Goal: Transaction & Acquisition: Purchase product/service

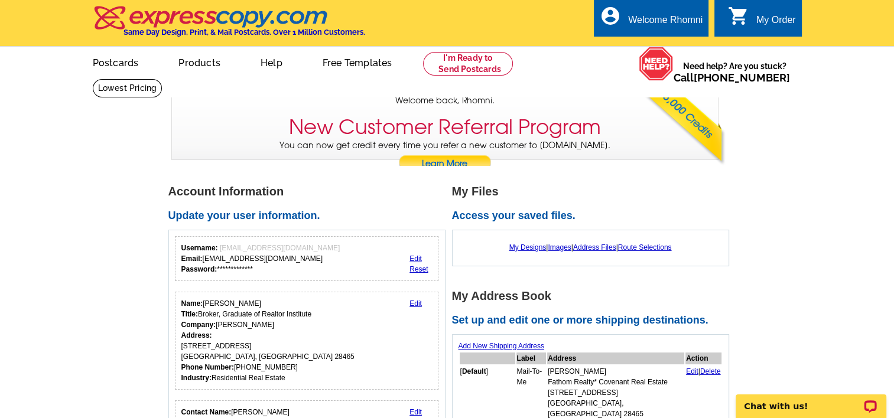
click at [772, 16] on div "My Order" at bounding box center [776, 23] width 40 height 17
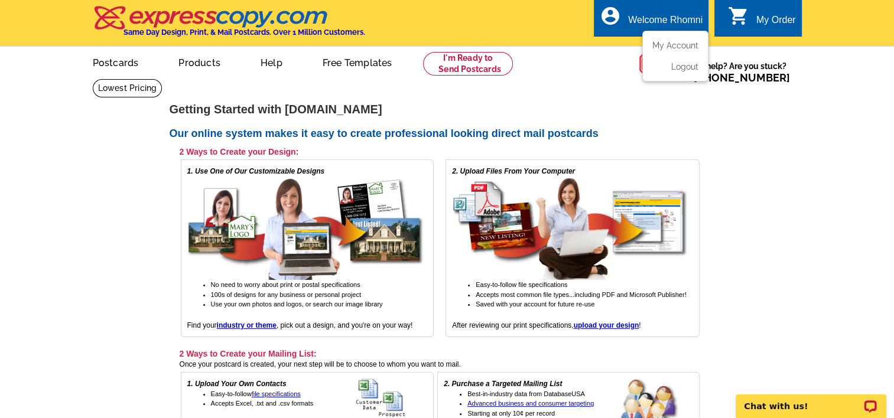
click at [674, 54] on li "My Account" at bounding box center [675, 48] width 64 height 15
click at [683, 48] on link "My Account" at bounding box center [672, 45] width 51 height 11
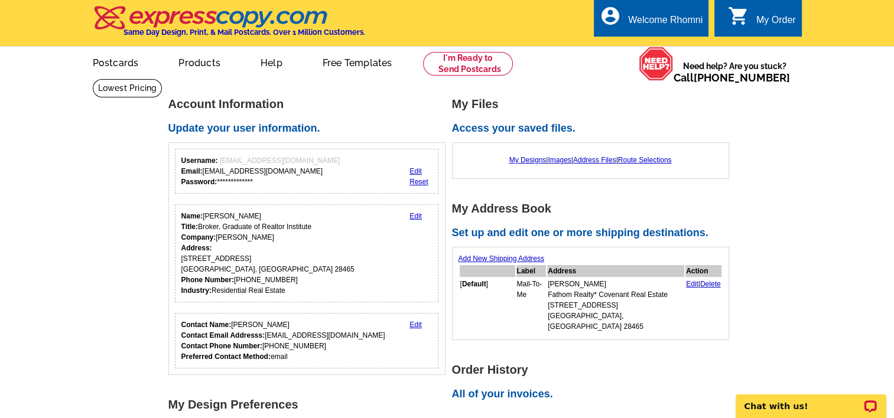
click at [523, 155] on div "My Designs | Images | Address Files | Route Selections" at bounding box center [590, 160] width 264 height 22
click at [516, 159] on link "My Designs" at bounding box center [527, 160] width 37 height 8
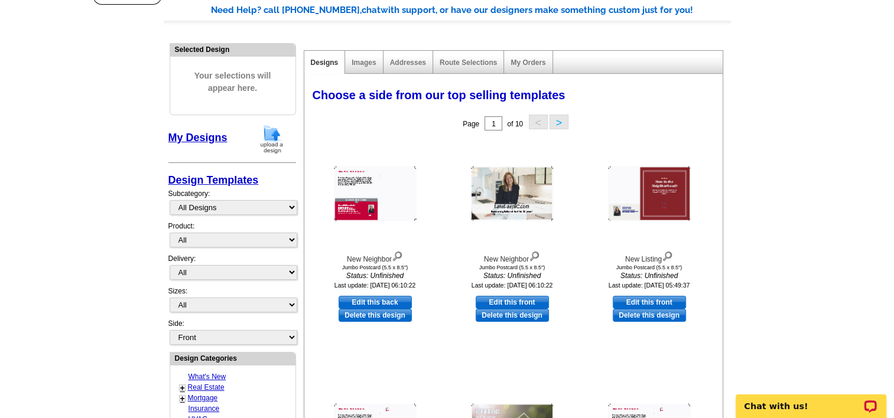
scroll to position [109, 0]
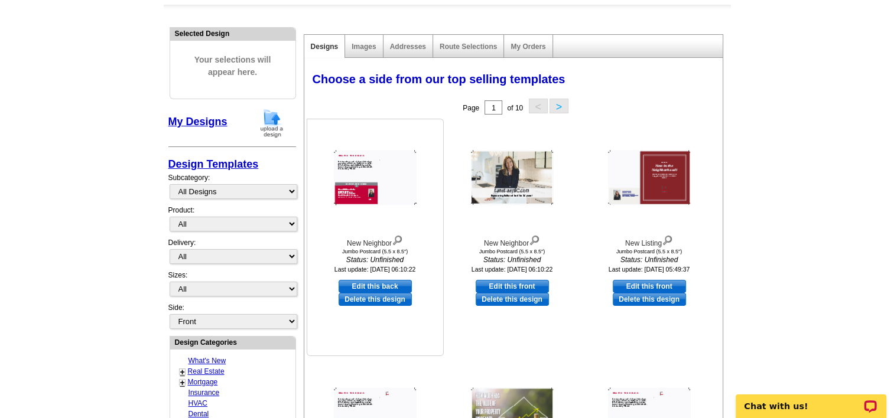
click at [383, 184] on img at bounding box center [375, 178] width 83 height 55
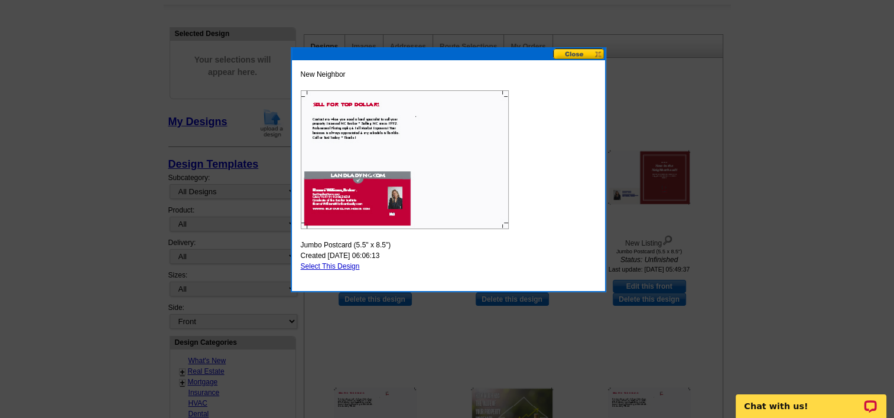
click at [374, 163] on img at bounding box center [405, 159] width 208 height 139
click at [339, 265] on link "Select This Design" at bounding box center [330, 266] width 59 height 8
select select "2"
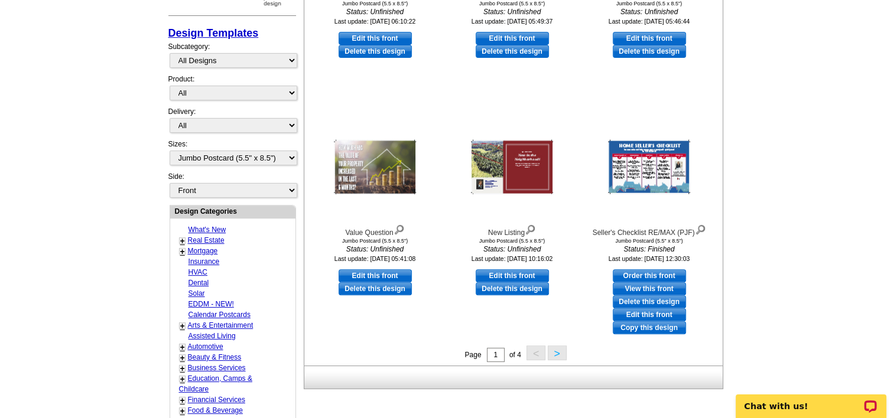
scroll to position [349, 0]
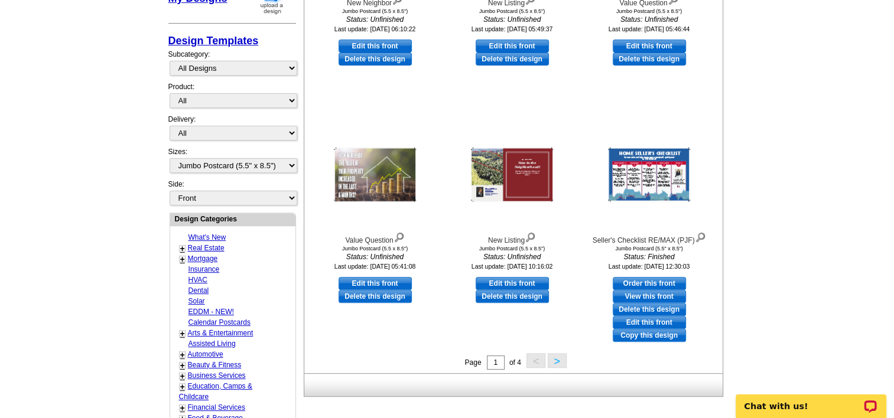
click at [560, 356] on button ">" at bounding box center [556, 360] width 19 height 15
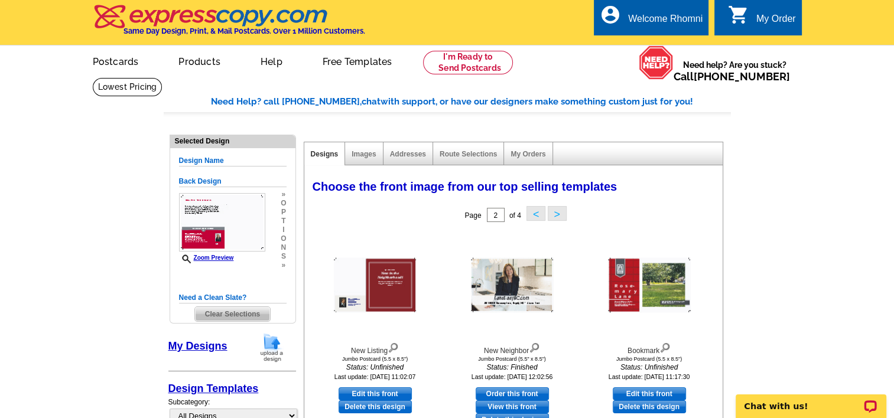
scroll to position [0, 0]
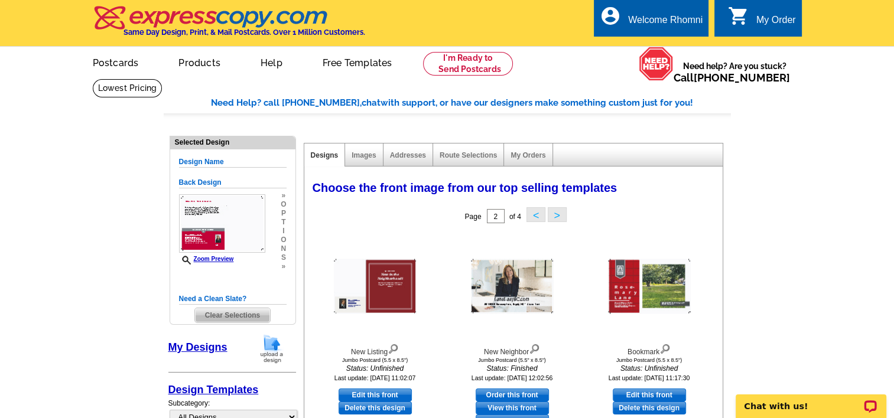
click at [560, 213] on button ">" at bounding box center [556, 214] width 19 height 15
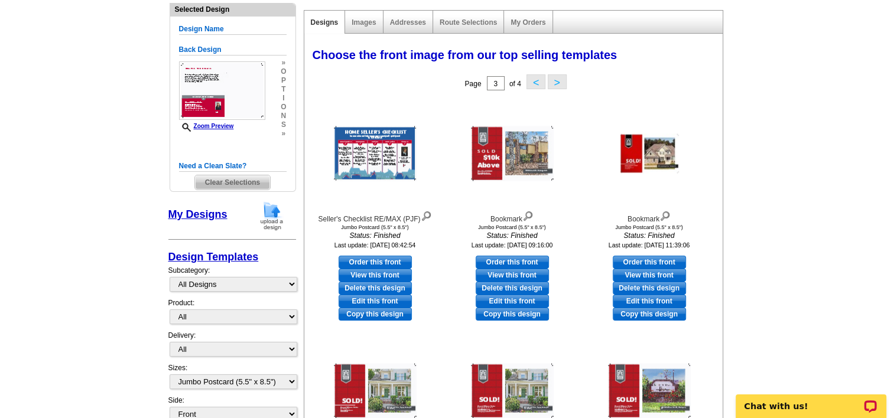
scroll to position [124, 0]
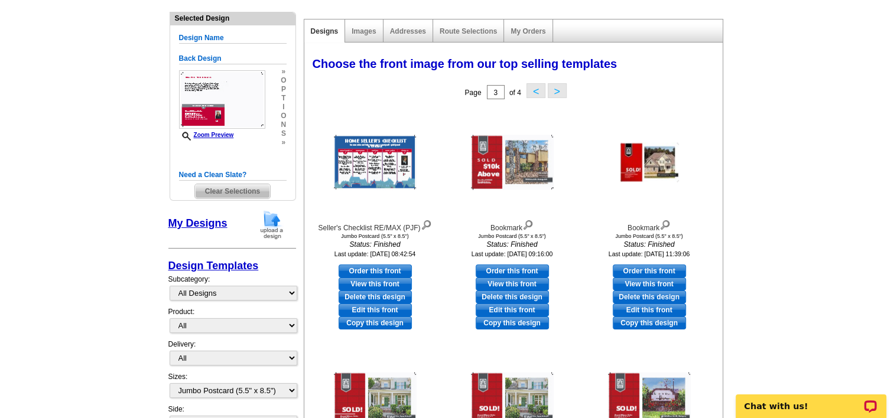
click at [557, 90] on button ">" at bounding box center [556, 90] width 19 height 15
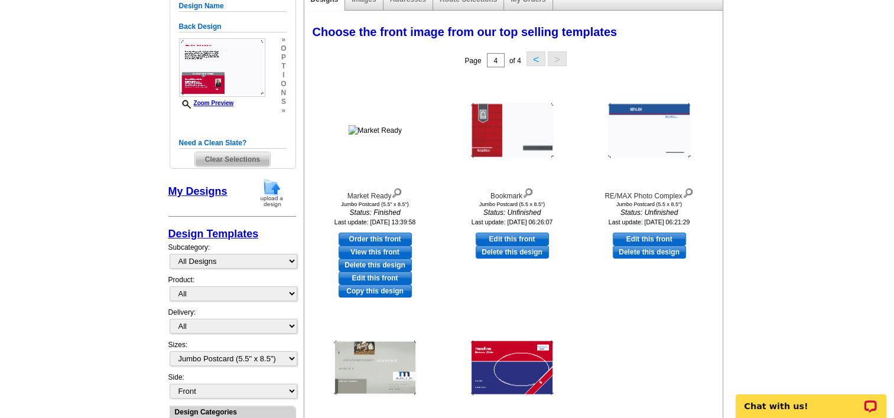
scroll to position [154, 0]
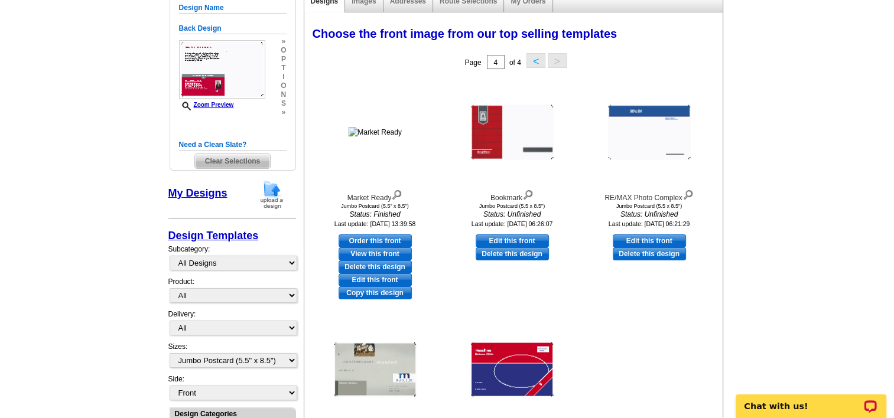
click at [530, 63] on button "<" at bounding box center [535, 60] width 19 height 15
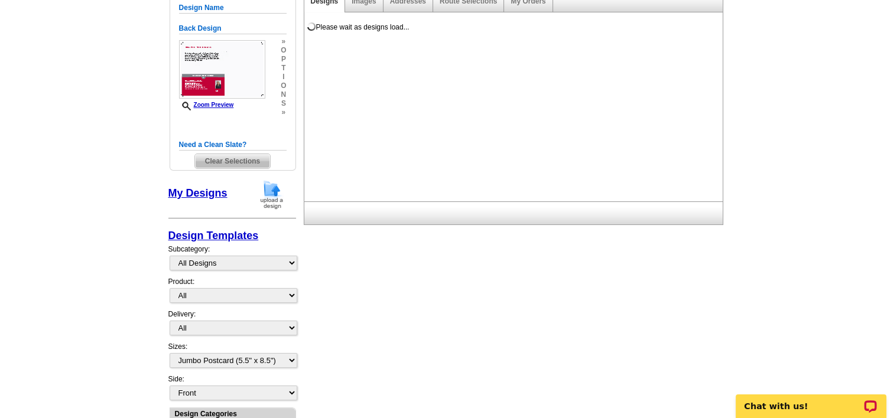
click at [530, 63] on div "Please wait as designs load..." at bounding box center [515, 110] width 423 height 182
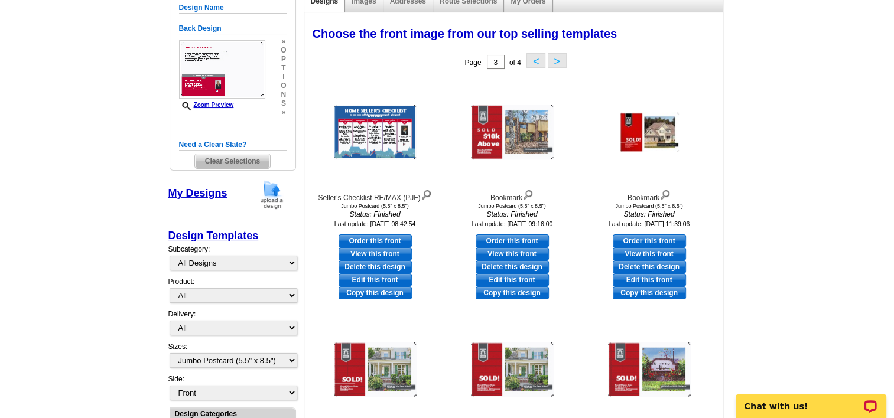
drag, startPoint x: 530, startPoint y: 63, endPoint x: 536, endPoint y: 61, distance: 6.0
click at [536, 61] on button "<" at bounding box center [535, 60] width 19 height 15
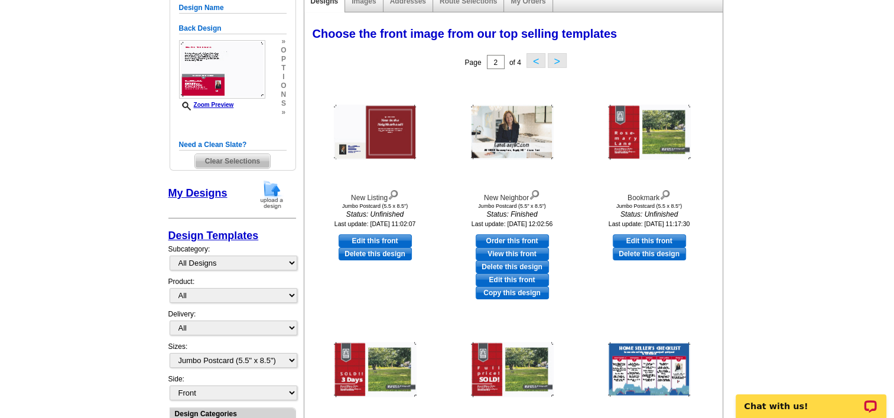
click at [536, 61] on button "<" at bounding box center [535, 60] width 19 height 15
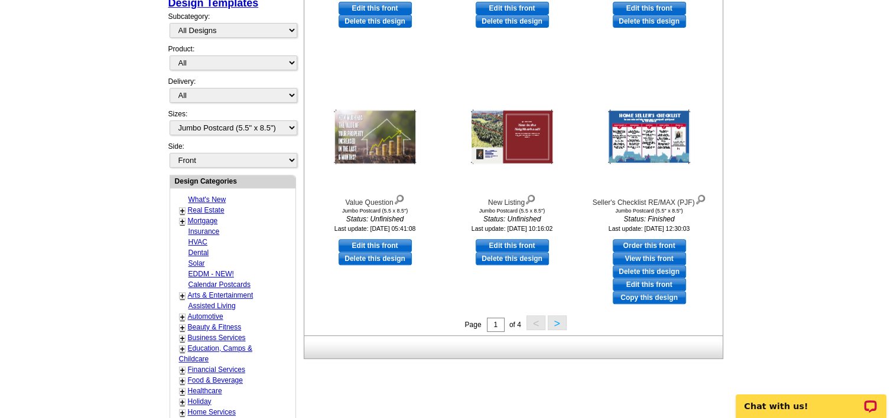
scroll to position [402, 0]
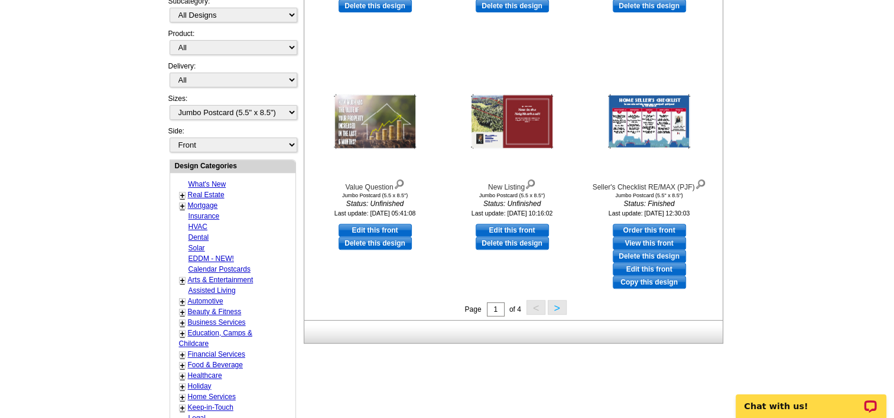
click at [564, 306] on button ">" at bounding box center [556, 307] width 19 height 15
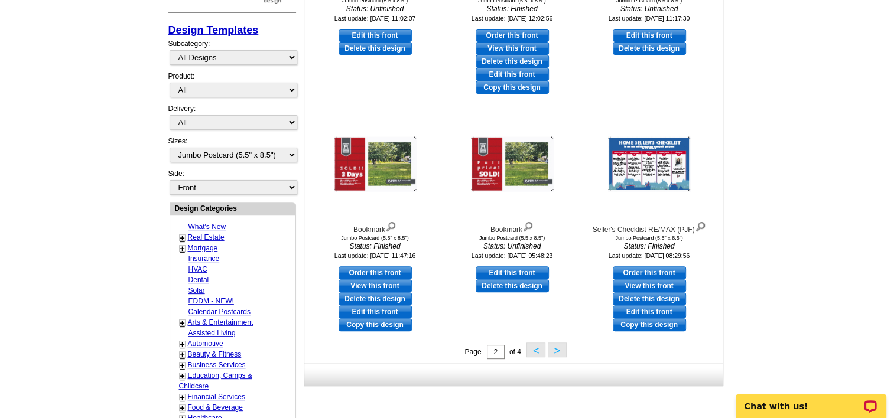
scroll to position [368, 0]
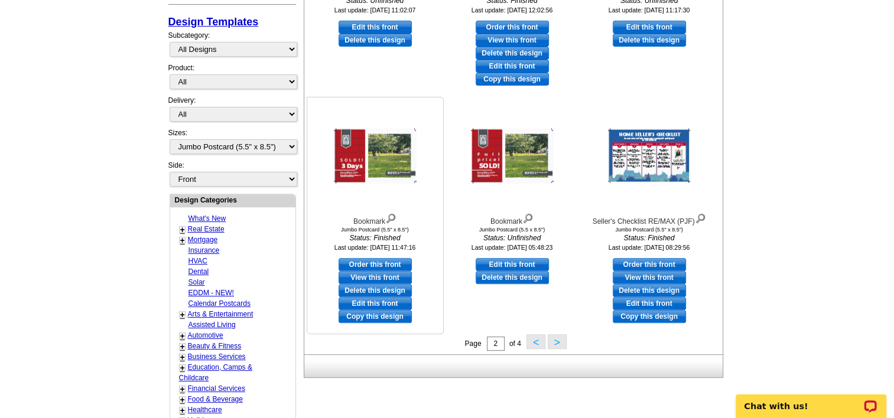
click at [383, 181] on img at bounding box center [375, 156] width 83 height 55
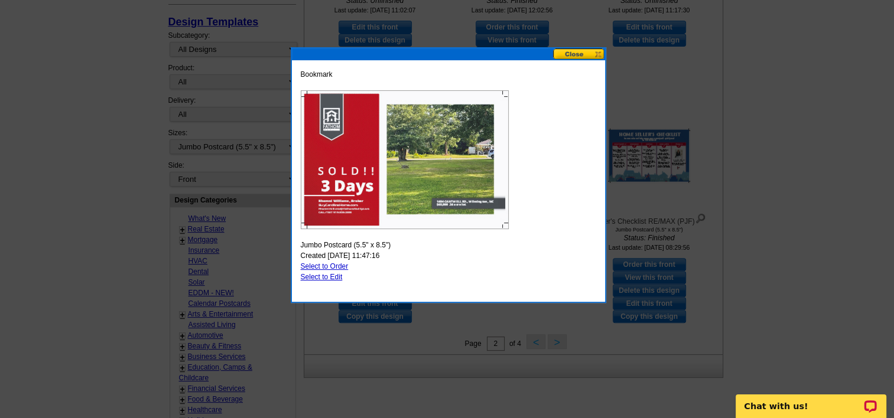
click at [310, 277] on link "Select to Edit" at bounding box center [322, 277] width 42 height 8
select select "back"
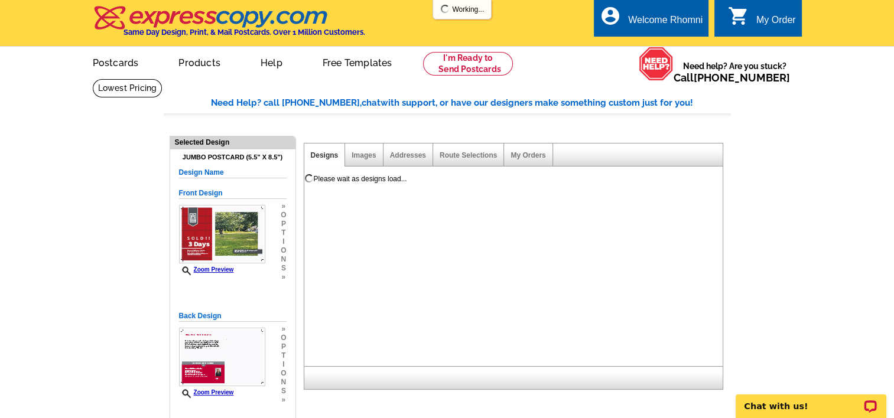
scroll to position [0, 0]
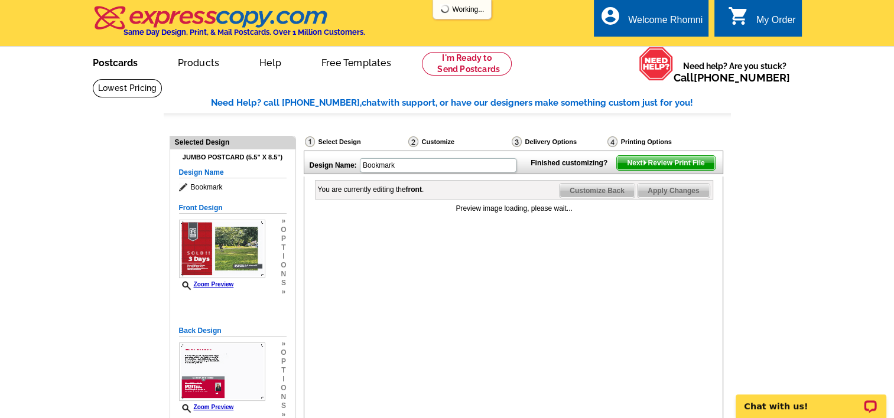
click at [113, 61] on link "Postcards" at bounding box center [115, 62] width 83 height 28
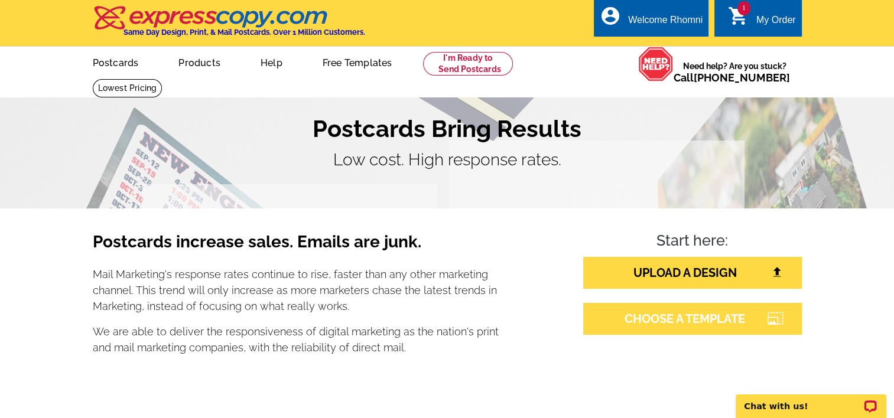
click at [647, 328] on link "CHOOSE A TEMPLATE" at bounding box center [692, 319] width 219 height 32
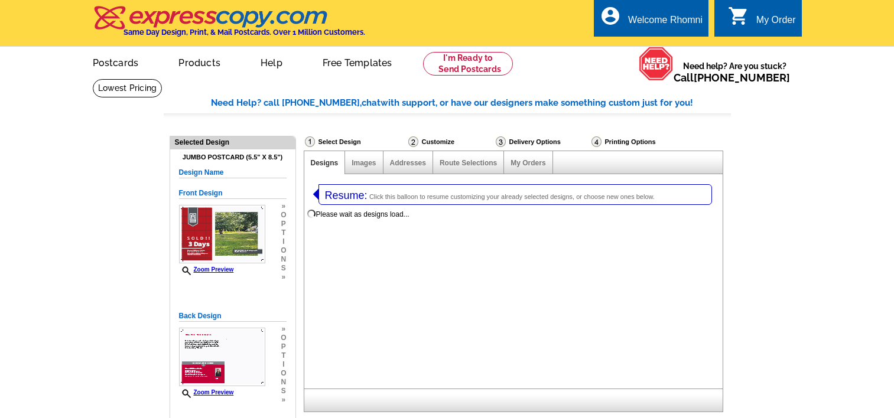
select select "1"
select select "2"
select select "785"
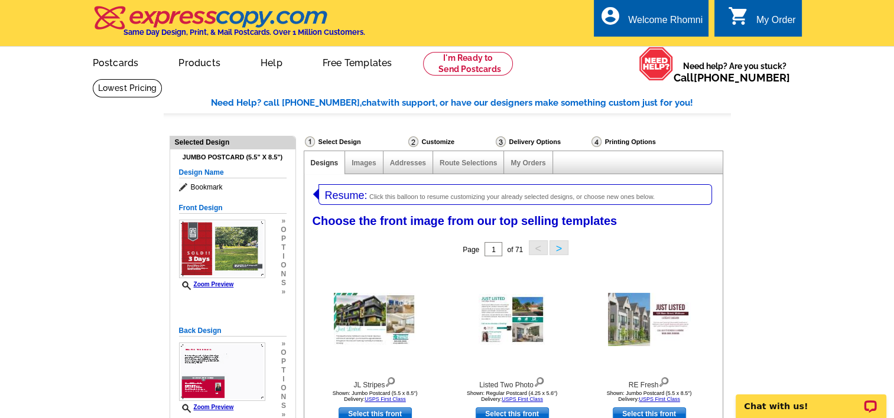
scroll to position [224, 0]
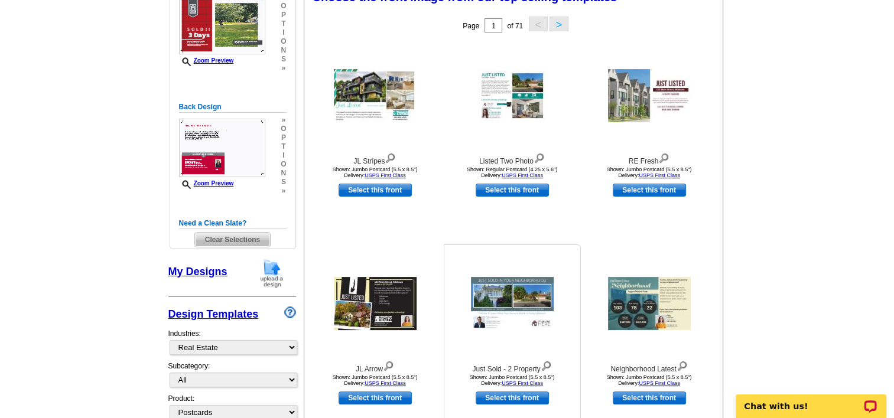
click at [513, 305] on img at bounding box center [512, 303] width 83 height 53
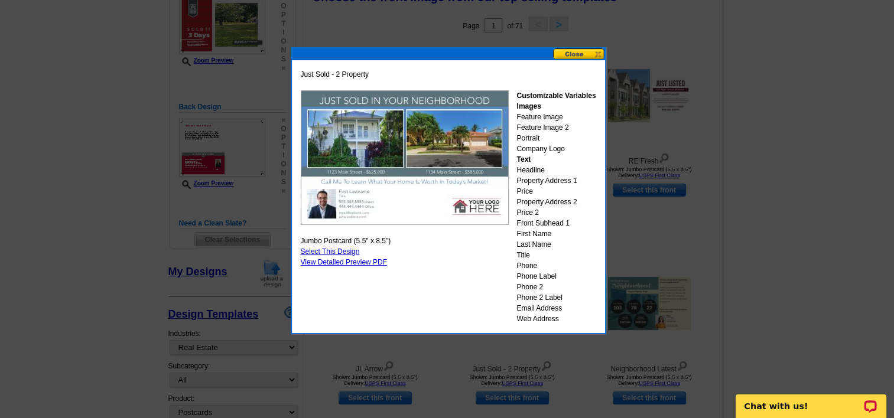
click at [341, 248] on link "Select This Design" at bounding box center [330, 251] width 59 height 8
select select "back"
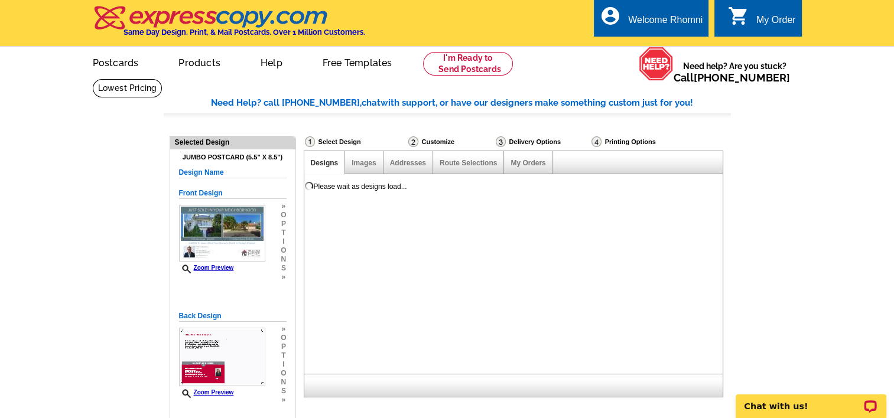
scroll to position [0, 0]
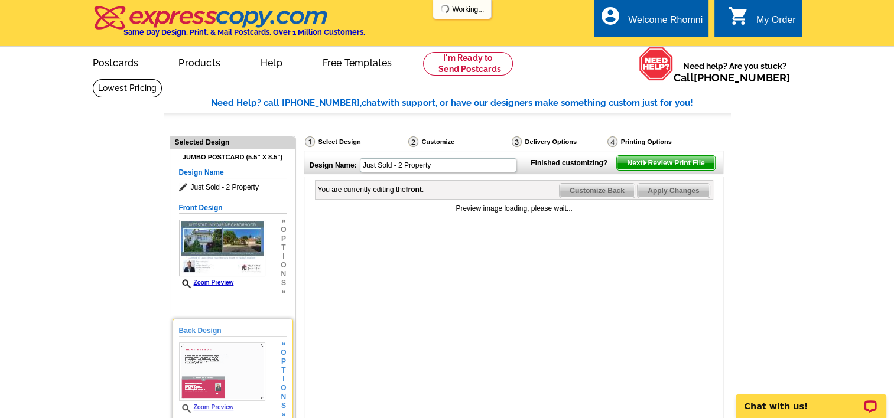
click at [229, 376] on img at bounding box center [222, 372] width 86 height 58
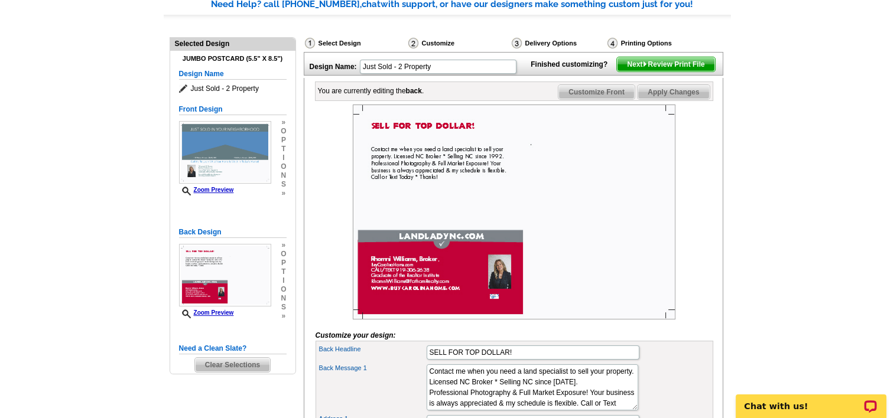
scroll to position [120, 0]
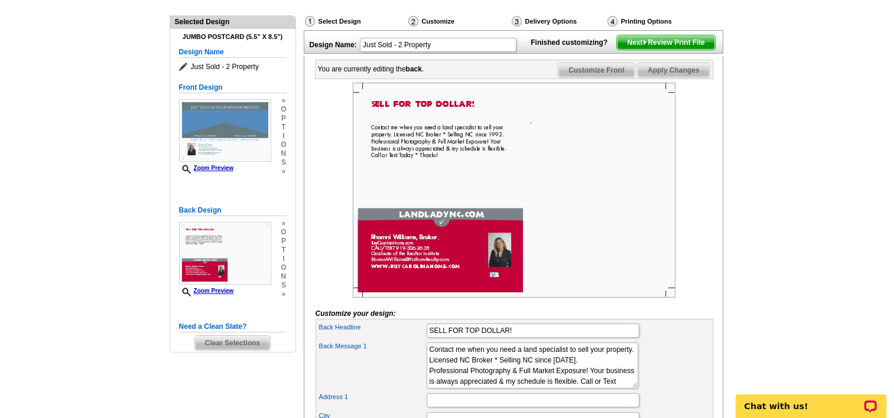
click at [582, 77] on span "Customize Front" at bounding box center [596, 70] width 76 height 14
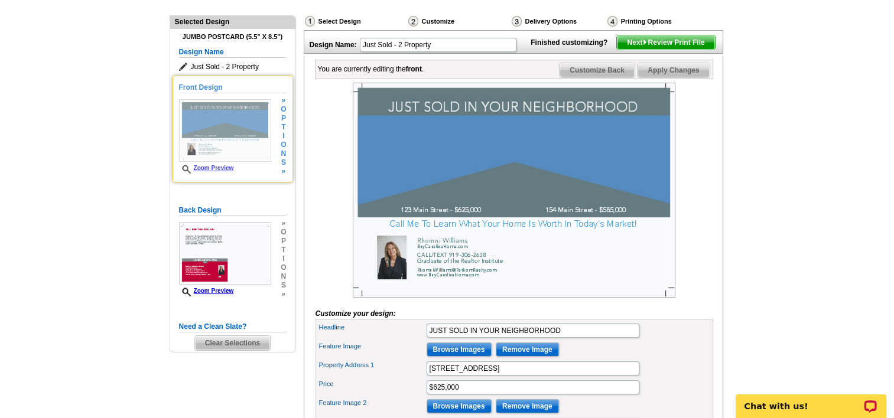
click at [243, 122] on img at bounding box center [225, 130] width 92 height 63
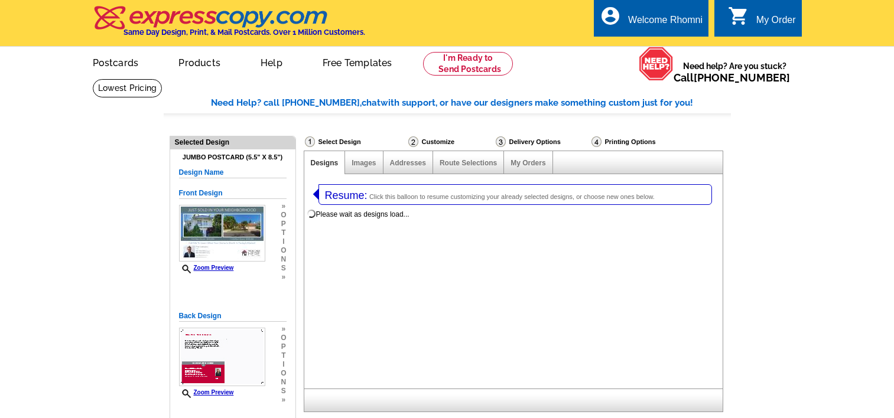
select select
select select "1"
select select "2"
select select "back"
select select "785"
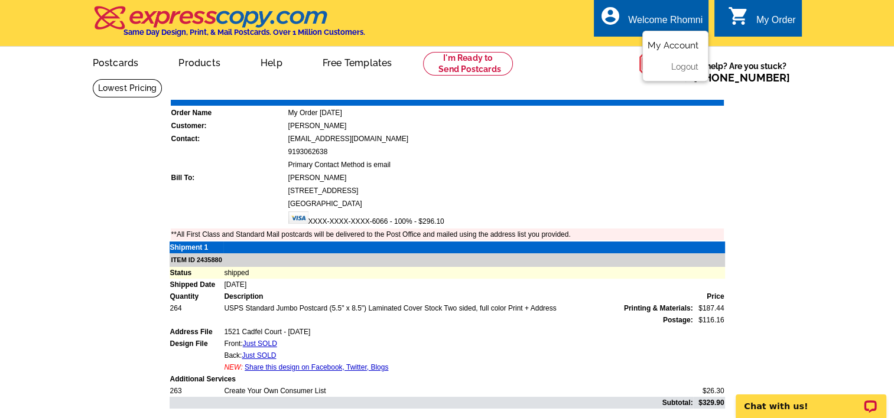
click at [669, 46] on link "My Account" at bounding box center [672, 45] width 51 height 11
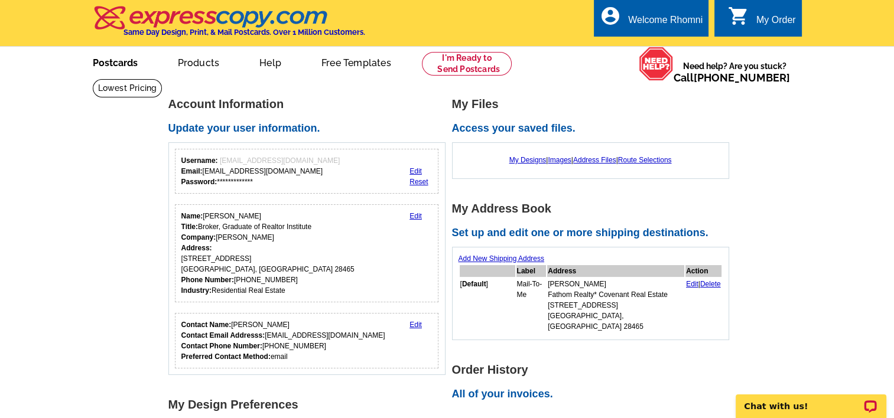
click at [117, 61] on link "Postcards" at bounding box center [115, 62] width 83 height 28
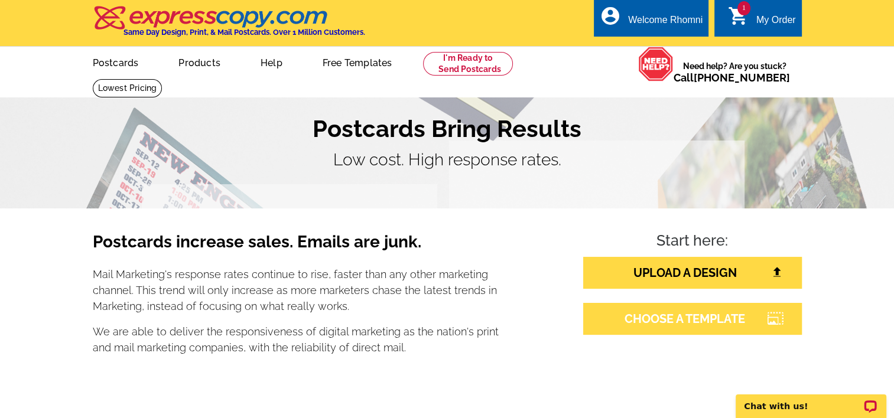
click at [749, 319] on link "CHOOSE A TEMPLATE" at bounding box center [692, 319] width 219 height 32
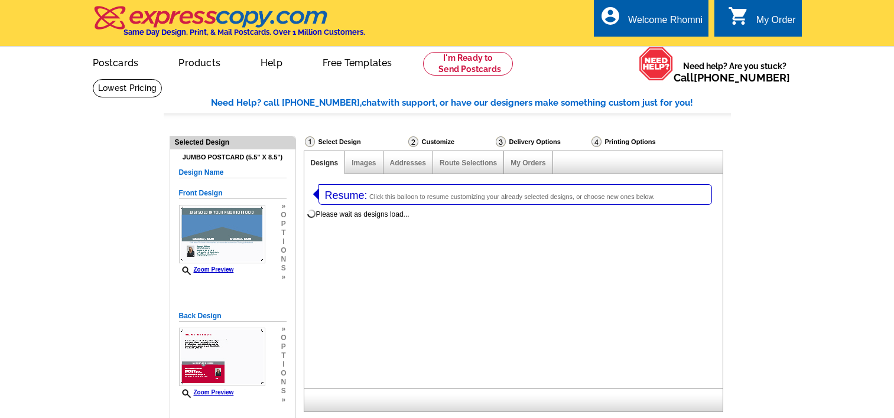
select select "1"
select select "2"
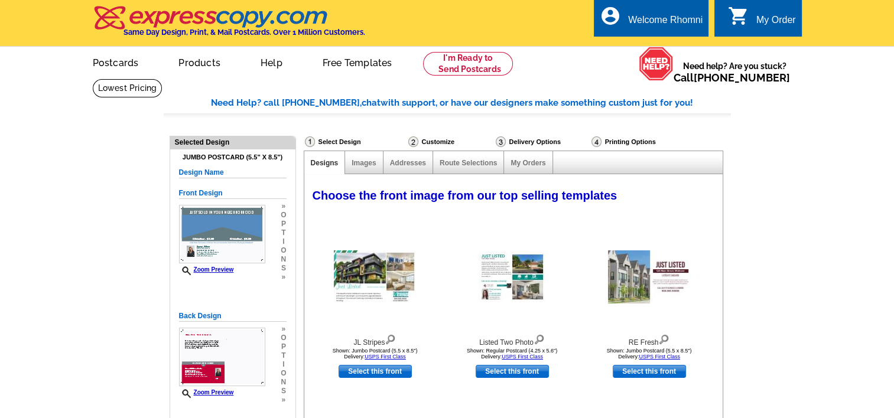
select select "785"
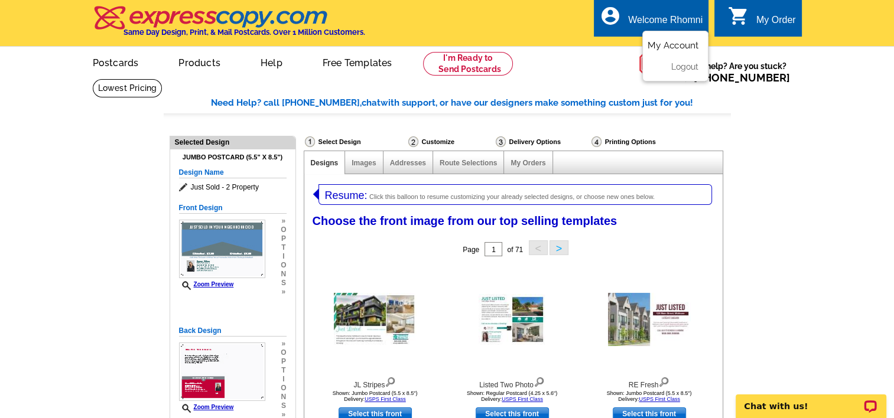
click at [689, 50] on link "My Account" at bounding box center [672, 45] width 51 height 11
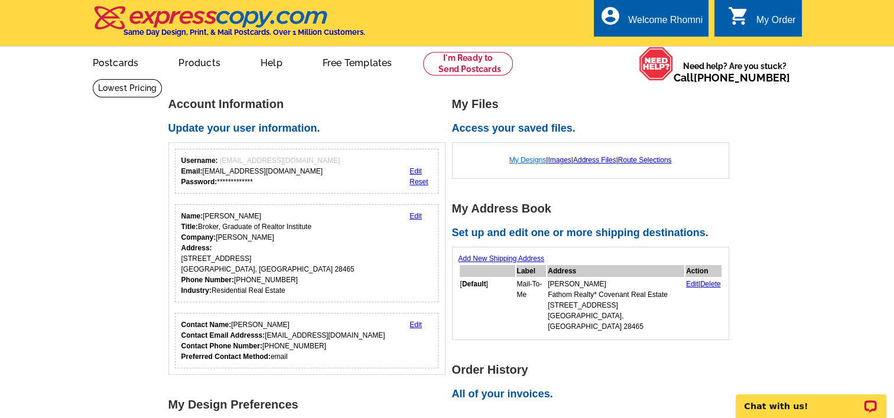
click at [510, 164] on link "My Designs" at bounding box center [527, 160] width 37 height 8
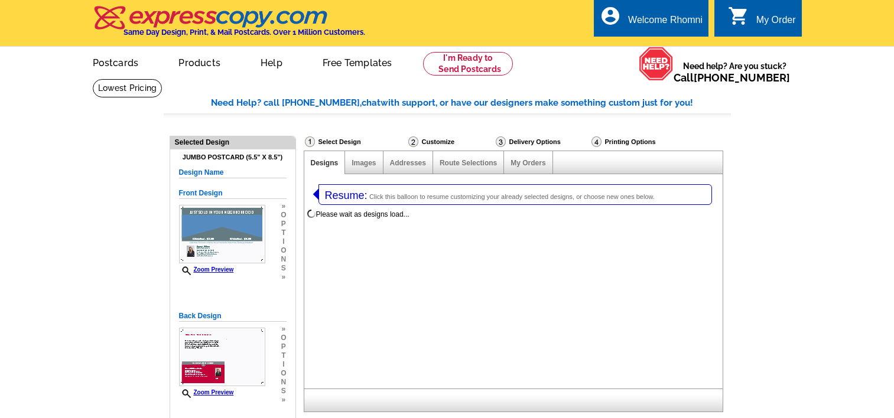
select select "1"
select select "2"
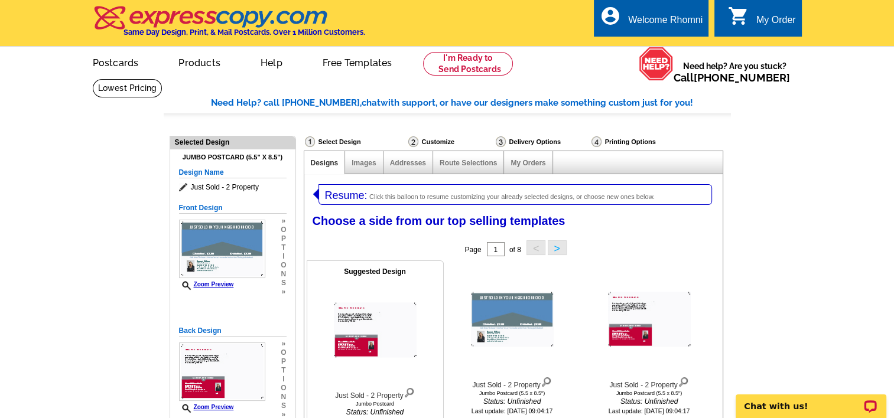
click at [346, 353] on img at bounding box center [375, 330] width 83 height 55
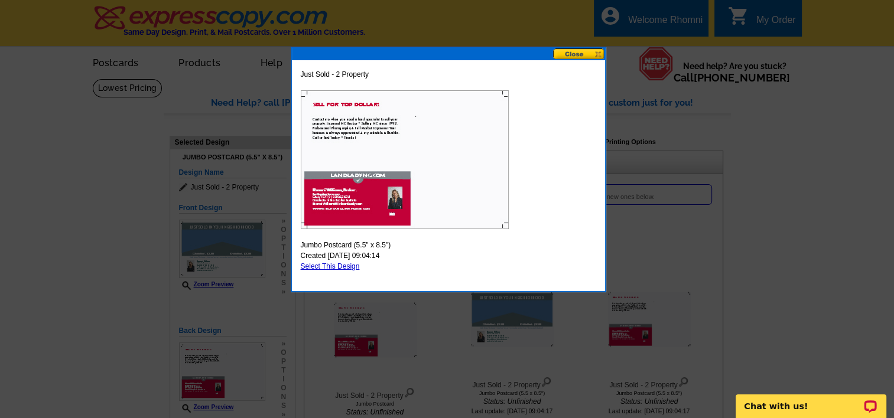
click at [343, 265] on link "Select This Design" at bounding box center [330, 266] width 59 height 8
select select "front"
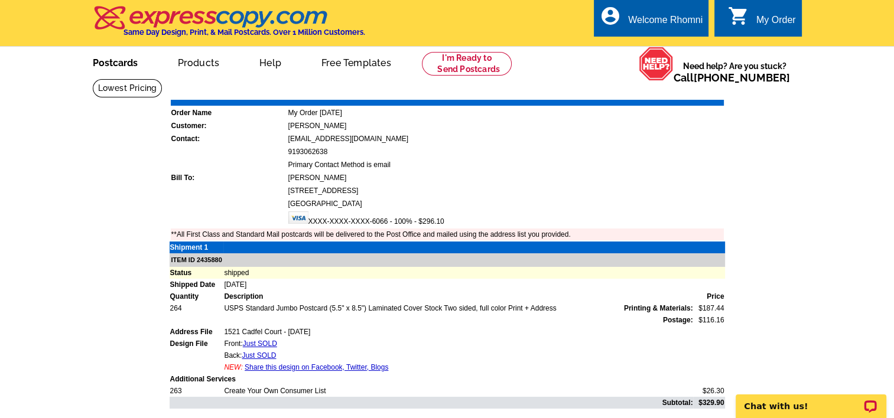
click at [123, 65] on link "Postcards" at bounding box center [115, 62] width 83 height 28
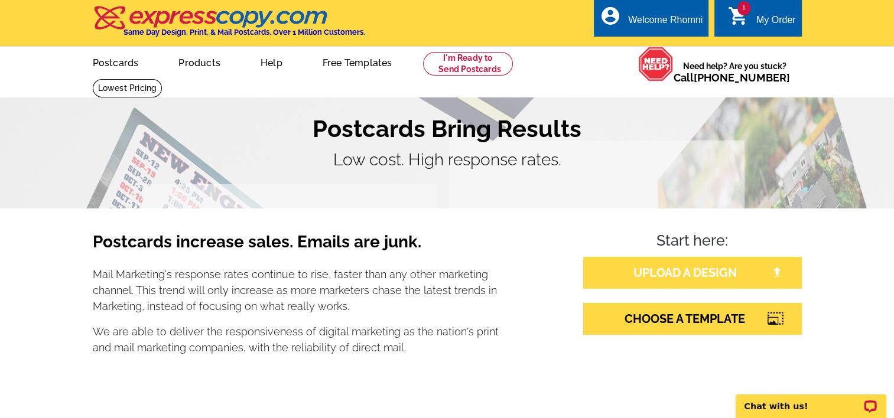
click at [650, 266] on link "UPLOAD A DESIGN" at bounding box center [692, 273] width 219 height 32
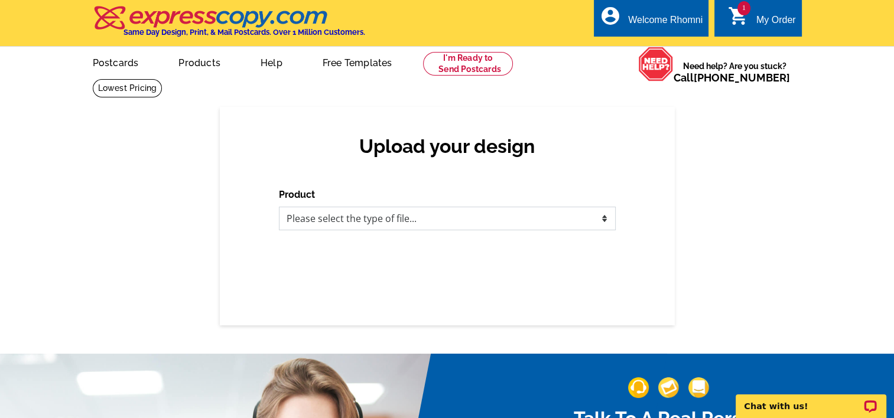
click at [532, 221] on select "Please select the type of file... Postcards Business Cards Letters and flyers G…" at bounding box center [447, 219] width 337 height 24
select select "1"
click at [279, 207] on select "Please select the type of file... Postcards Business Cards Letters and flyers G…" at bounding box center [447, 219] width 337 height 24
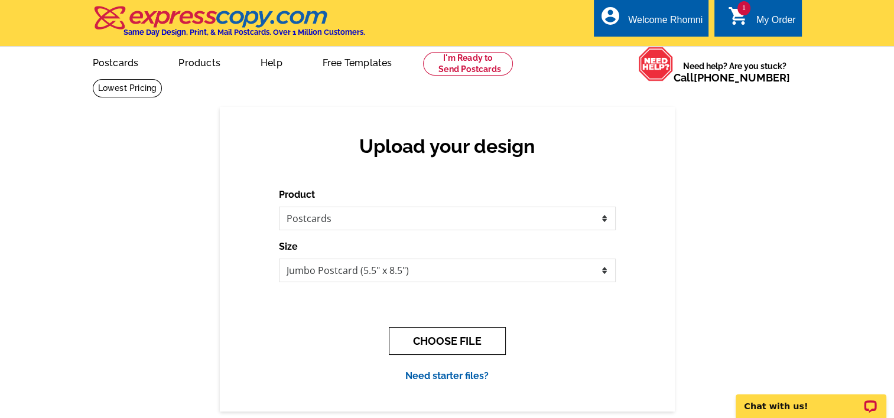
click at [451, 339] on button "CHOOSE FILE" at bounding box center [447, 341] width 117 height 28
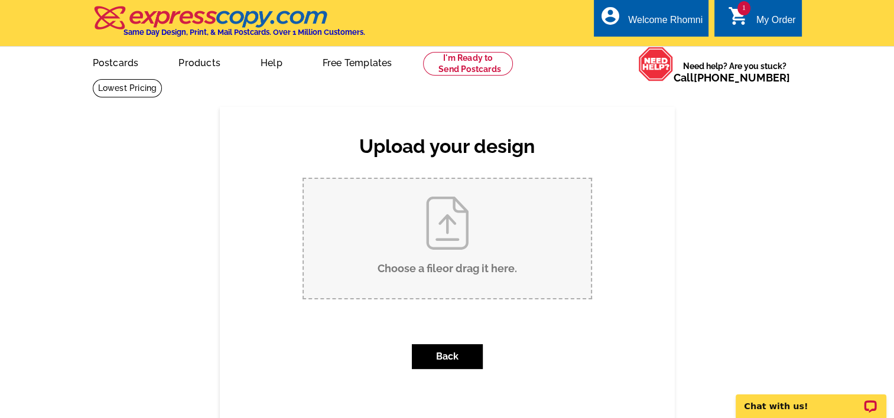
click at [454, 219] on input "Choose a file or drag it here ." at bounding box center [447, 238] width 287 height 119
click at [743, 17] on icon "shopping_cart" at bounding box center [738, 15] width 21 height 21
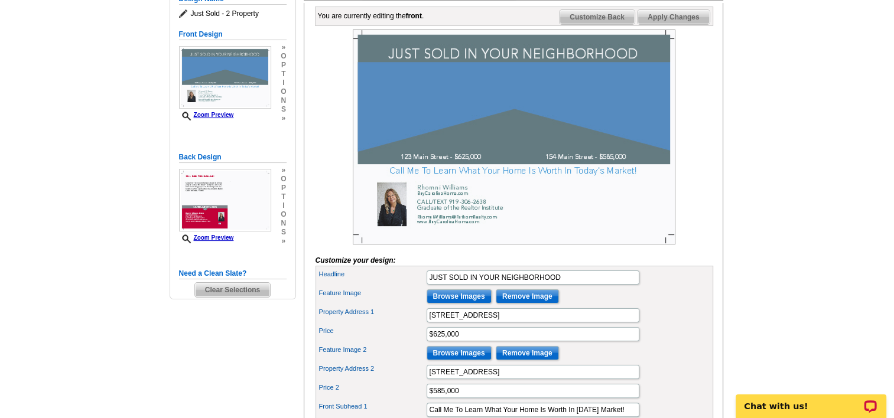
scroll to position [195, 0]
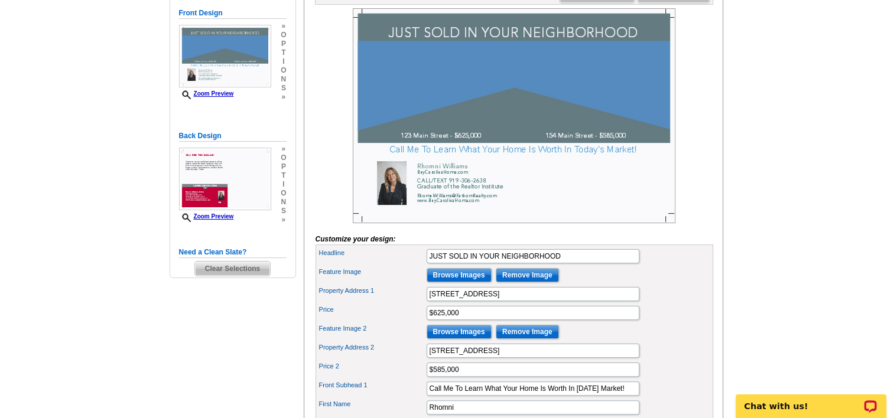
click at [247, 269] on span "Clear Selections" at bounding box center [232, 269] width 75 height 14
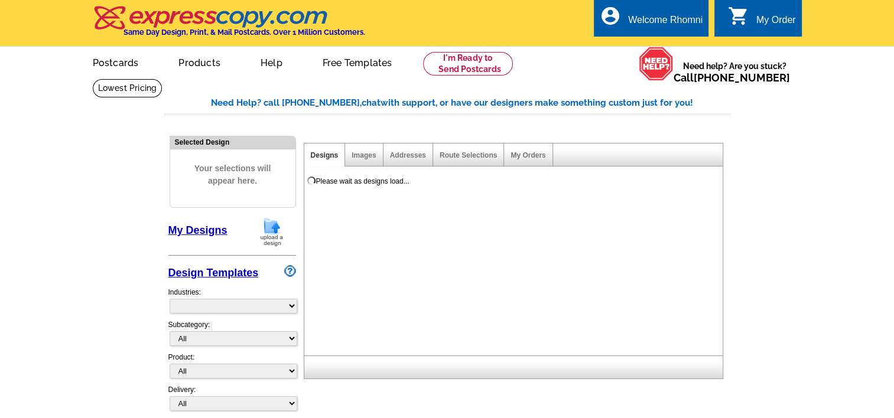
select select "785"
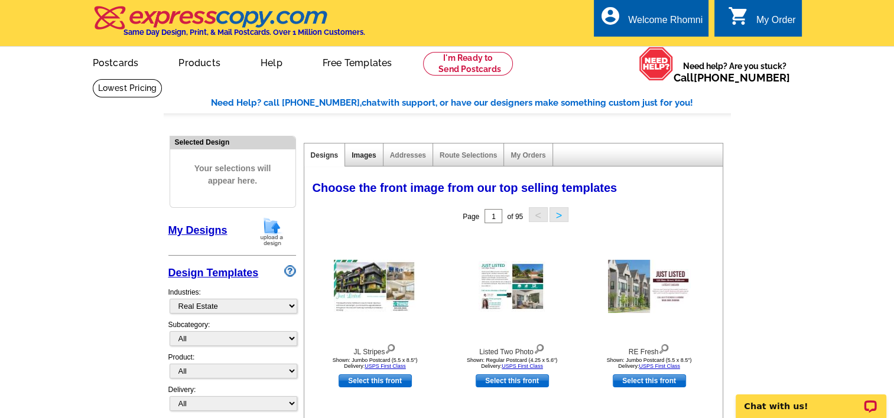
click at [363, 151] on link "Images" at bounding box center [363, 155] width 24 height 8
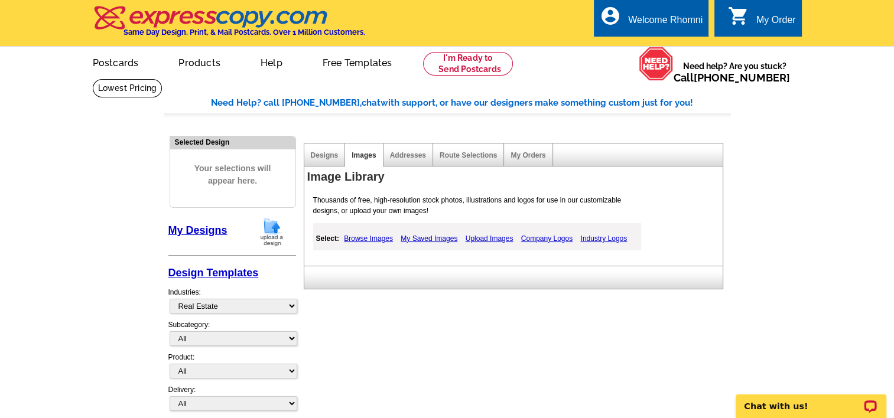
click at [455, 234] on link "My Saved Images" at bounding box center [428, 239] width 63 height 14
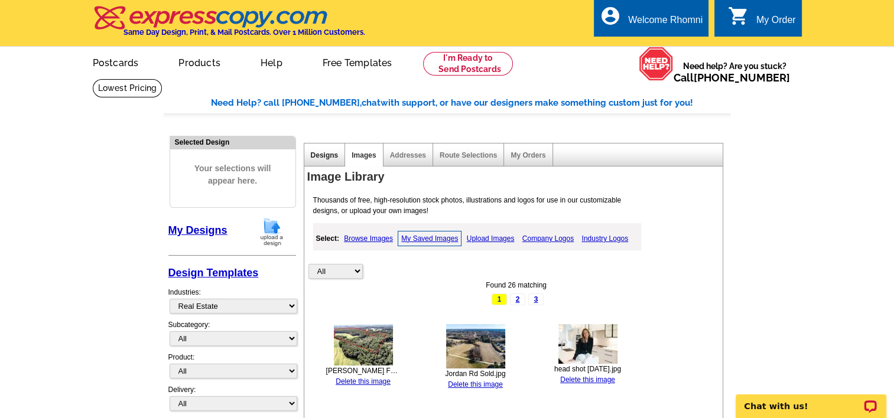
click at [332, 153] on link "Designs" at bounding box center [325, 155] width 28 height 8
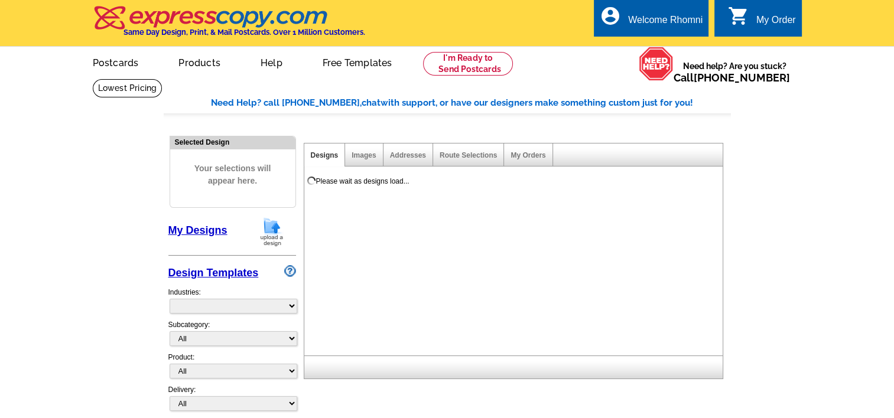
select select "785"
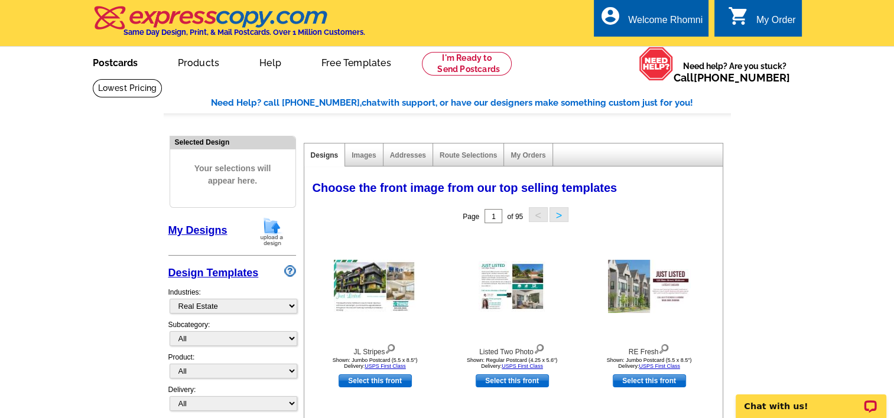
click at [115, 66] on link "Postcards" at bounding box center [115, 62] width 83 height 28
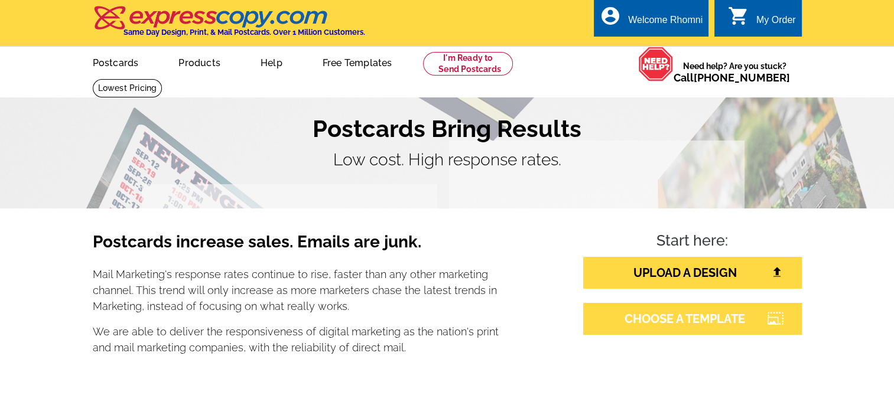
click at [731, 325] on link "CHOOSE A TEMPLATE" at bounding box center [692, 319] width 219 height 32
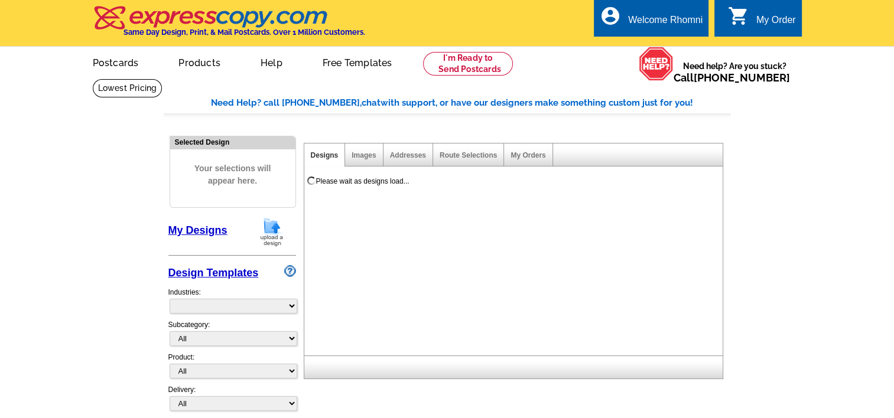
select select "785"
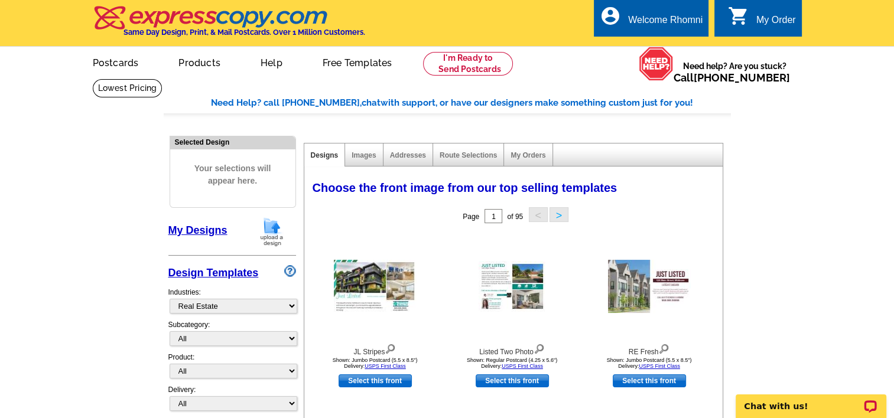
click at [533, 149] on div "My Orders" at bounding box center [528, 155] width 48 height 23
click at [524, 156] on link "My Orders" at bounding box center [527, 155] width 35 height 8
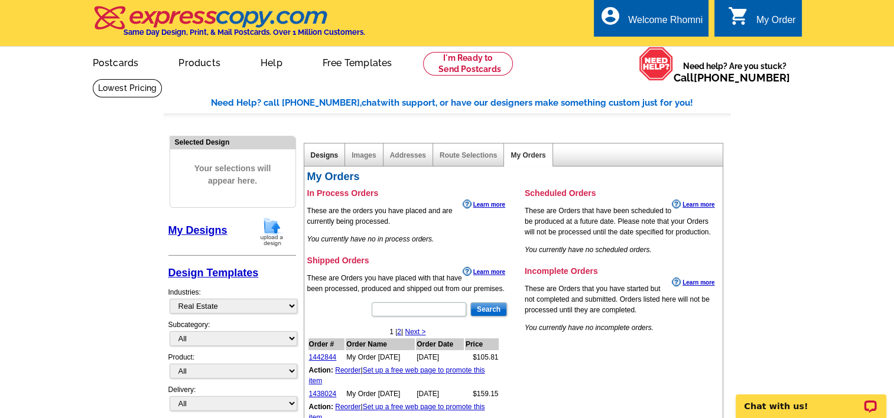
click at [329, 154] on link "Designs" at bounding box center [325, 155] width 28 height 8
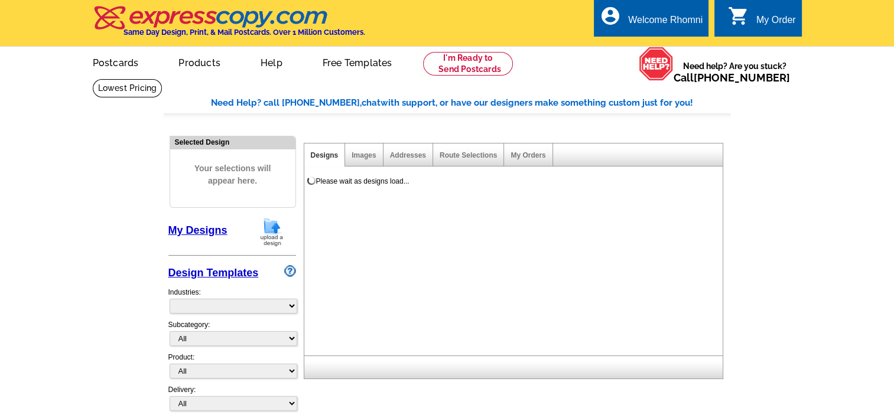
click at [358, 152] on link "Images" at bounding box center [363, 155] width 24 height 8
select select "785"
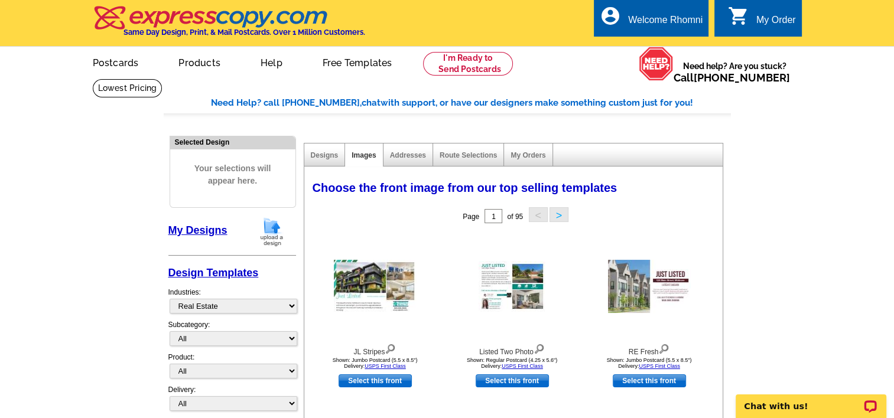
click at [358, 152] on link "Images" at bounding box center [363, 155] width 24 height 8
click at [685, 43] on link "My Account" at bounding box center [672, 45] width 51 height 11
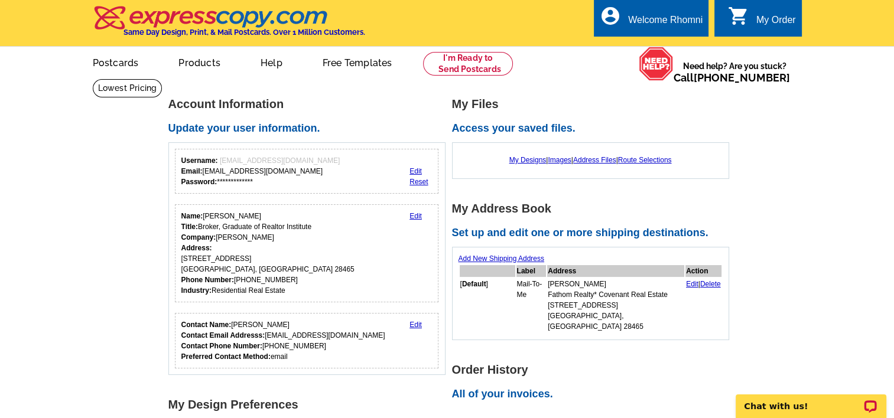
scroll to position [58, 0]
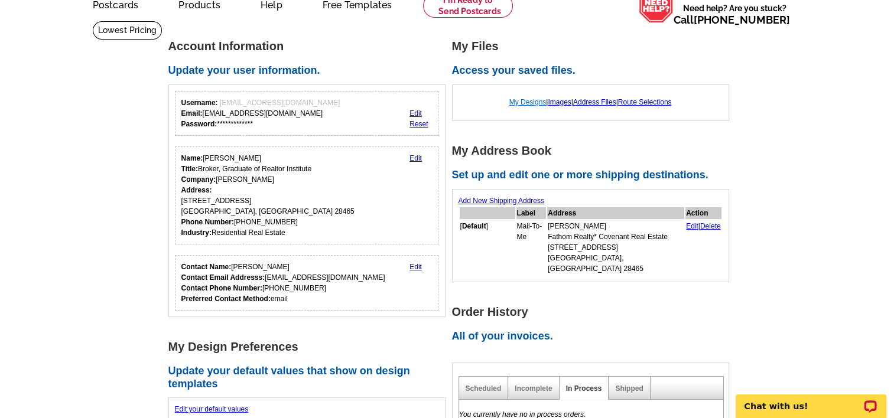
click at [523, 100] on link "My Designs" at bounding box center [527, 102] width 37 height 8
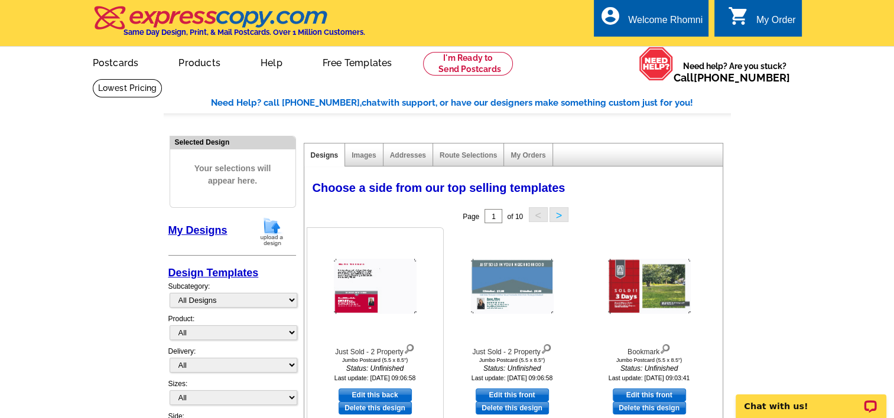
click at [366, 282] on img at bounding box center [375, 286] width 83 height 55
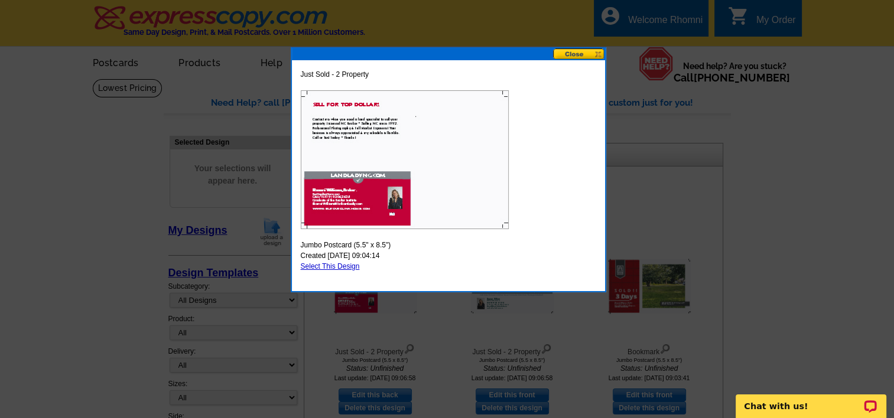
click at [343, 268] on link "Select This Design" at bounding box center [330, 266] width 59 height 8
select select "2"
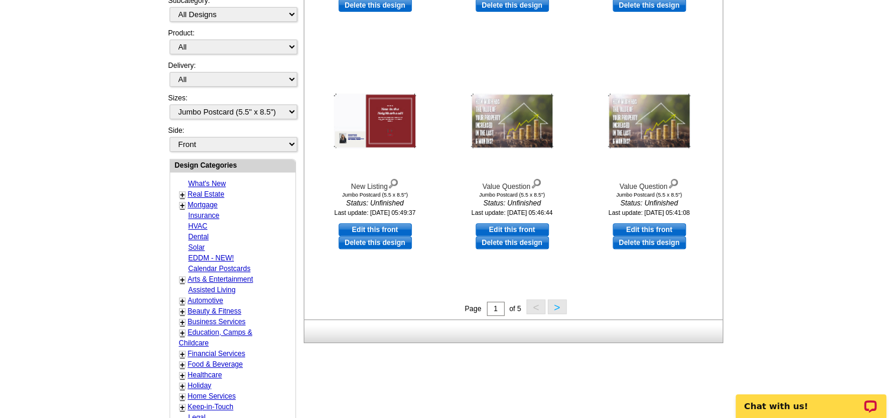
scroll to position [409, 0]
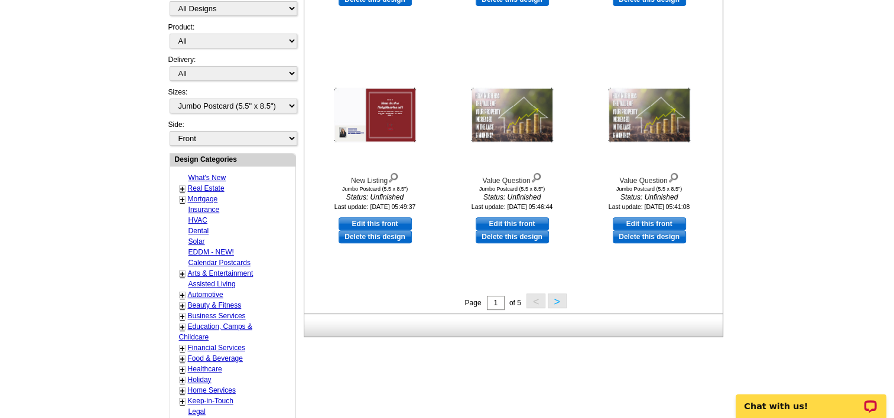
click at [560, 299] on button ">" at bounding box center [556, 301] width 19 height 15
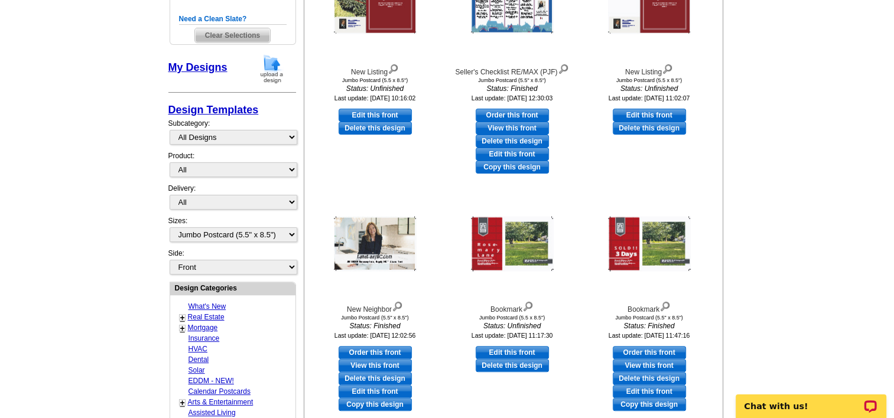
scroll to position [283, 0]
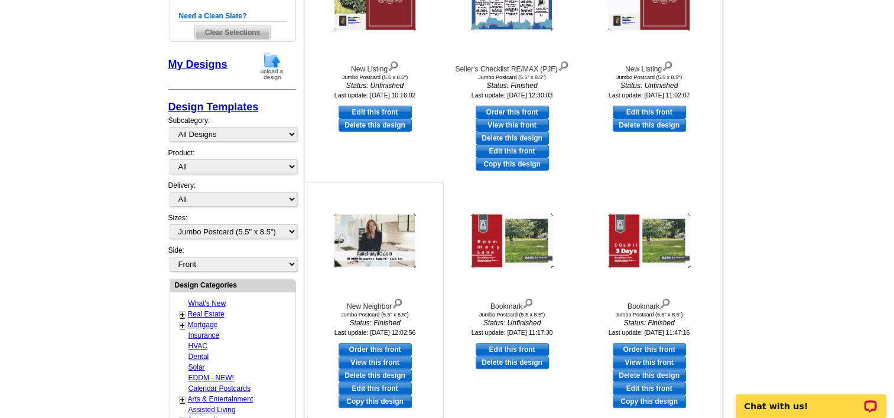
click at [387, 238] on img at bounding box center [375, 241] width 83 height 55
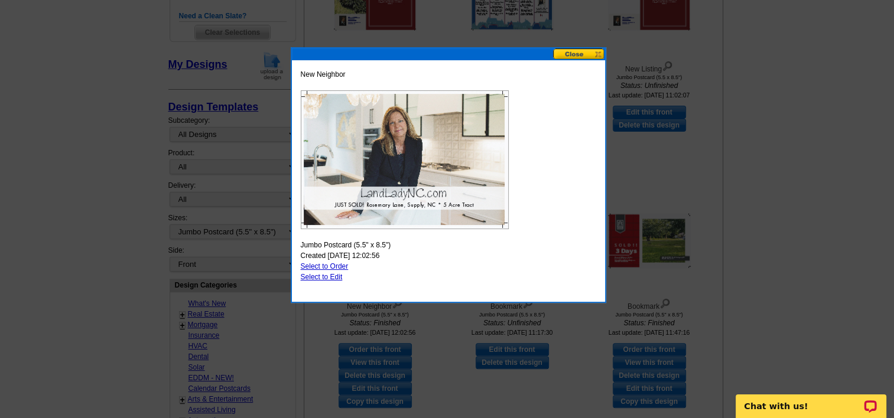
click at [322, 275] on link "Select to Edit" at bounding box center [322, 277] width 42 height 8
select select "back"
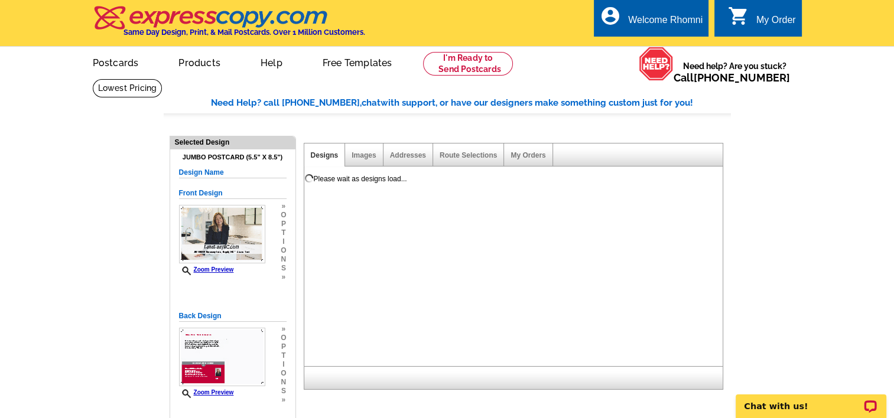
scroll to position [0, 0]
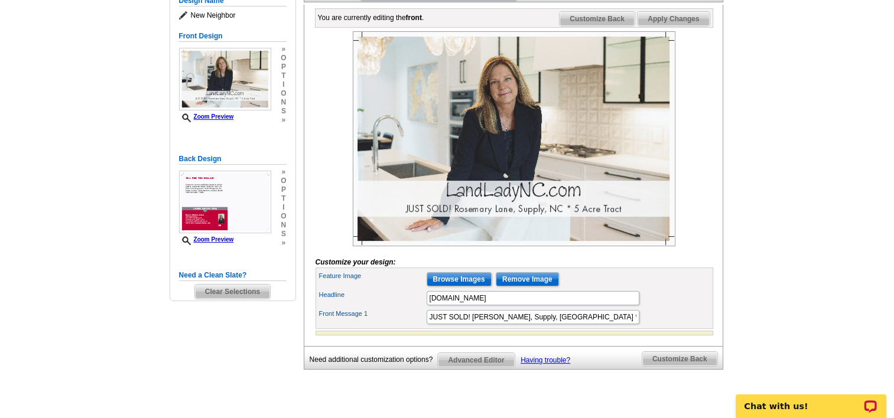
scroll to position [173, 0]
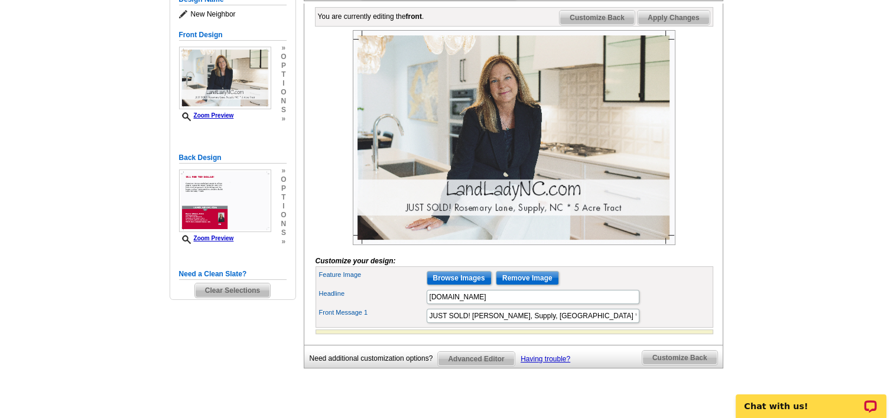
click at [246, 290] on span "Clear Selections" at bounding box center [232, 290] width 75 height 14
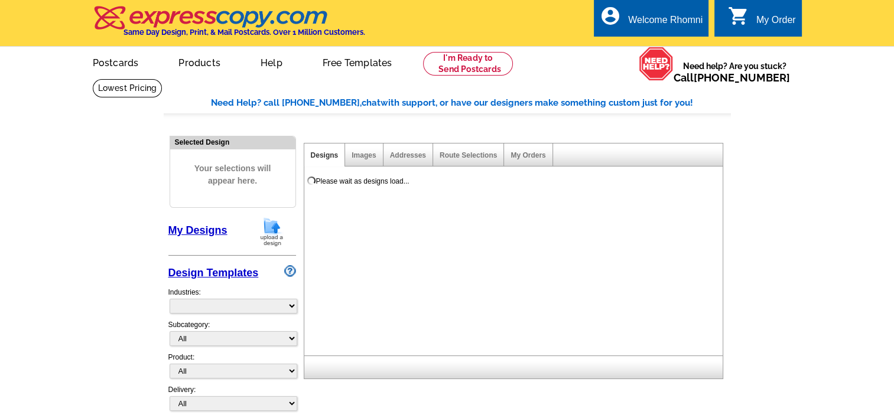
select select "785"
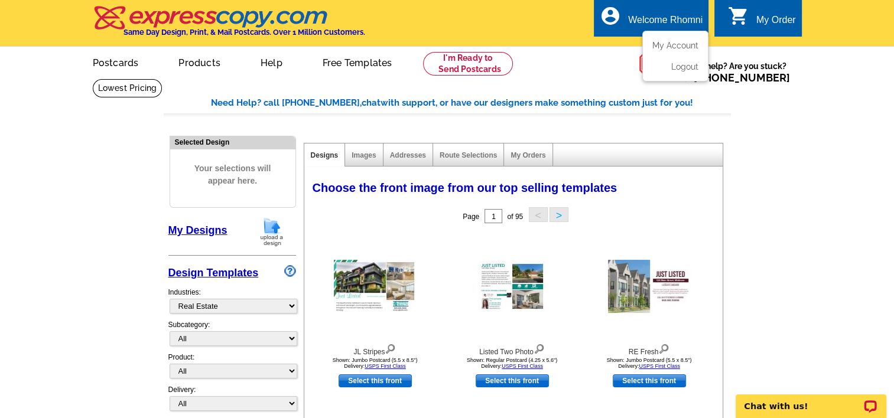
click at [685, 40] on ul "My Account Logout" at bounding box center [675, 56] width 66 height 51
click at [522, 159] on link "My Orders" at bounding box center [527, 155] width 35 height 8
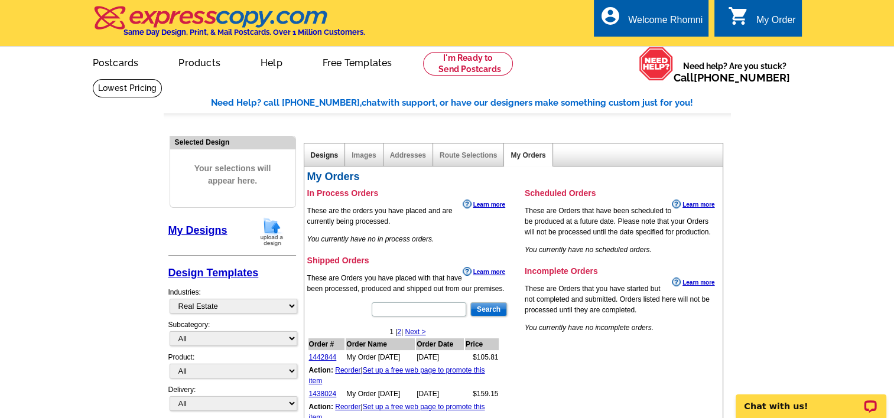
click at [317, 158] on link "Designs" at bounding box center [325, 155] width 28 height 8
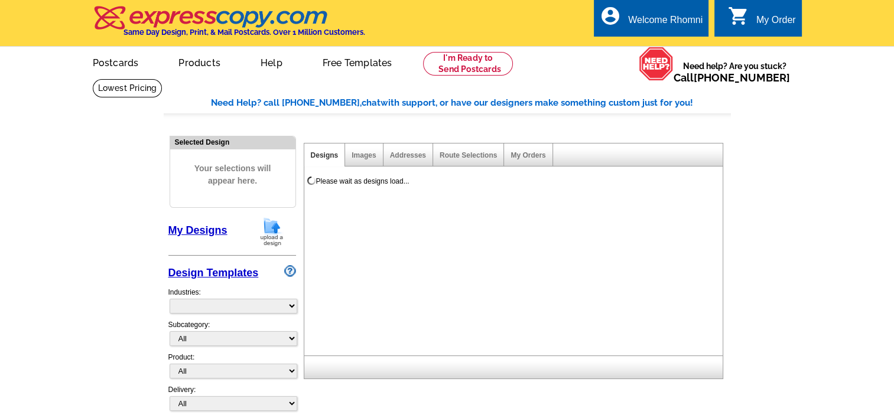
select select "785"
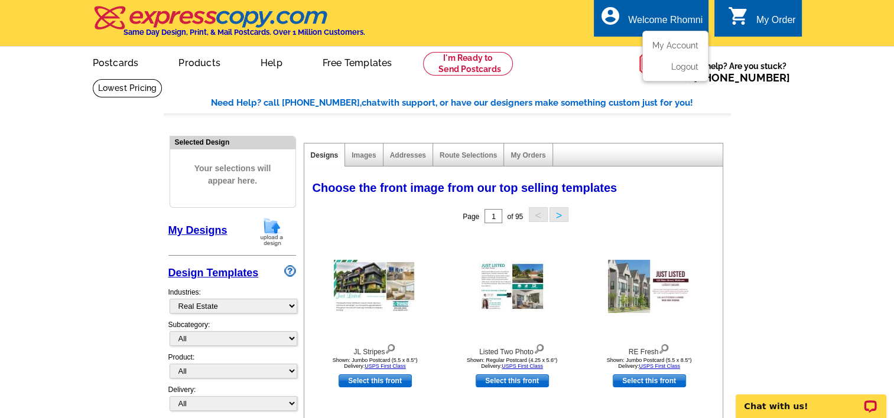
click at [675, 40] on ul "My Account Logout" at bounding box center [675, 56] width 66 height 51
click at [684, 48] on link "My Account" at bounding box center [672, 45] width 51 height 11
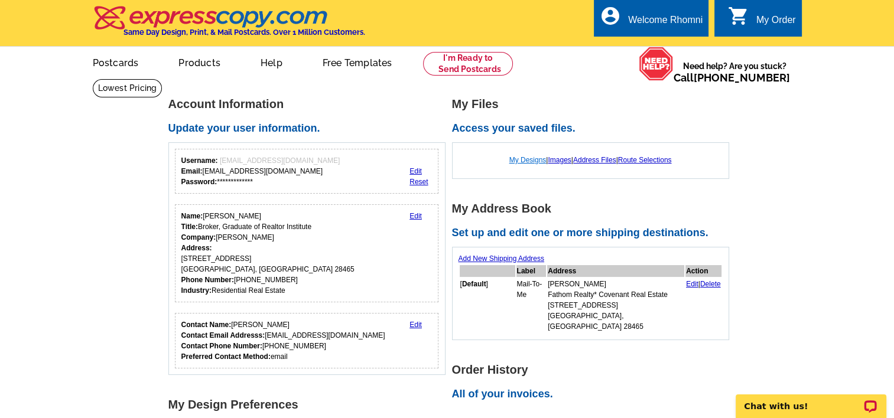
click at [510, 159] on link "My Designs" at bounding box center [527, 160] width 37 height 8
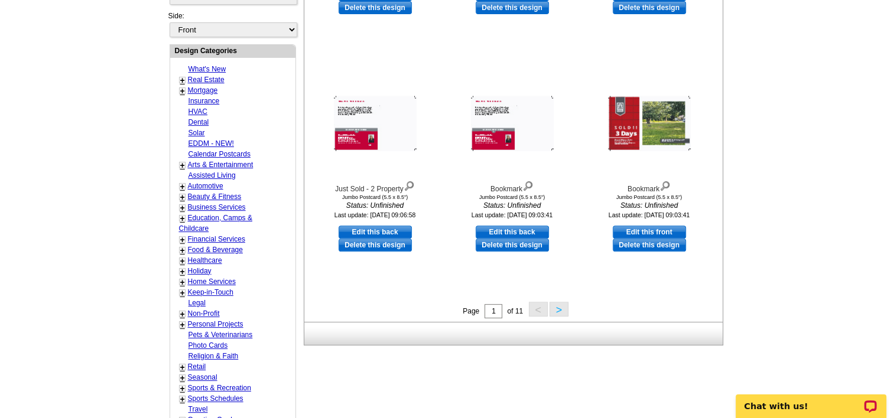
scroll to position [350, 0]
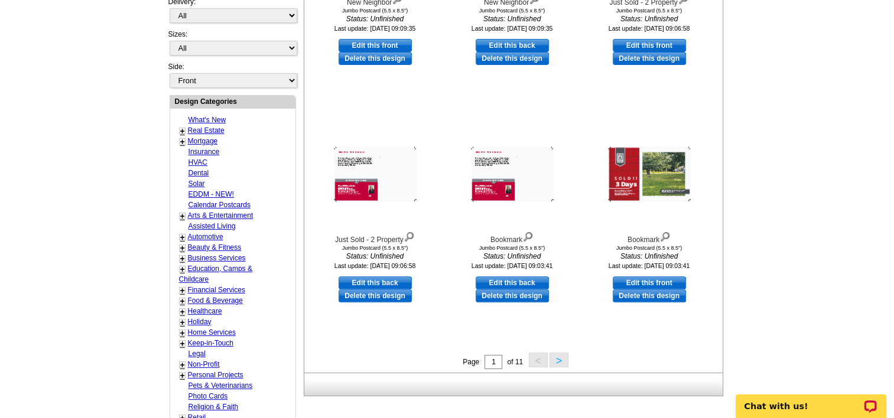
click at [559, 363] on button ">" at bounding box center [558, 360] width 19 height 15
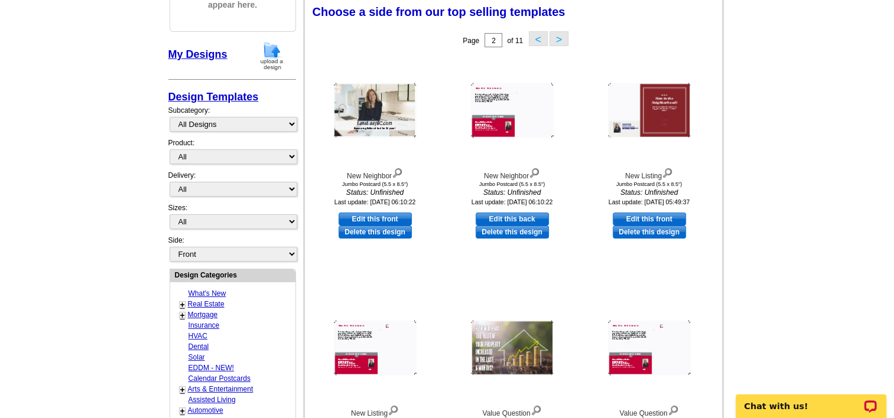
scroll to position [174, 0]
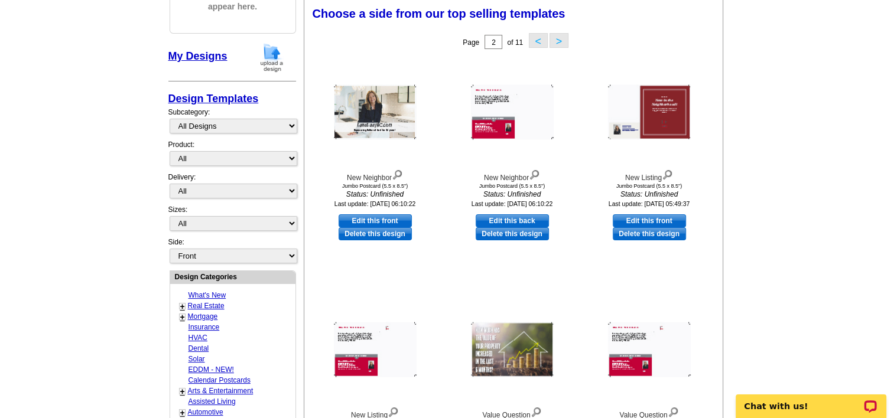
click at [892, 201] on main "Need Help? call [PHONE_NUMBER], chat with support, or have our designers make s…" at bounding box center [447, 324] width 894 height 840
drag, startPoint x: 892, startPoint y: 201, endPoint x: 894, endPoint y: 190, distance: 11.4
click at [893, 190] on html "Welcome back Rhomni My Account Logout local_phone Same Day Design, Print, & Mai…" at bounding box center [447, 411] width 894 height 1171
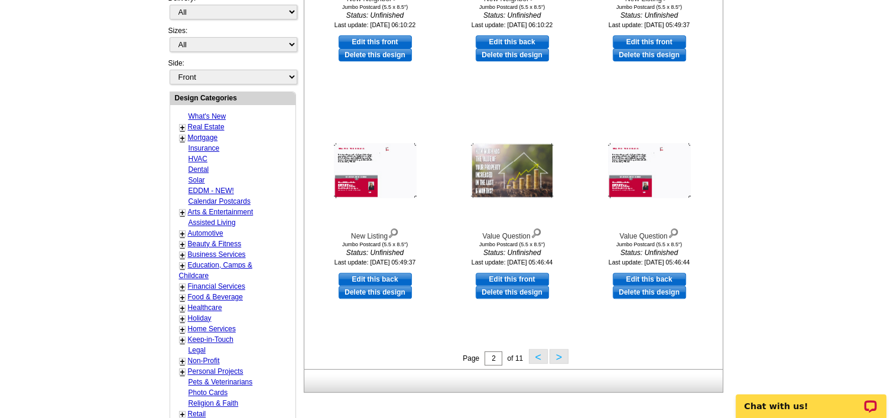
scroll to position [370, 0]
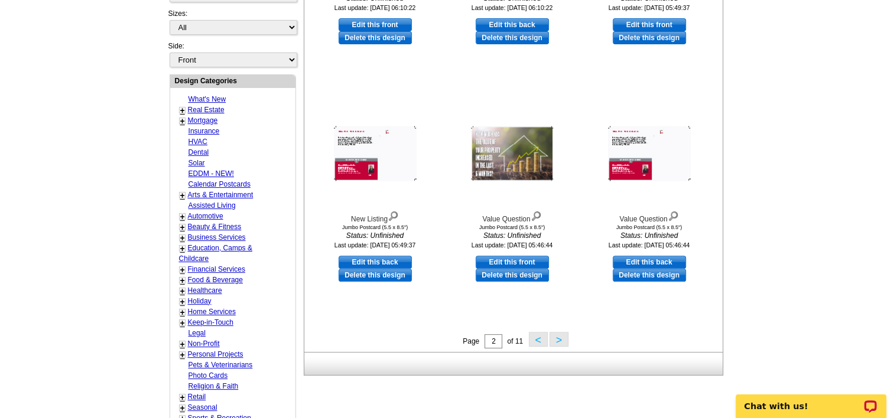
click at [560, 340] on button ">" at bounding box center [558, 339] width 19 height 15
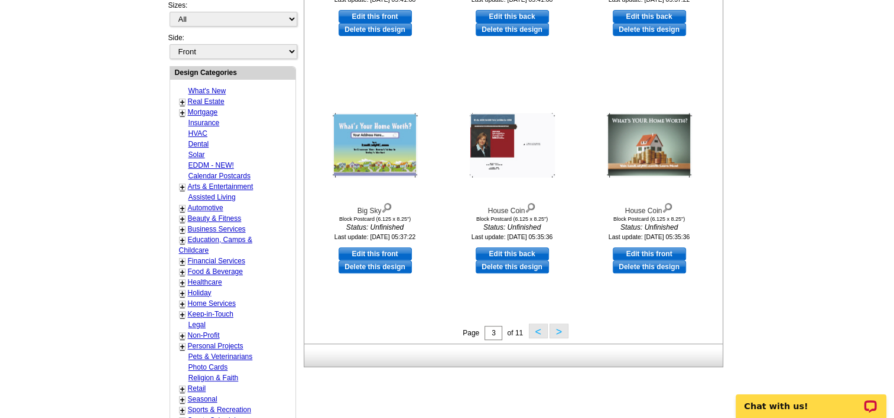
scroll to position [0, 0]
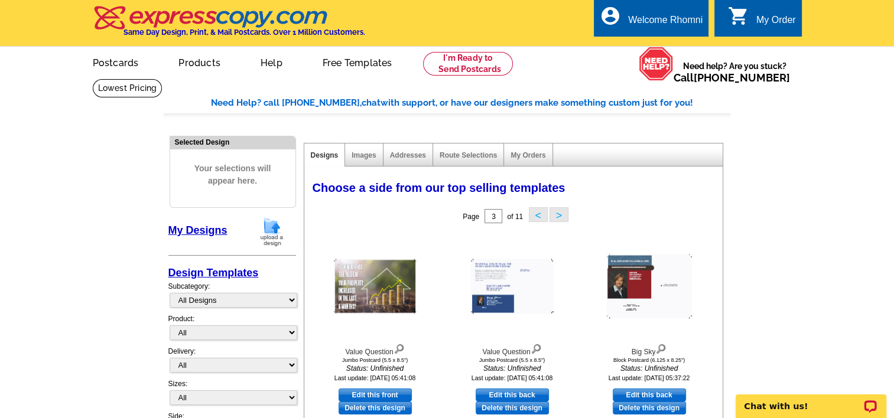
click at [543, 213] on button "<" at bounding box center [538, 214] width 19 height 15
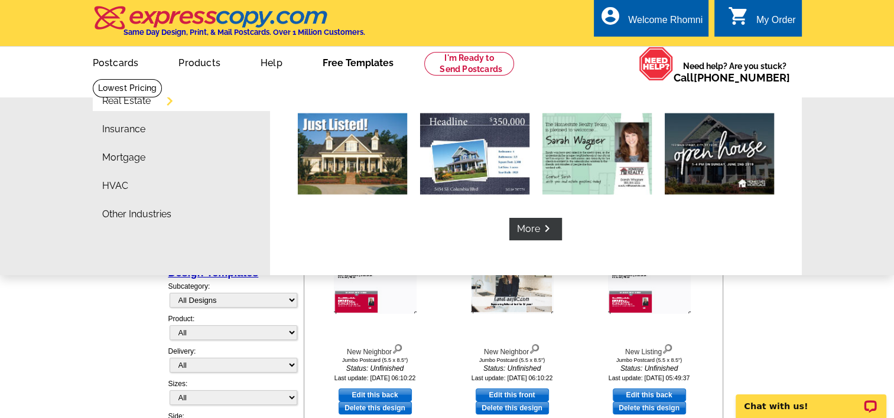
click at [560, 244] on li "More keyboard_arrow_right" at bounding box center [536, 176] width 532 height 172
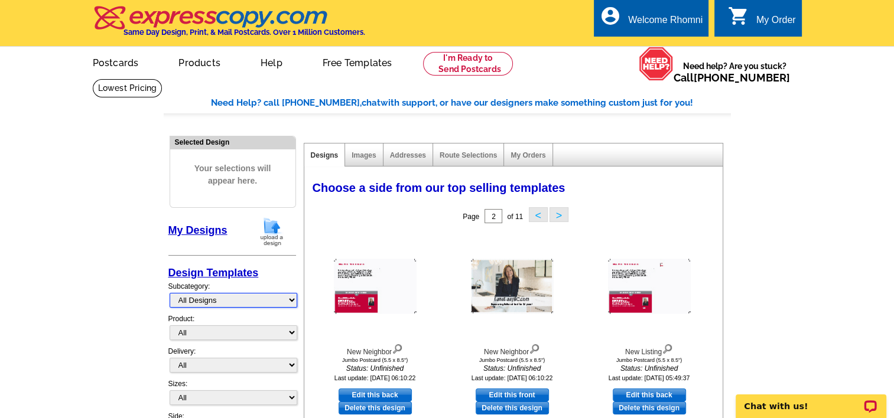
click at [243, 299] on select "All Designs Finished Designs Unfinished Designs" at bounding box center [233, 300] width 128 height 15
select select "finished"
click at [169, 293] on select "All Designs Finished Designs Unfinished Designs" at bounding box center [233, 300] width 128 height 15
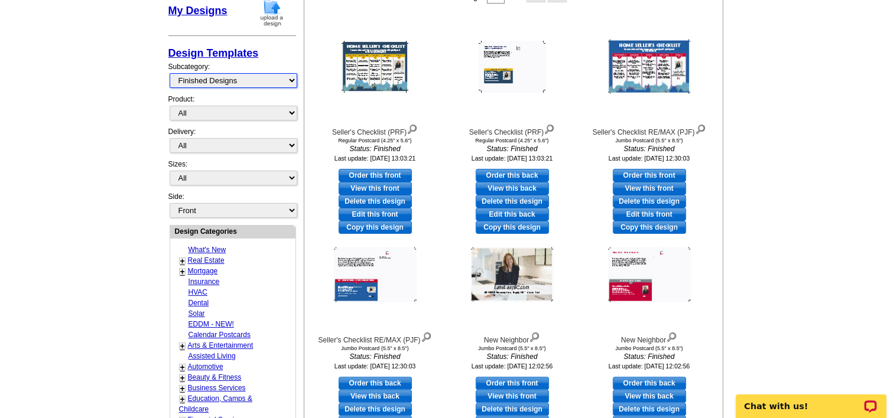
scroll to position [242, 0]
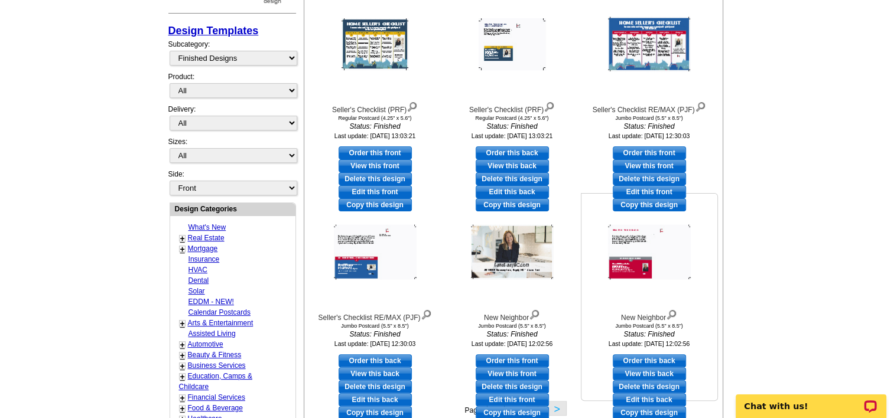
click at [660, 249] on img at bounding box center [649, 252] width 83 height 55
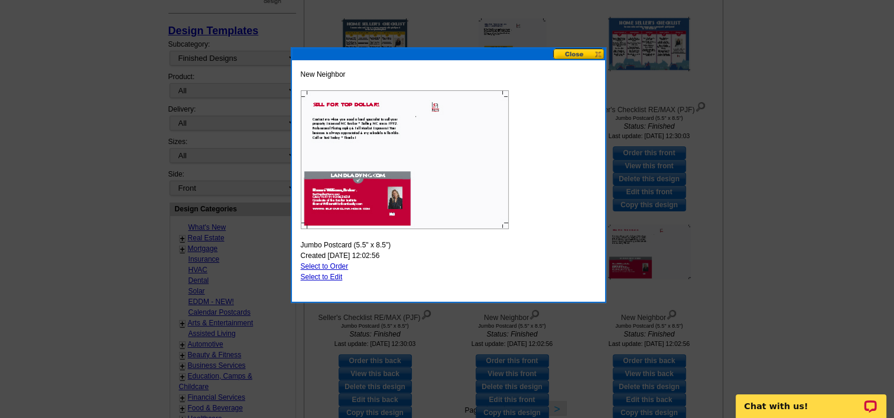
click at [322, 277] on link "Select to Edit" at bounding box center [322, 277] width 42 height 8
select select "2"
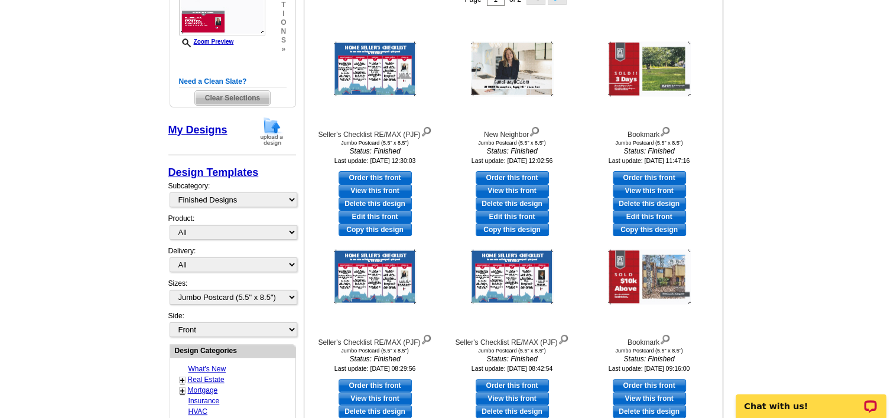
scroll to position [132, 0]
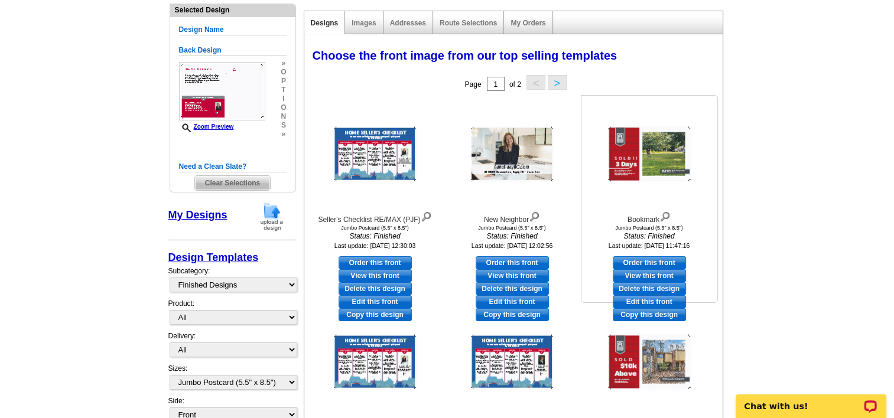
click at [661, 299] on link "Edit this front" at bounding box center [648, 301] width 73 height 13
select select "back"
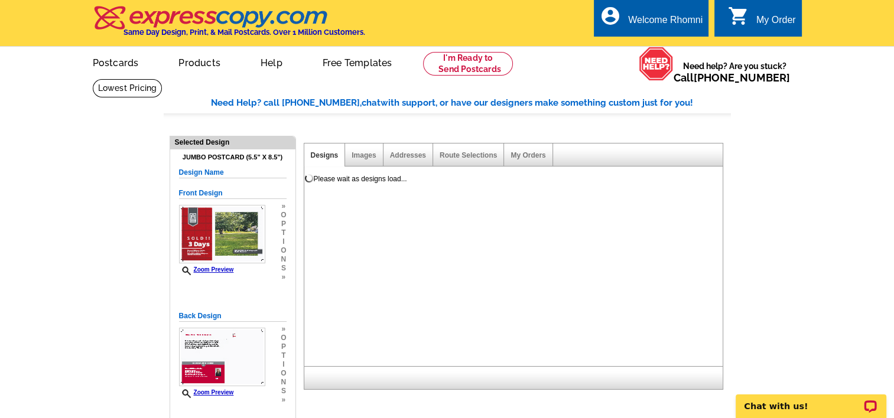
scroll to position [0, 0]
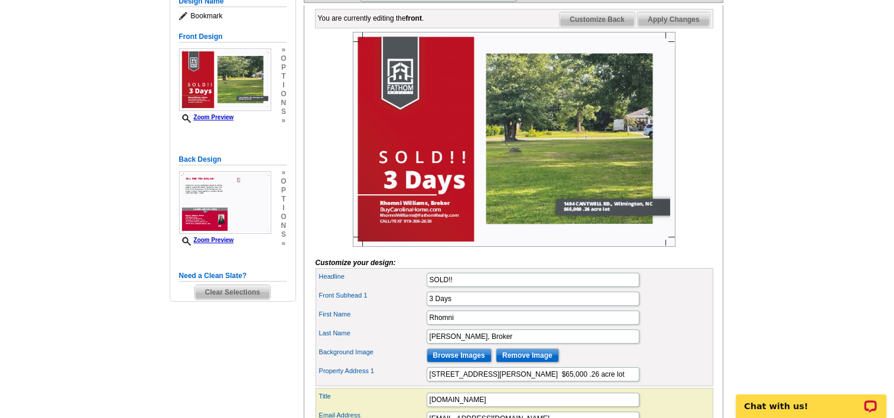
scroll to position [144, 0]
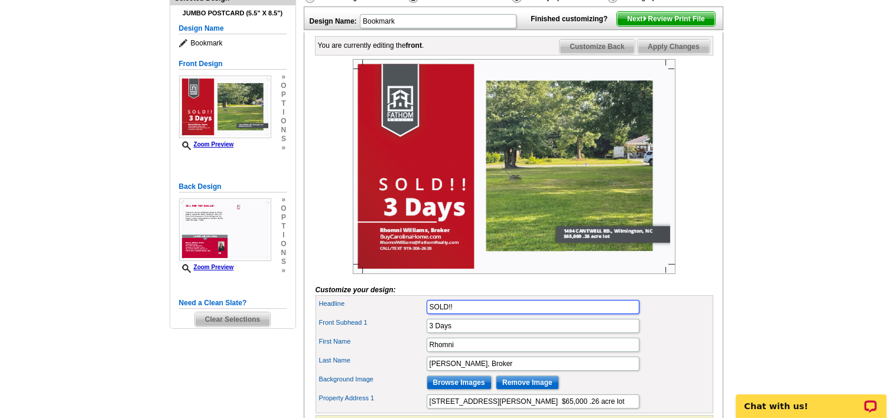
drag, startPoint x: 491, startPoint y: 326, endPoint x: 345, endPoint y: 332, distance: 146.6
click at [345, 317] on div "Headline SOLD!!" at bounding box center [514, 307] width 393 height 19
type input "C"
type input "I"
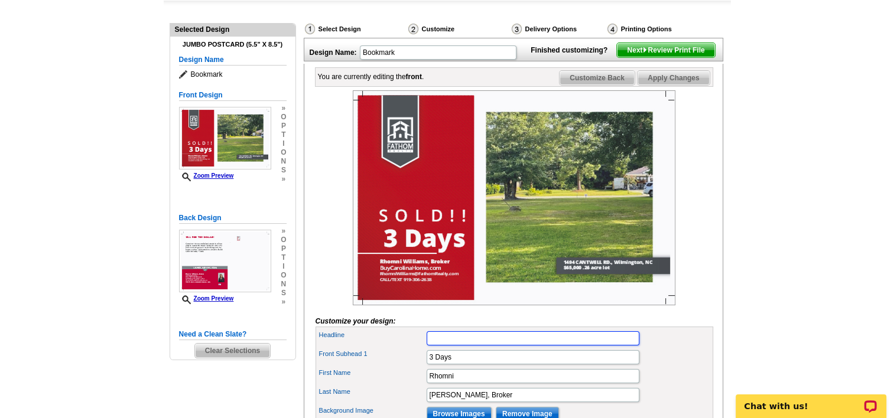
scroll to position [130, 0]
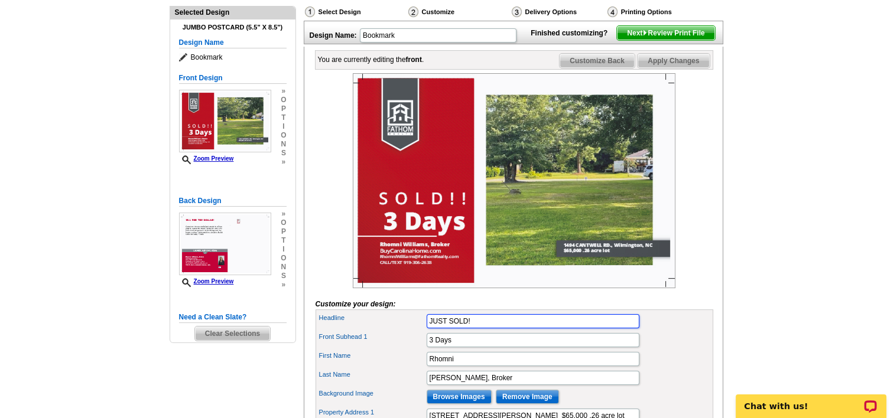
type input "JUST SOLD!"
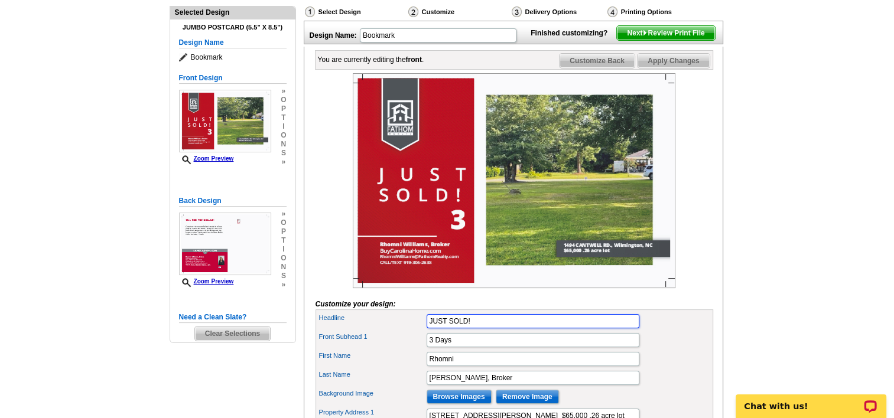
drag, startPoint x: 473, startPoint y: 345, endPoint x: 394, endPoint y: 350, distance: 78.7
click at [394, 350] on div "Headline JUST SOLD! Front Subhead 1 3 Days First Name Rhomni Last Name" at bounding box center [513, 368] width 397 height 118
drag, startPoint x: 472, startPoint y: 359, endPoint x: 389, endPoint y: 374, distance: 84.6
click at [389, 374] on div "Headline Front Subhead 1 3 Days First Name Rhomni Last Name Browse Images" at bounding box center [513, 368] width 397 height 118
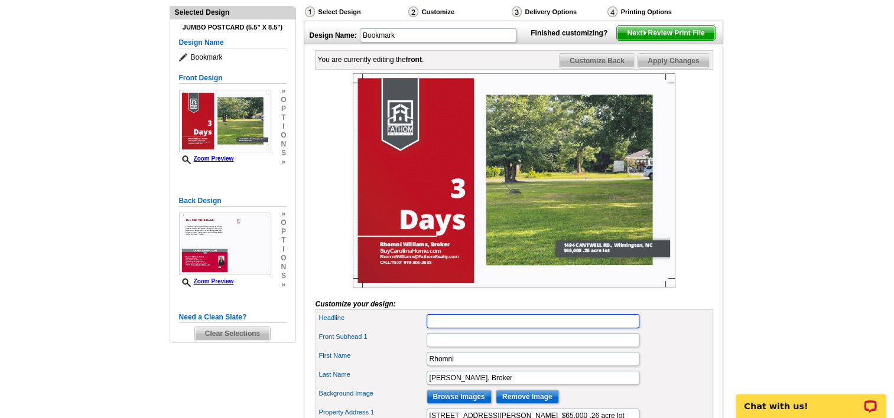
click at [444, 328] on input "Headline" at bounding box center [532, 321] width 213 height 14
click at [461, 328] on input "SOLD" at bounding box center [532, 321] width 213 height 14
type input "S"
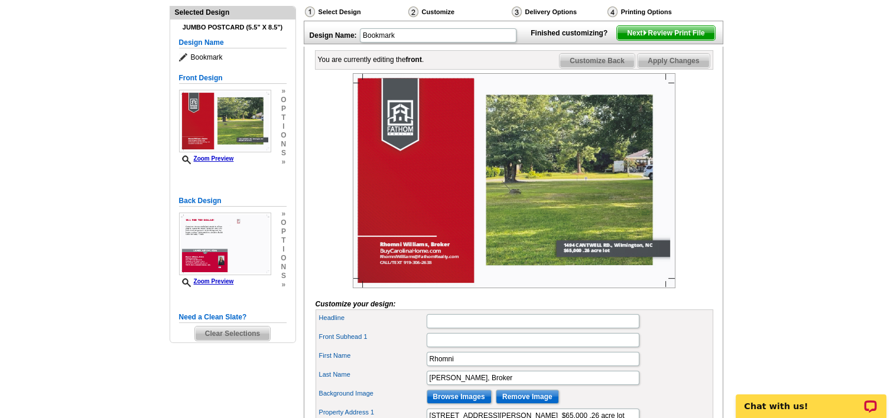
click at [332, 8] on div "Select Design" at bounding box center [355, 13] width 103 height 15
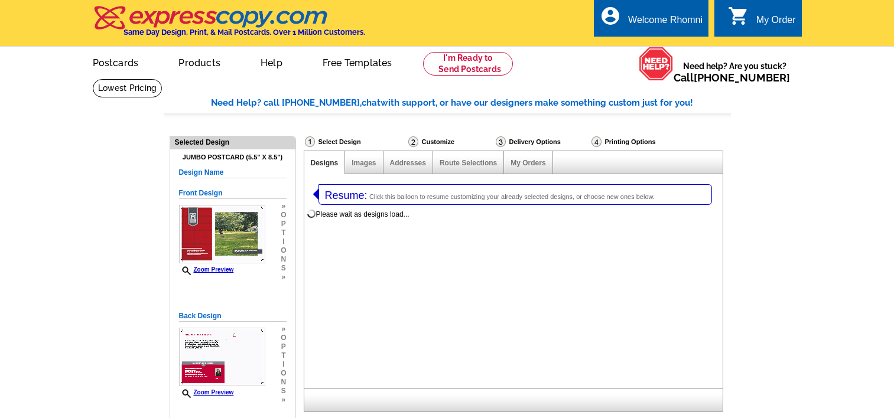
select select "1"
select select "2"
select select "785"
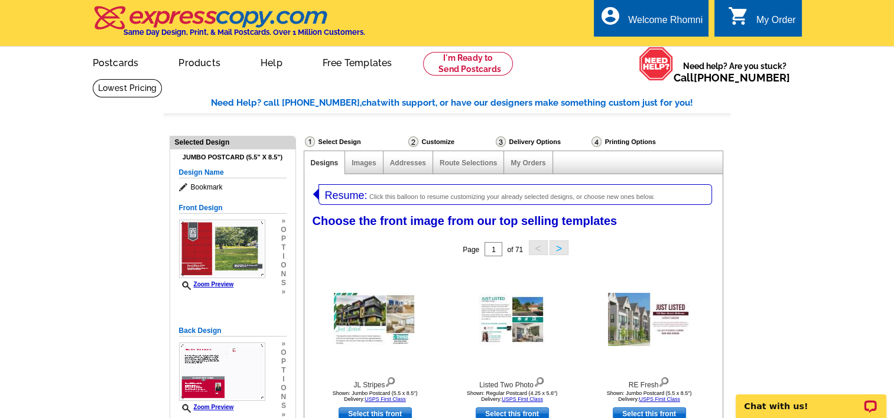
scroll to position [366, 0]
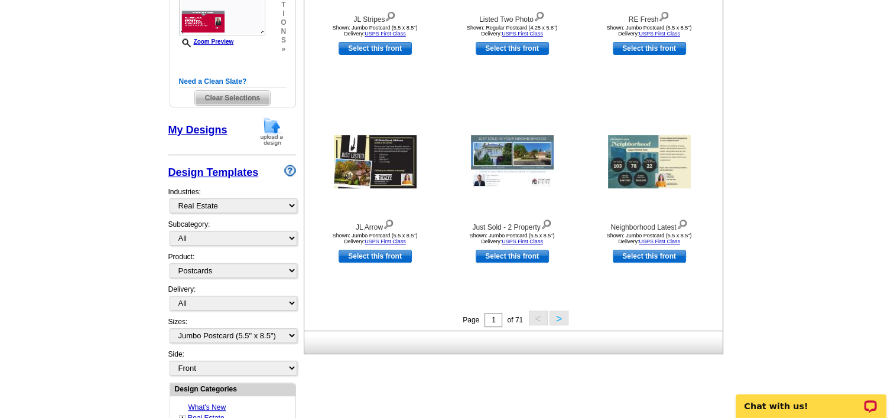
click at [250, 97] on span "Clear Selections" at bounding box center [232, 98] width 75 height 14
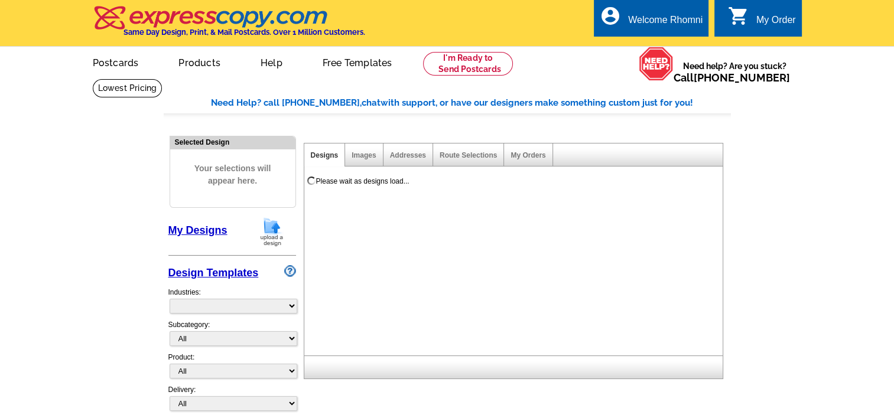
select select "785"
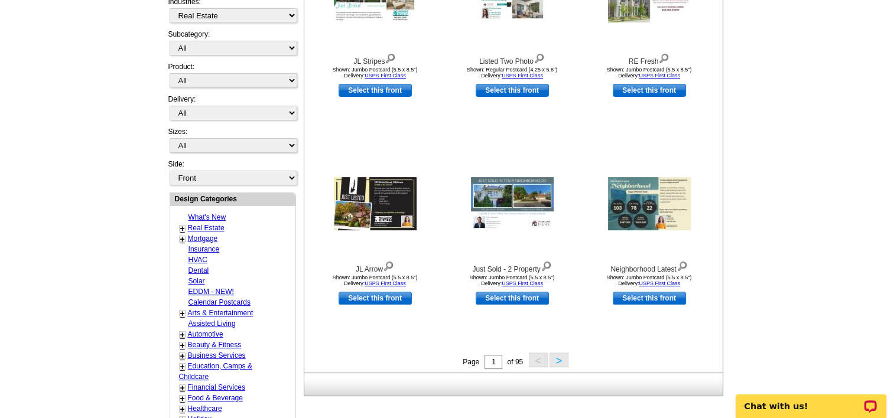
scroll to position [337, 0]
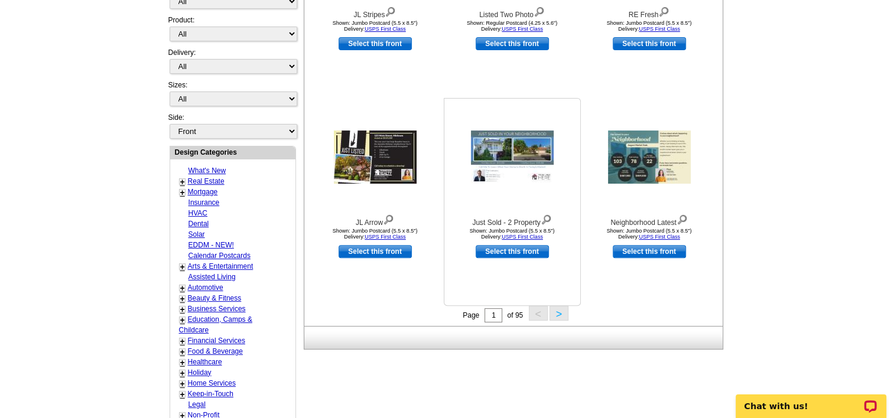
click at [514, 249] on link "Select this front" at bounding box center [511, 251] width 73 height 13
select select "2"
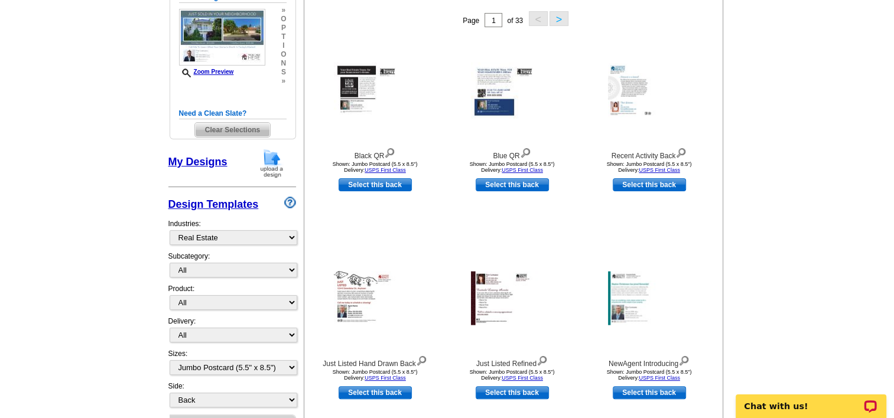
scroll to position [165, 0]
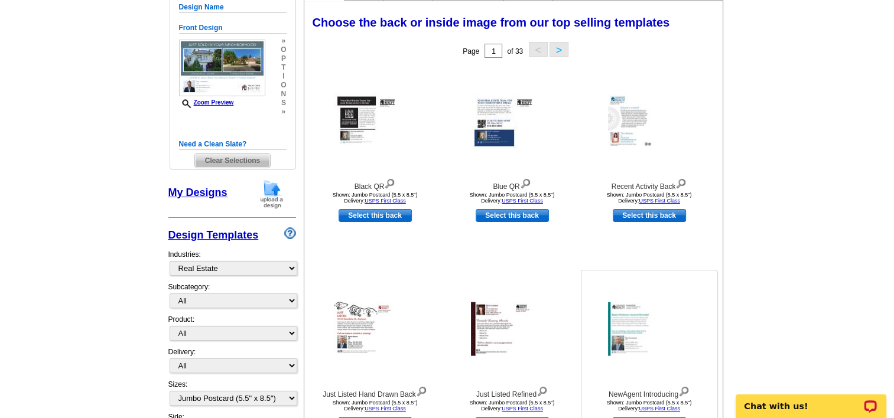
click at [638, 326] on img at bounding box center [649, 329] width 83 height 54
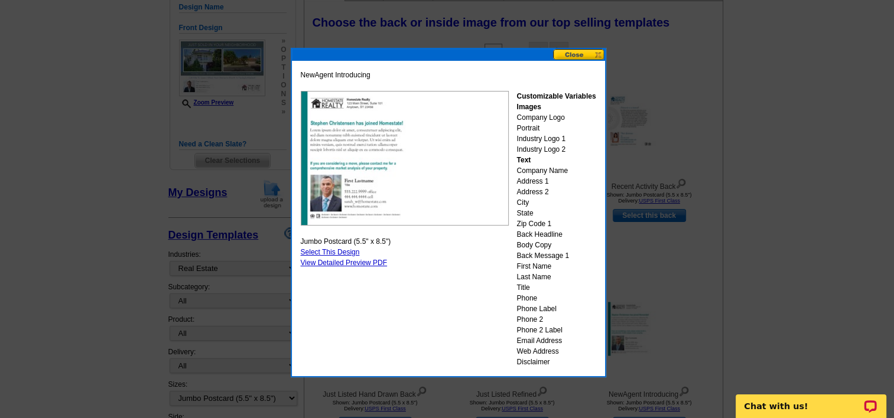
click at [336, 248] on link "Select This Design" at bounding box center [330, 252] width 59 height 8
select select "front"
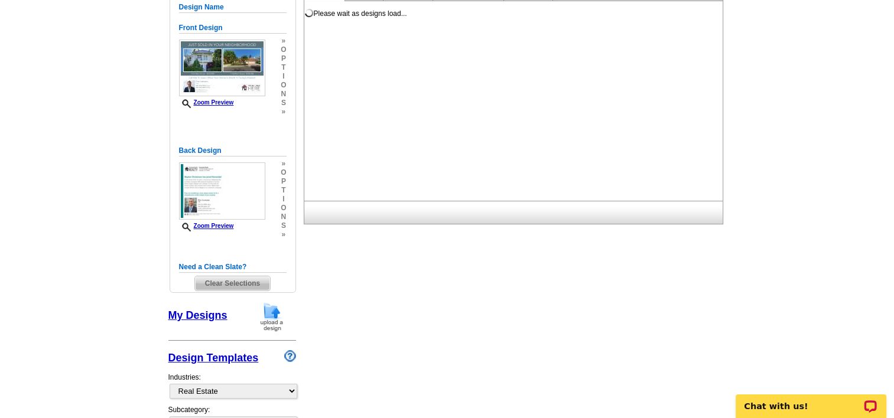
scroll to position [0, 0]
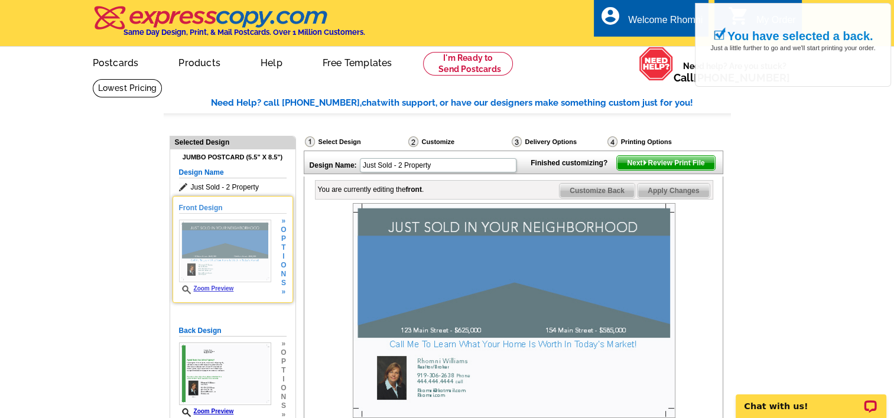
click at [229, 256] on img at bounding box center [225, 251] width 92 height 63
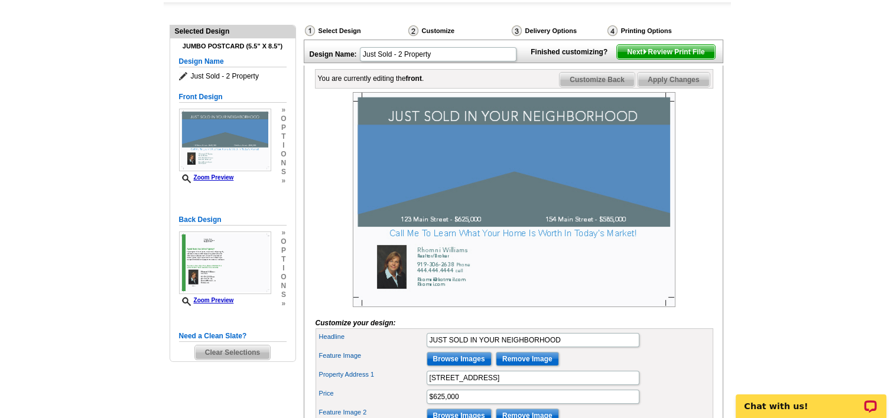
scroll to position [116, 0]
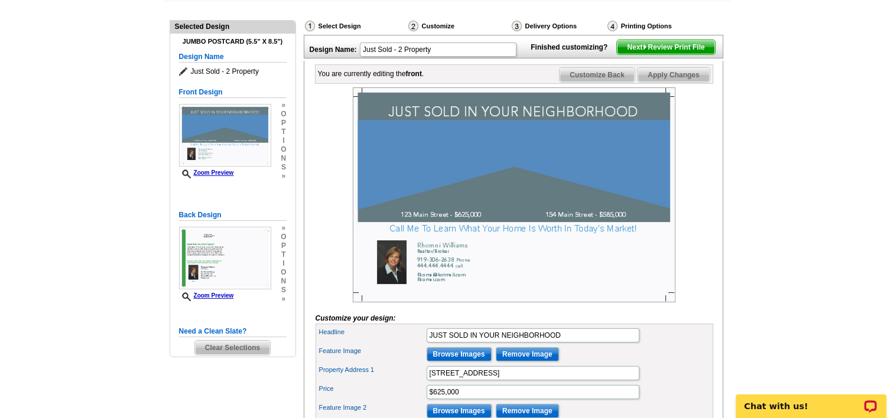
click at [392, 195] on img at bounding box center [514, 194] width 322 height 215
click at [563, 185] on img at bounding box center [514, 194] width 322 height 215
click at [548, 132] on img at bounding box center [514, 194] width 322 height 215
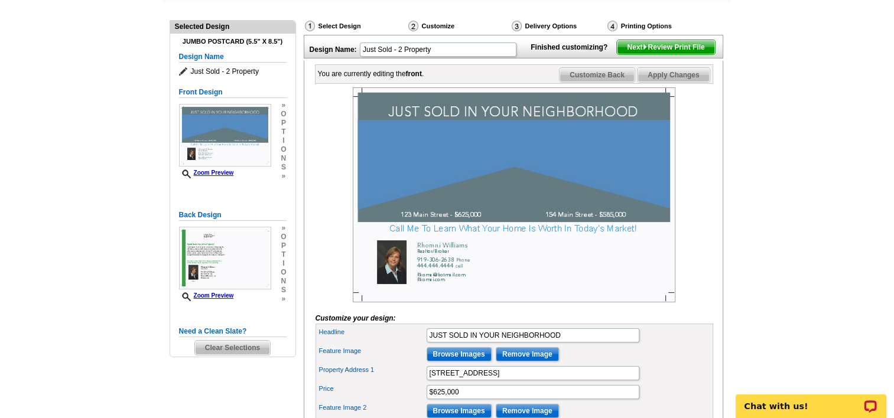
click at [548, 132] on img at bounding box center [514, 194] width 322 height 215
click at [357, 112] on img at bounding box center [514, 194] width 322 height 215
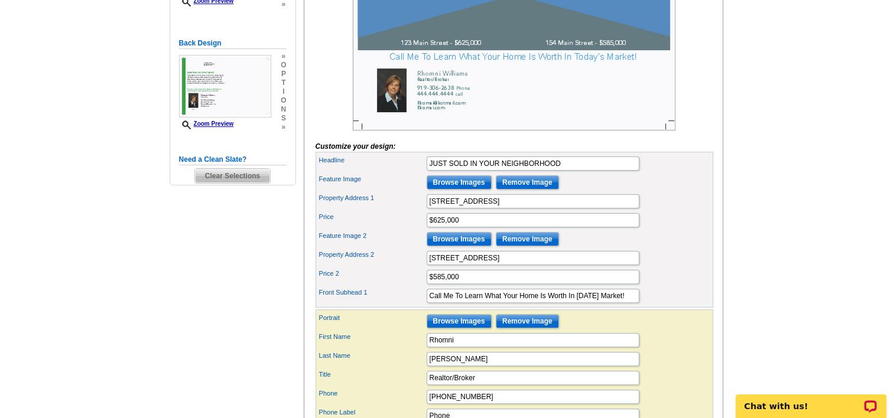
scroll to position [334, 0]
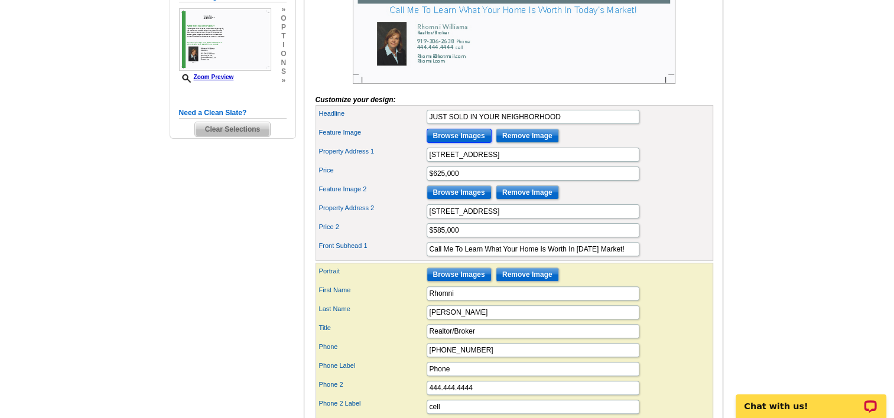
click at [477, 143] on input "Browse Images" at bounding box center [458, 136] width 65 height 14
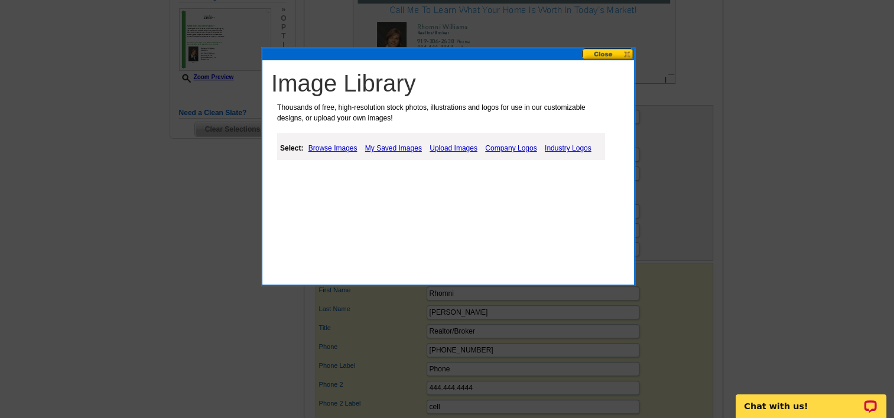
click at [608, 51] on button at bounding box center [608, 53] width 52 height 11
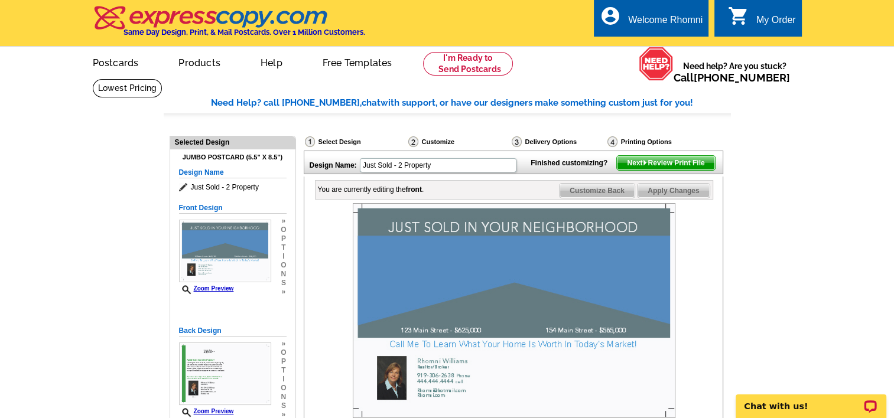
scroll to position [118, 0]
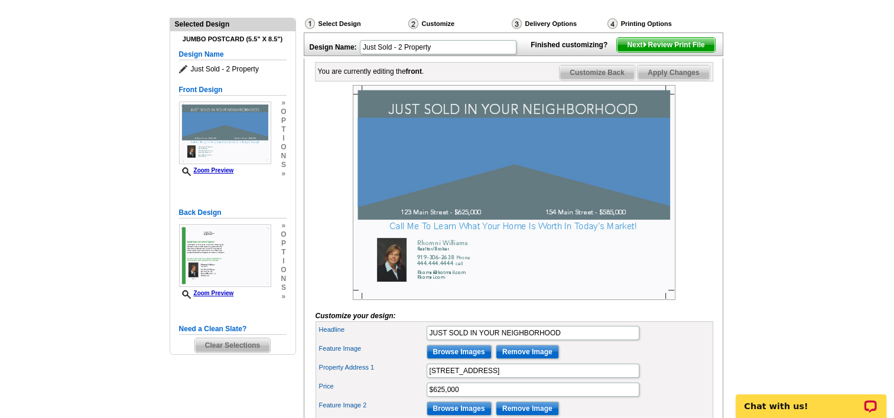
click at [246, 340] on span "Clear Selections" at bounding box center [232, 345] width 75 height 14
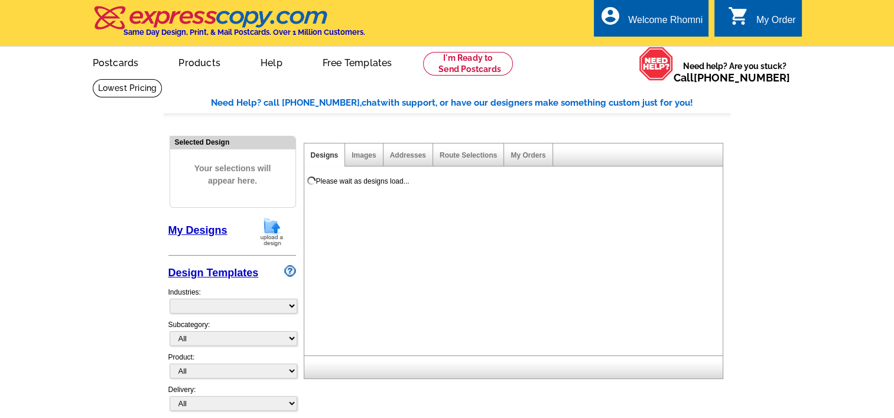
select select "785"
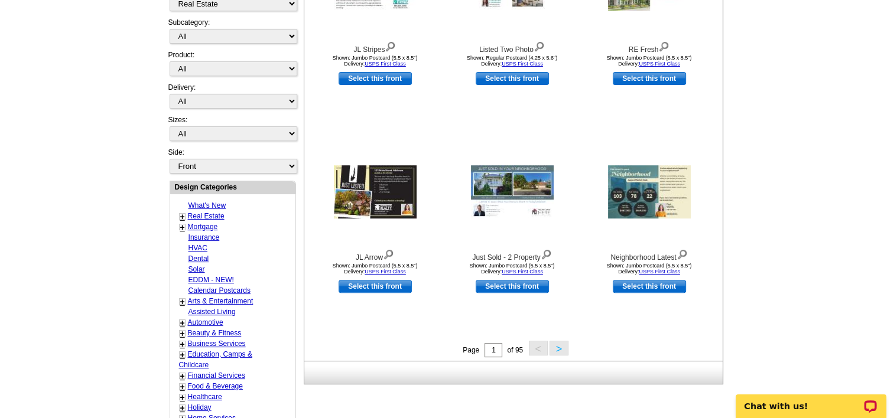
scroll to position [308, 0]
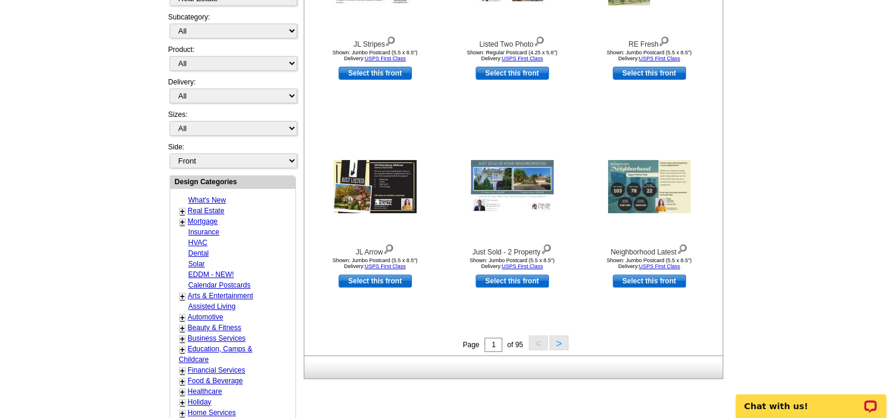
click at [557, 335] on button ">" at bounding box center [558, 342] width 19 height 15
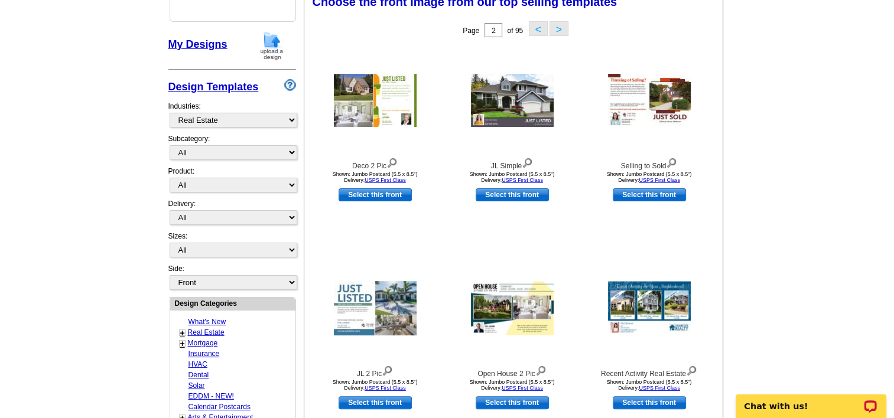
scroll to position [174, 0]
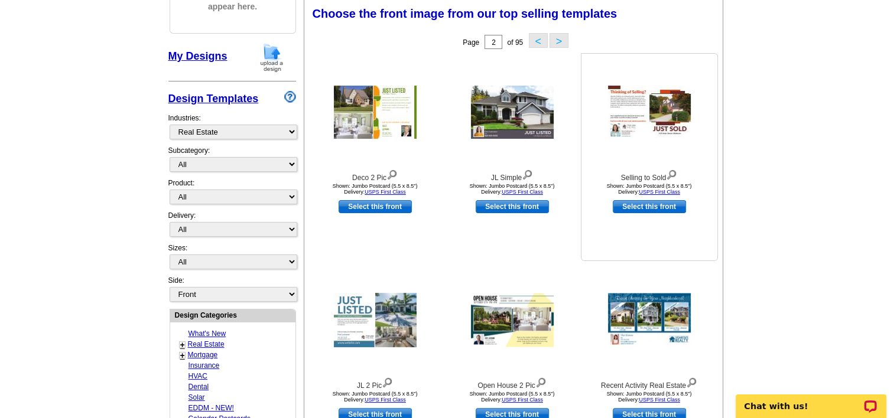
click at [654, 206] on link "Select this front" at bounding box center [648, 206] width 73 height 13
select select "2"
select select "back"
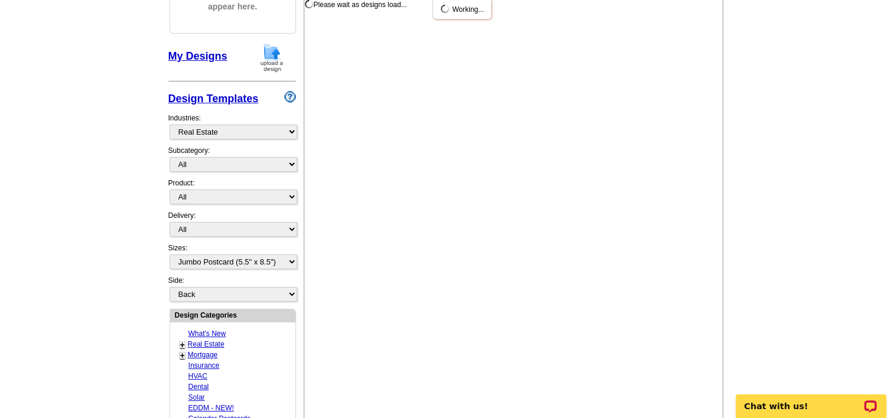
scroll to position [0, 0]
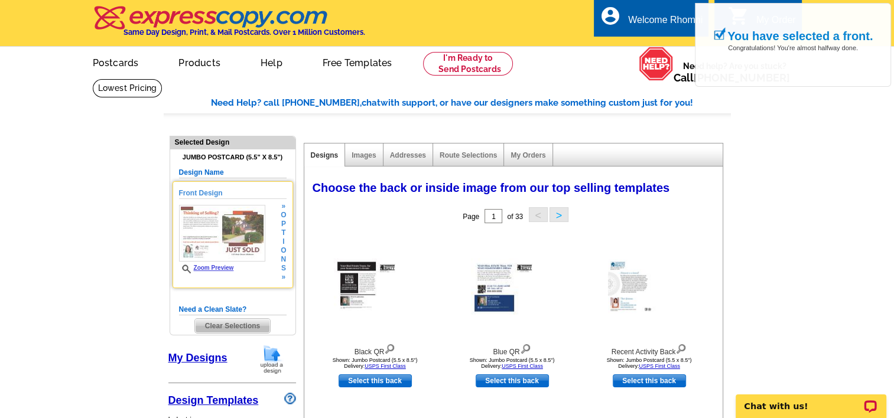
click at [229, 236] on img at bounding box center [222, 233] width 86 height 57
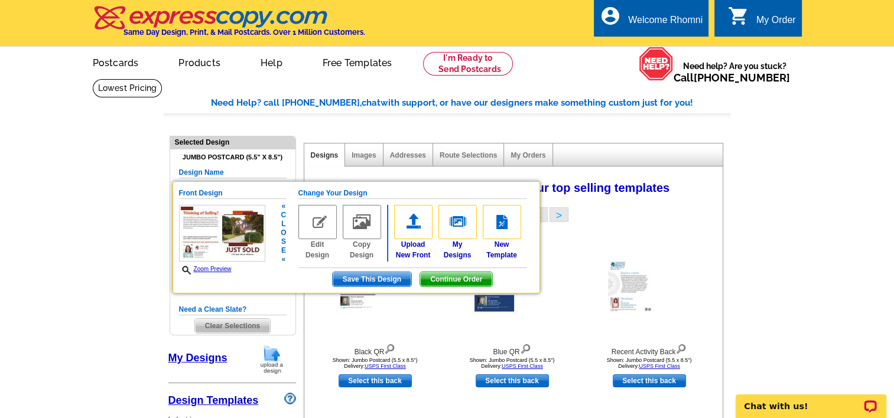
click at [318, 230] on img at bounding box center [317, 222] width 38 height 34
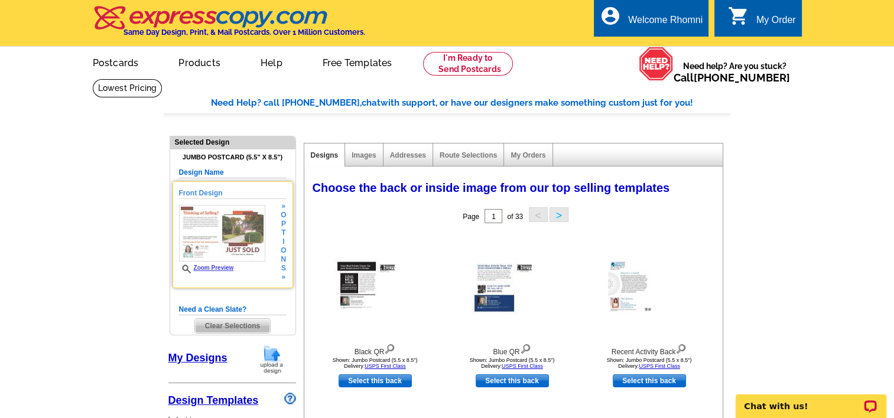
click at [202, 259] on img at bounding box center [222, 233] width 86 height 57
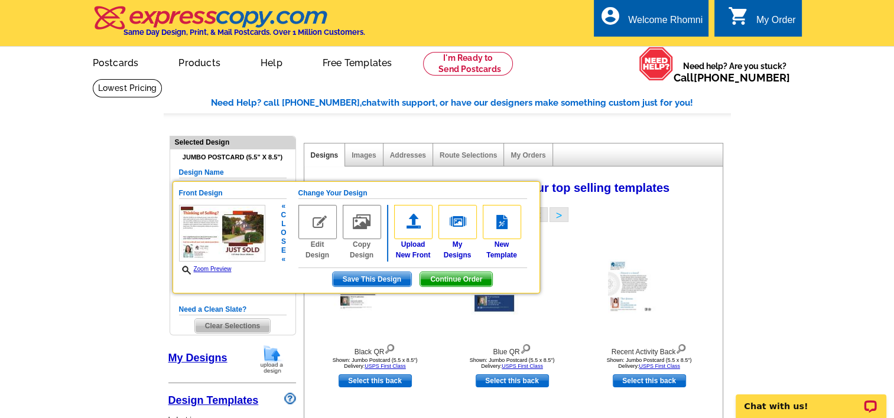
click at [269, 220] on div "Front Design Zoom Preview « c l o s e «" at bounding box center [232, 231] width 107 height 87
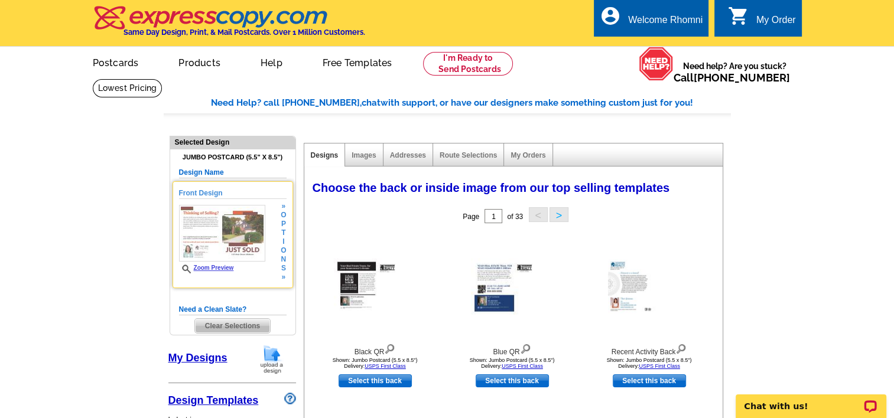
click at [236, 213] on img at bounding box center [222, 233] width 86 height 57
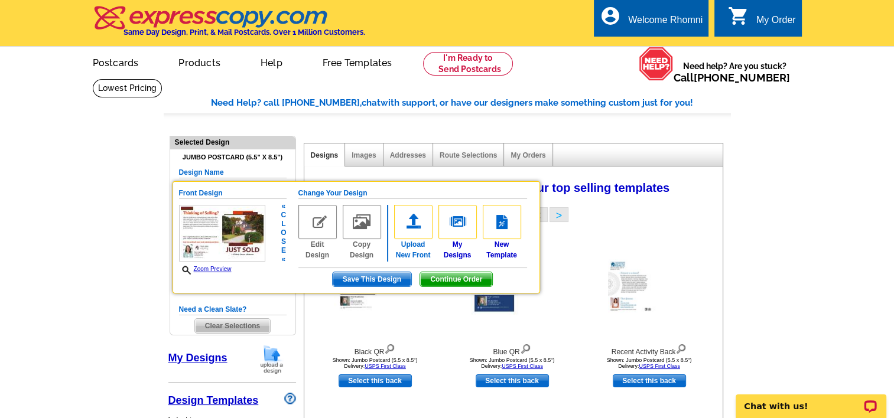
click at [412, 227] on img at bounding box center [413, 222] width 38 height 34
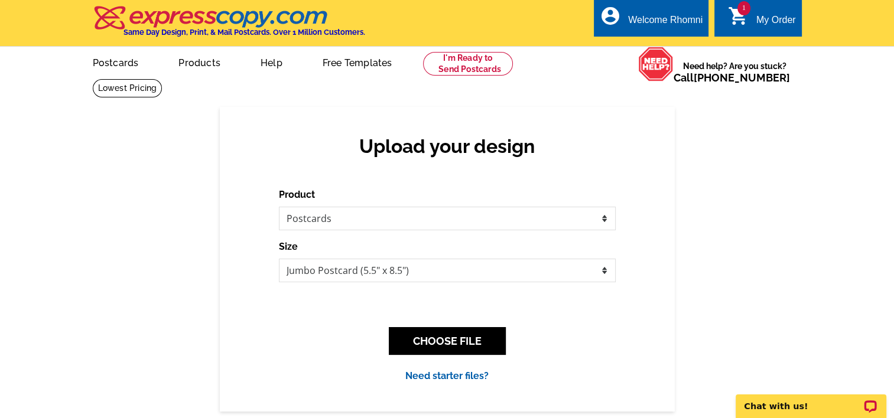
click at [756, 15] on div "My Order" at bounding box center [776, 23] width 40 height 17
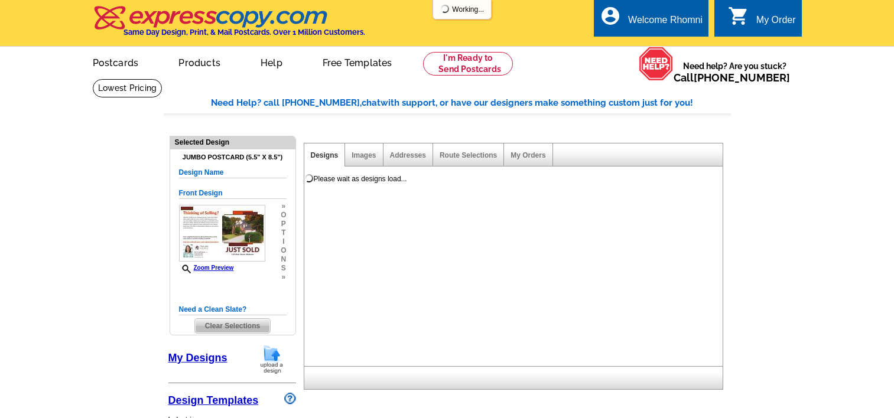
select select "1"
select select "2"
select select "back"
select select "785"
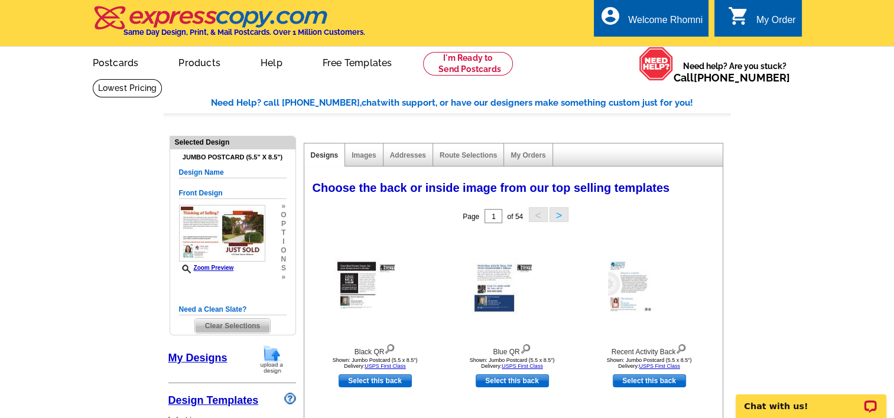
click at [236, 322] on span "Clear Selections" at bounding box center [232, 326] width 75 height 14
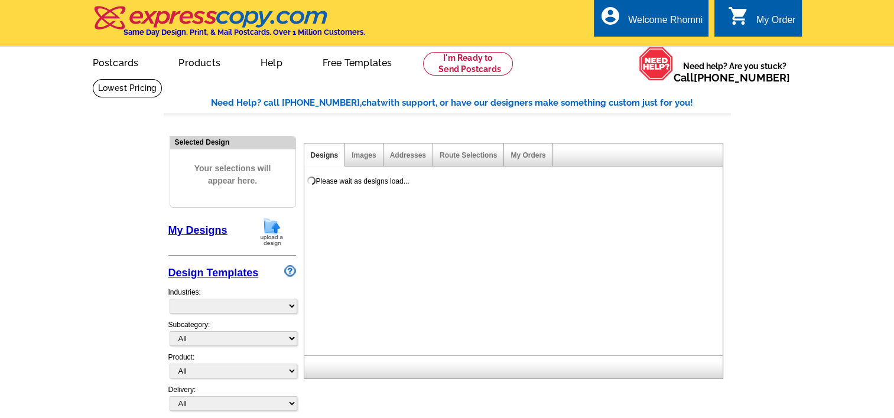
select select "785"
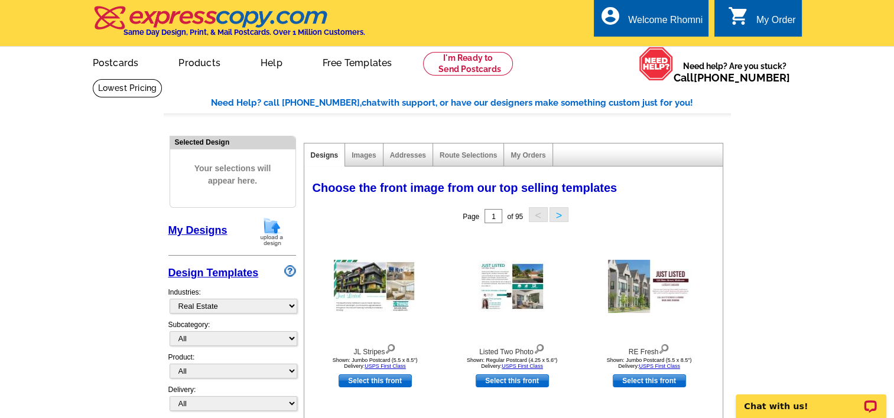
click at [542, 149] on div "My Orders" at bounding box center [528, 155] width 48 height 23
click at [535, 151] on div "My Orders" at bounding box center [528, 155] width 48 height 23
click at [530, 155] on link "My Orders" at bounding box center [527, 155] width 35 height 8
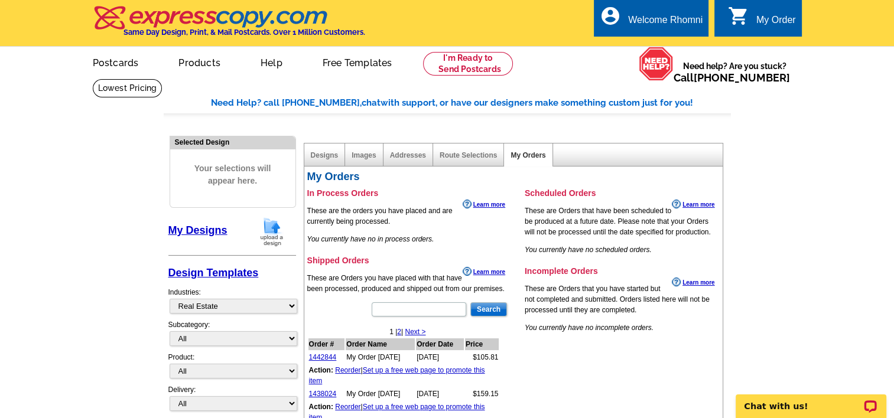
click at [756, 17] on div "My Order" at bounding box center [776, 23] width 40 height 17
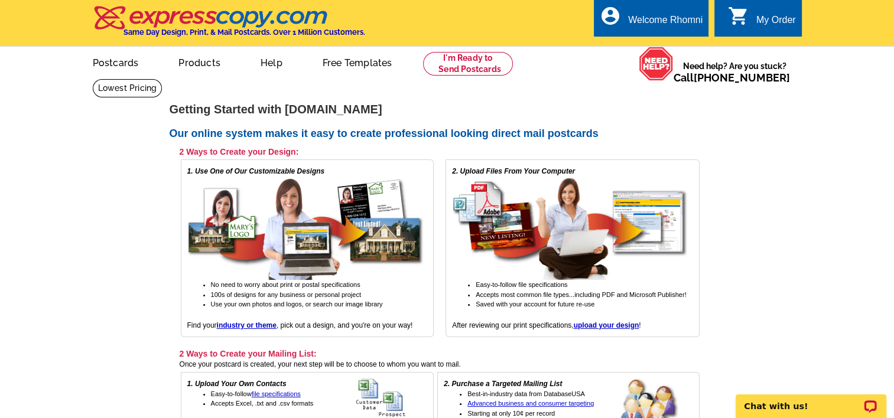
click at [776, 21] on div "My Order" at bounding box center [776, 23] width 40 height 17
click at [648, 16] on div "Welcome Rhomni" at bounding box center [665, 23] width 74 height 17
click at [678, 53] on li "My Account" at bounding box center [675, 48] width 64 height 15
click at [676, 43] on link "My Account" at bounding box center [672, 45] width 51 height 11
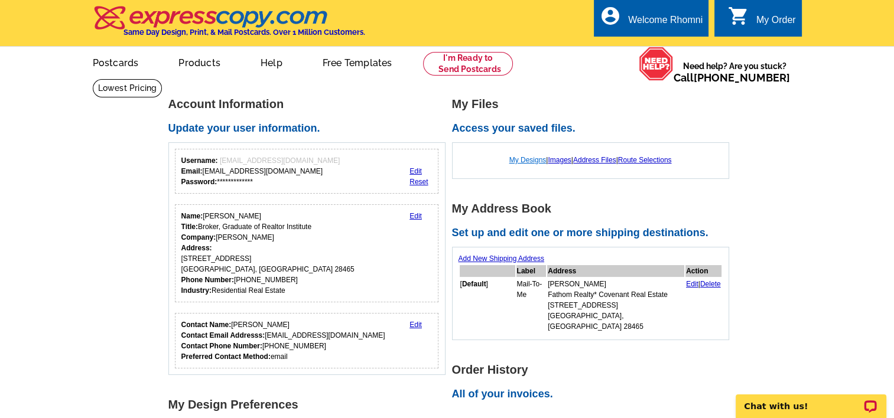
click at [529, 159] on link "My Designs" at bounding box center [527, 160] width 37 height 8
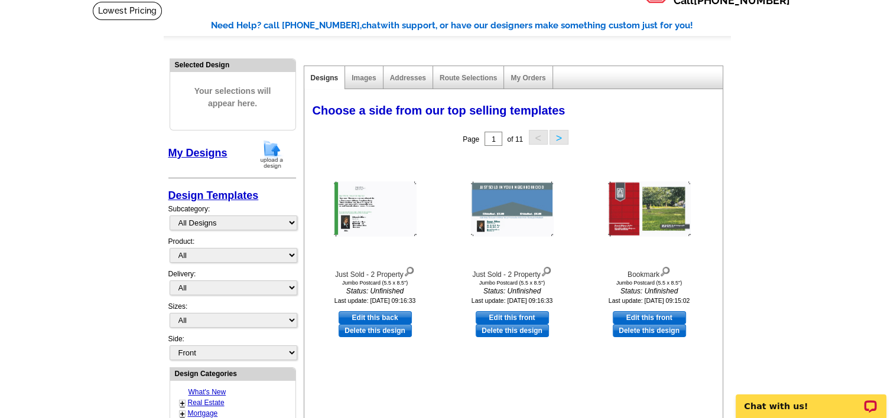
scroll to position [83, 0]
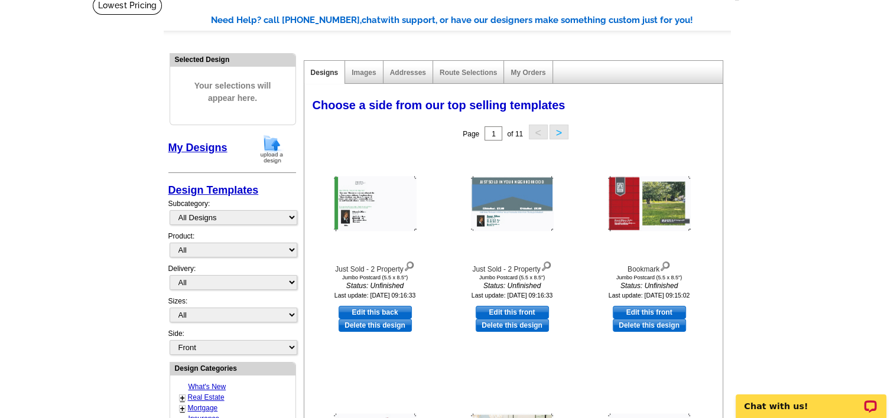
click at [559, 128] on button ">" at bounding box center [558, 132] width 19 height 15
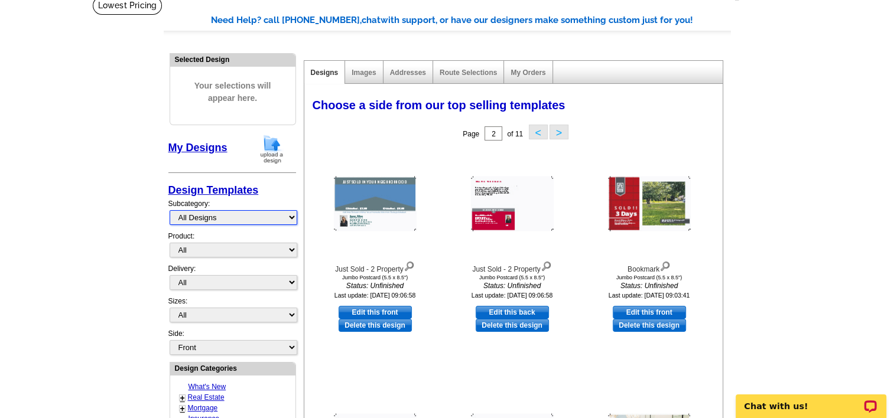
click at [237, 219] on select "All Designs Finished Designs Unfinished Designs" at bounding box center [233, 217] width 128 height 15
select select "finished"
click at [169, 210] on select "All Designs Finished Designs Unfinished Designs" at bounding box center [233, 217] width 128 height 15
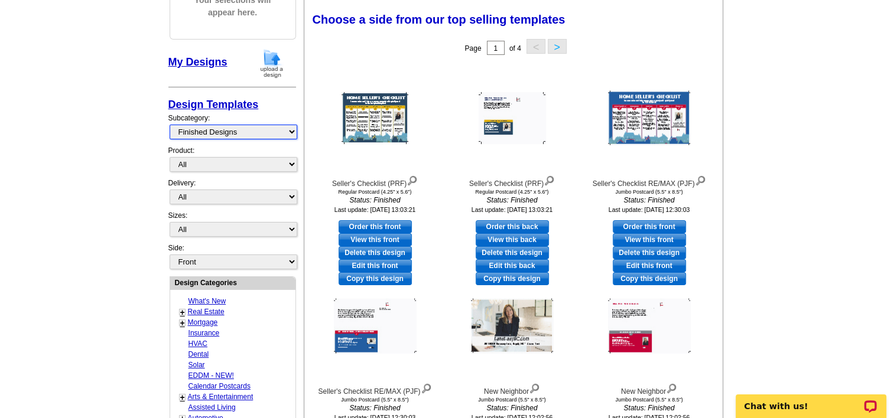
scroll to position [164, 0]
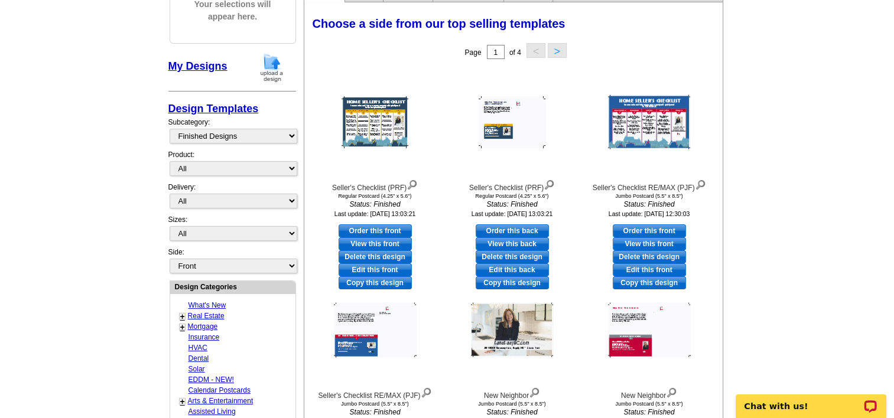
click at [559, 47] on button ">" at bounding box center [556, 50] width 19 height 15
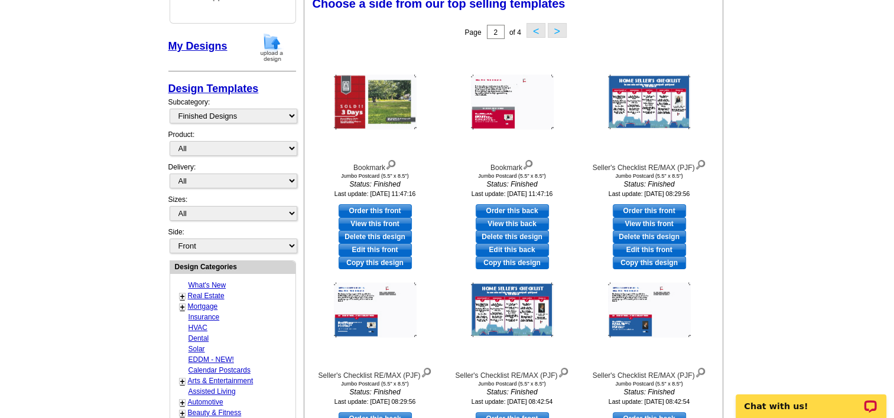
scroll to position [105, 0]
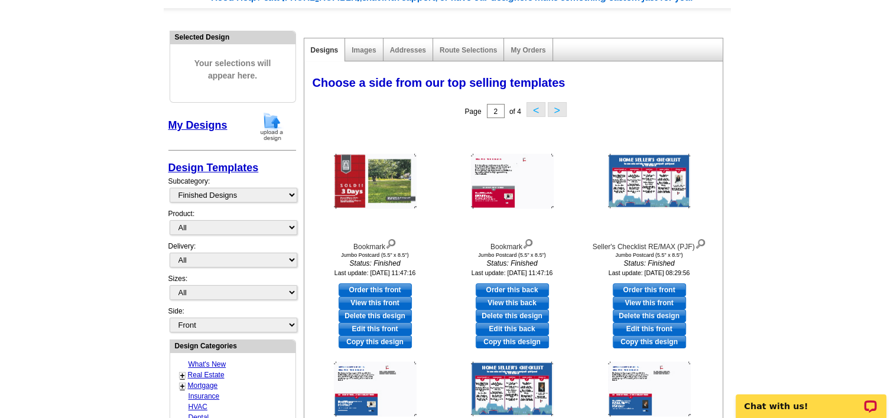
click at [557, 105] on button ">" at bounding box center [556, 109] width 19 height 15
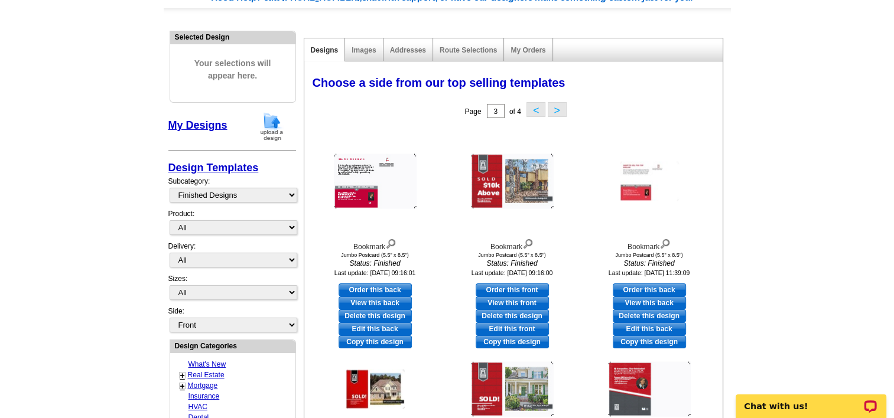
scroll to position [204, 0]
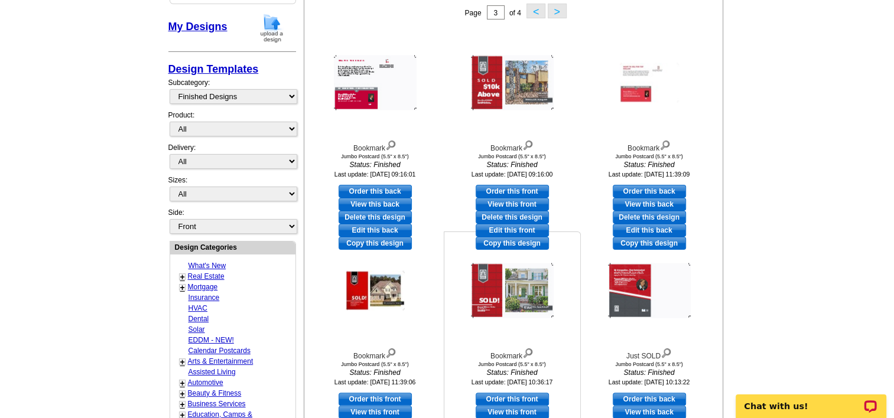
click at [500, 291] on img at bounding box center [512, 290] width 83 height 55
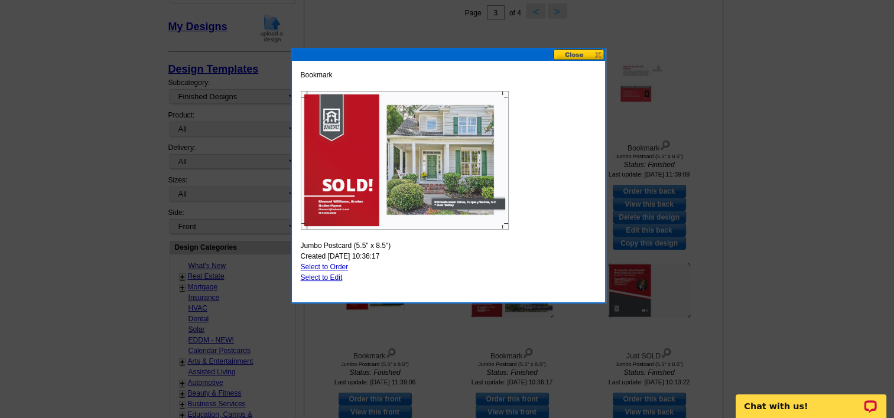
click at [330, 278] on link "Select to Edit" at bounding box center [322, 277] width 42 height 8
select select "2"
select select "back"
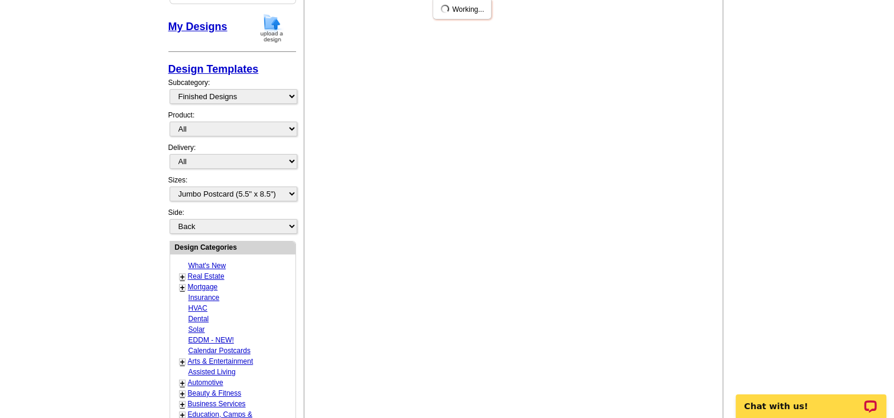
scroll to position [0, 0]
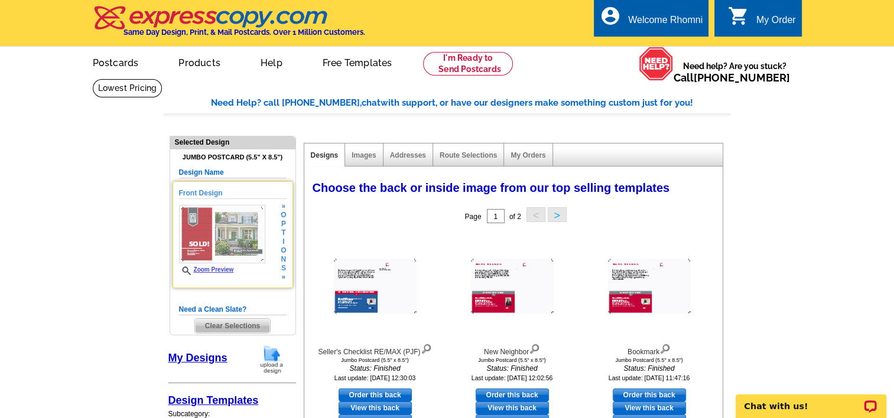
click at [197, 230] on img at bounding box center [222, 234] width 86 height 58
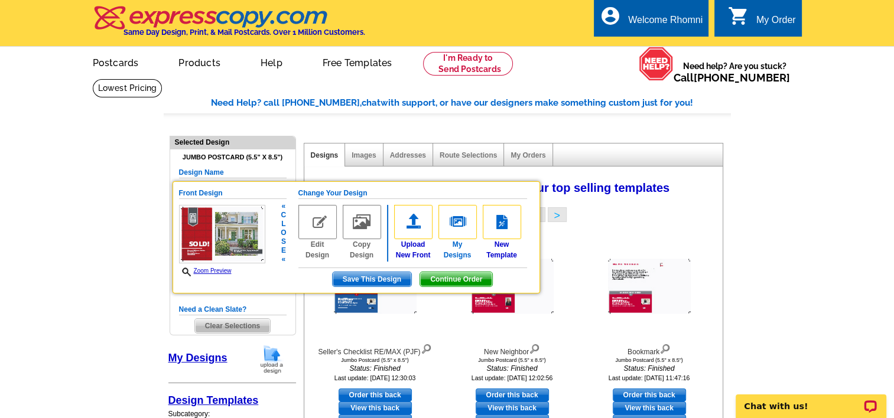
click at [462, 232] on img at bounding box center [457, 222] width 38 height 34
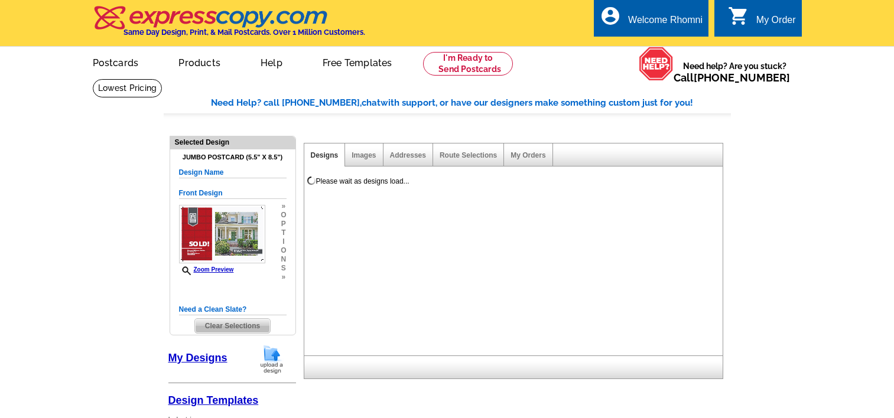
select select "1"
select select "2"
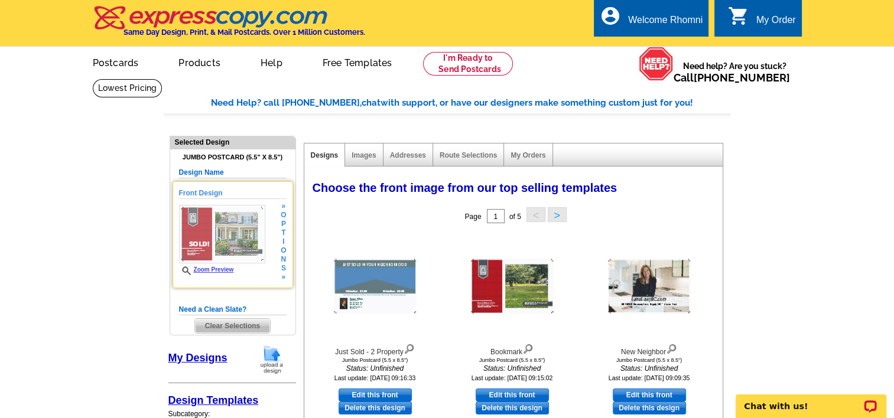
click at [211, 220] on img at bounding box center [222, 234] width 86 height 58
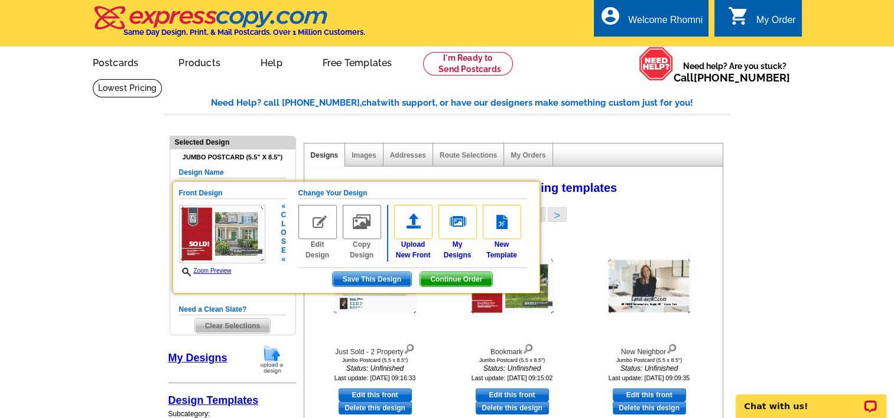
click at [327, 212] on img at bounding box center [317, 222] width 38 height 34
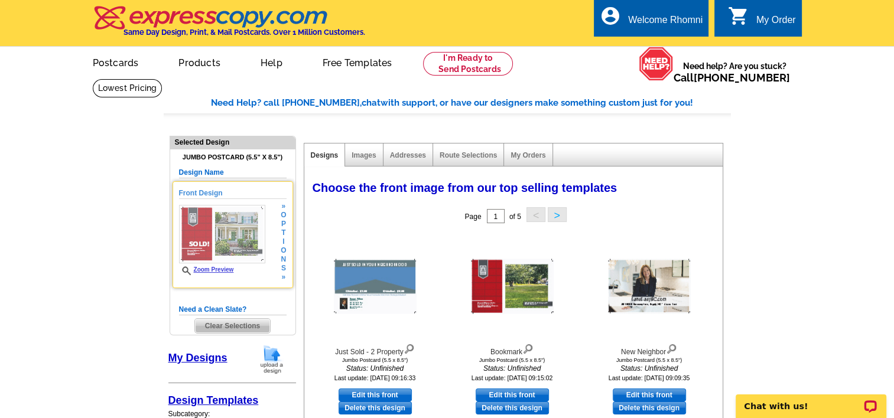
click at [227, 232] on img at bounding box center [222, 234] width 86 height 58
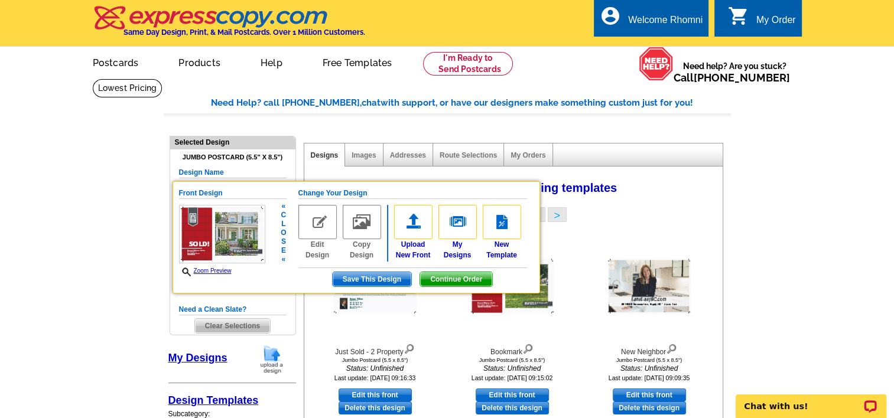
click at [389, 277] on span "Save This Design" at bounding box center [371, 279] width 79 height 14
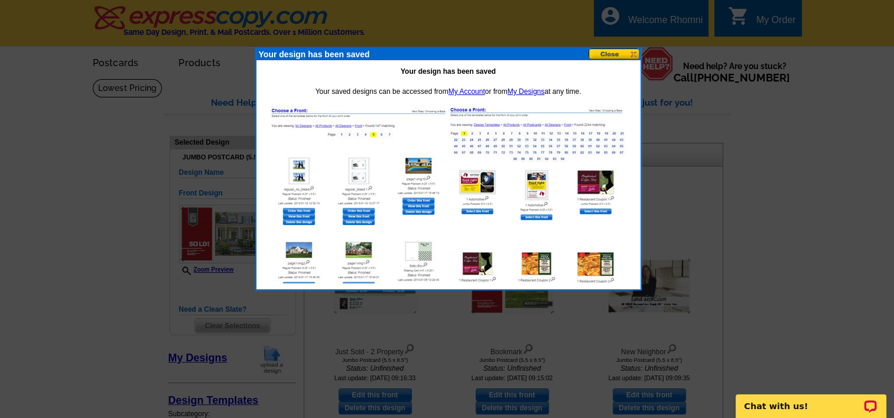
click at [620, 52] on button at bounding box center [614, 53] width 52 height 11
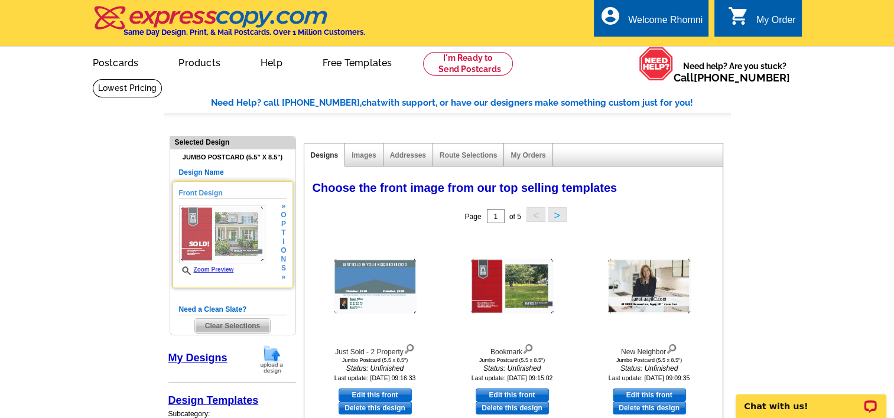
click at [284, 206] on span "»" at bounding box center [283, 206] width 5 height 9
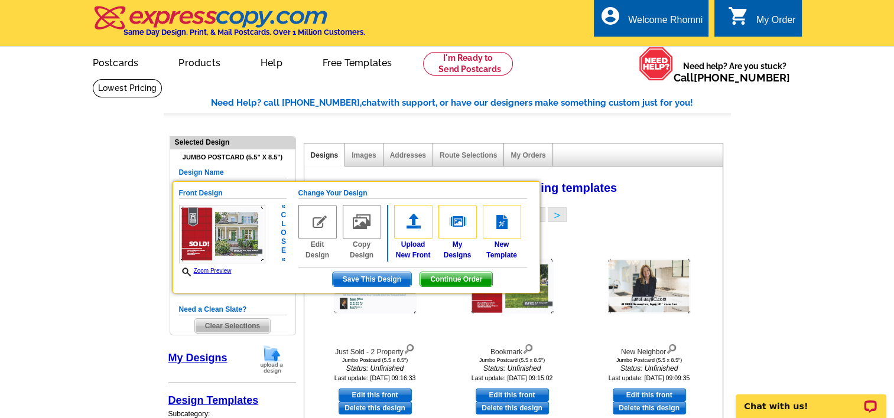
click at [321, 219] on img at bounding box center [317, 222] width 38 height 34
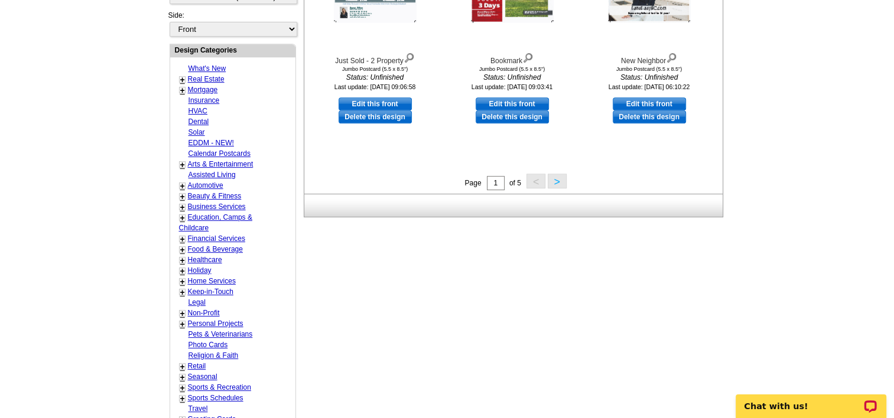
scroll to position [413, 0]
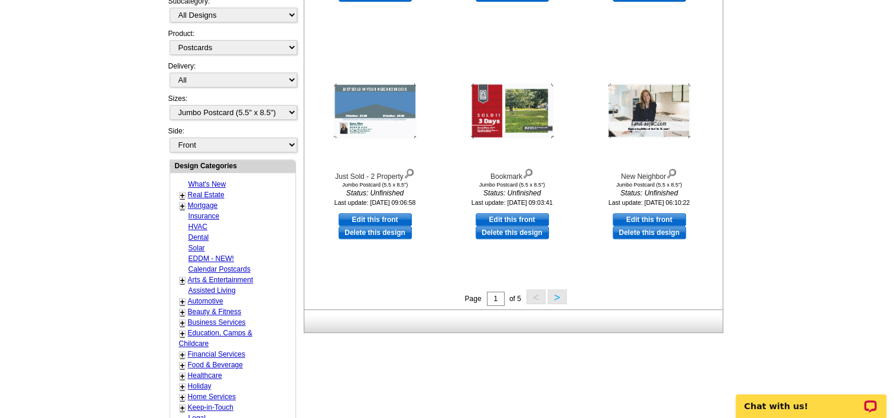
click at [559, 301] on button ">" at bounding box center [556, 296] width 19 height 15
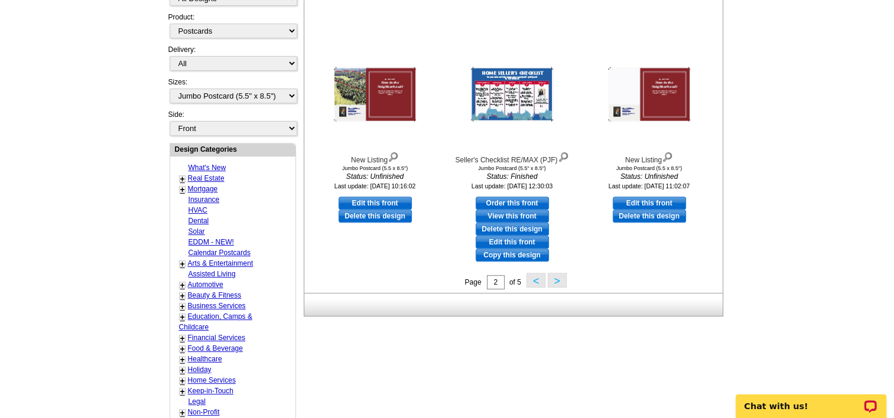
scroll to position [448, 0]
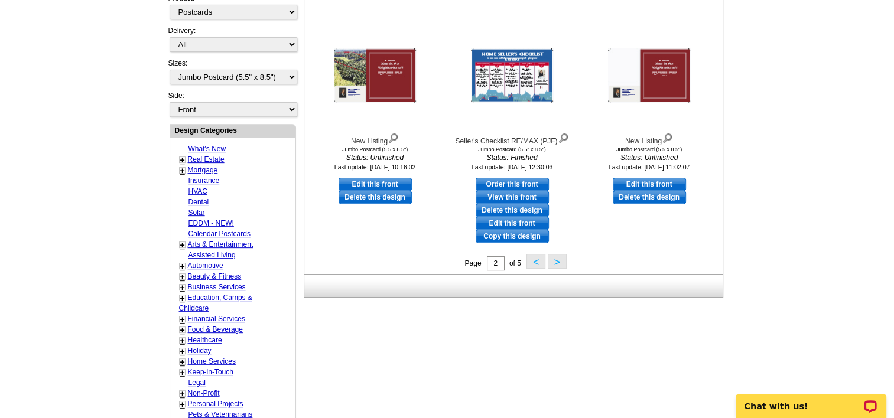
click at [551, 260] on button ">" at bounding box center [556, 261] width 19 height 15
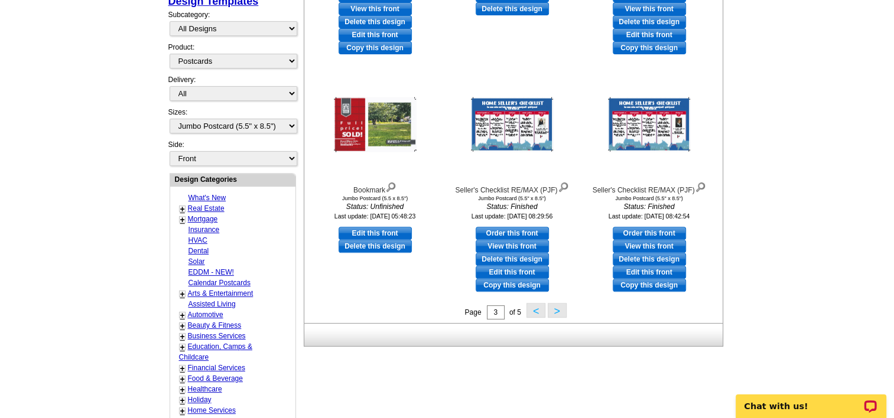
scroll to position [401, 0]
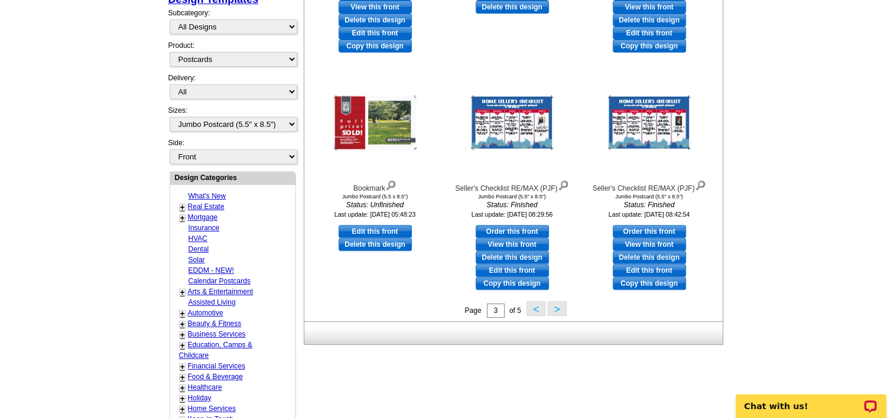
click at [557, 308] on button ">" at bounding box center [556, 308] width 19 height 15
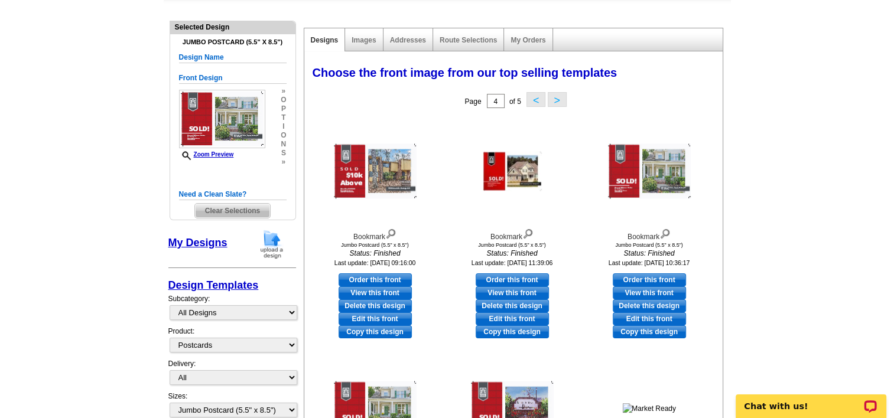
scroll to position [112, 0]
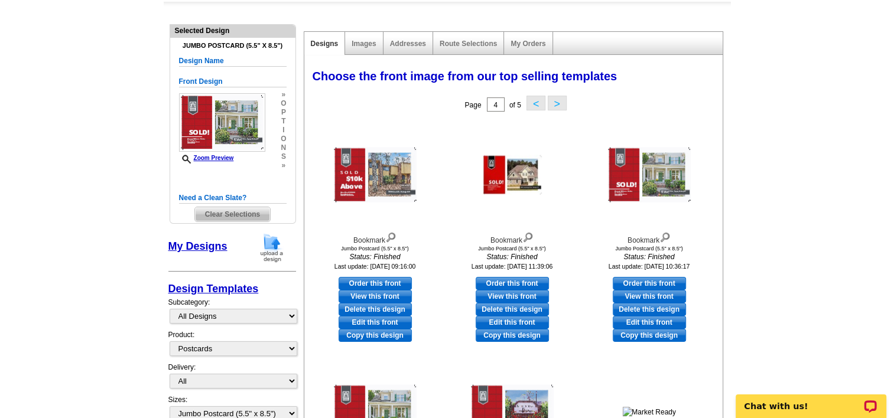
click at [555, 106] on button ">" at bounding box center [556, 103] width 19 height 15
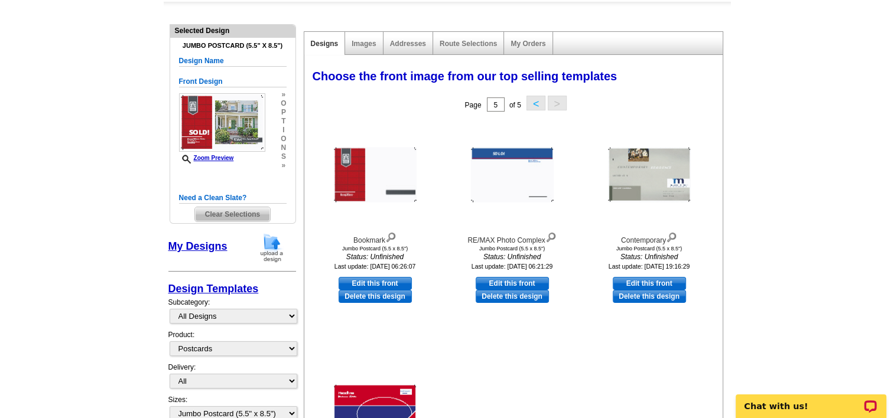
scroll to position [125, 0]
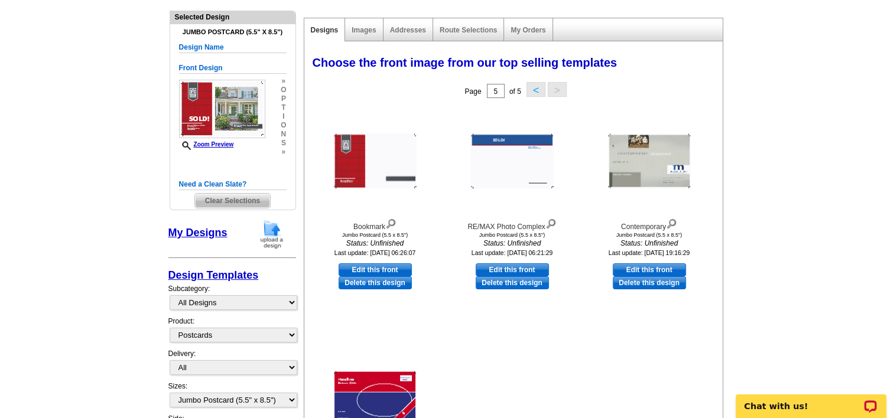
click at [530, 90] on button "<" at bounding box center [535, 89] width 19 height 15
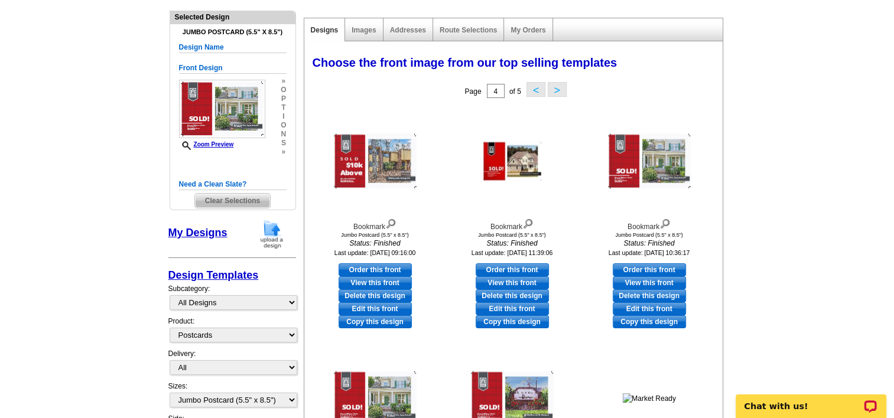
click at [530, 90] on button "<" at bounding box center [535, 89] width 19 height 15
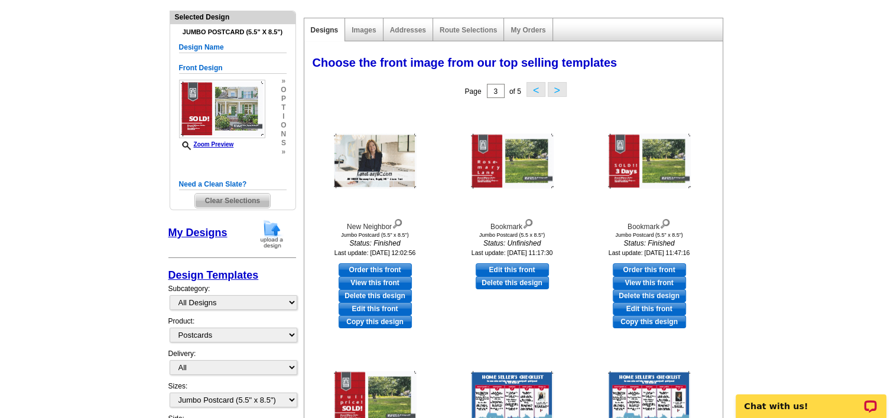
click at [530, 90] on button "<" at bounding box center [535, 89] width 19 height 15
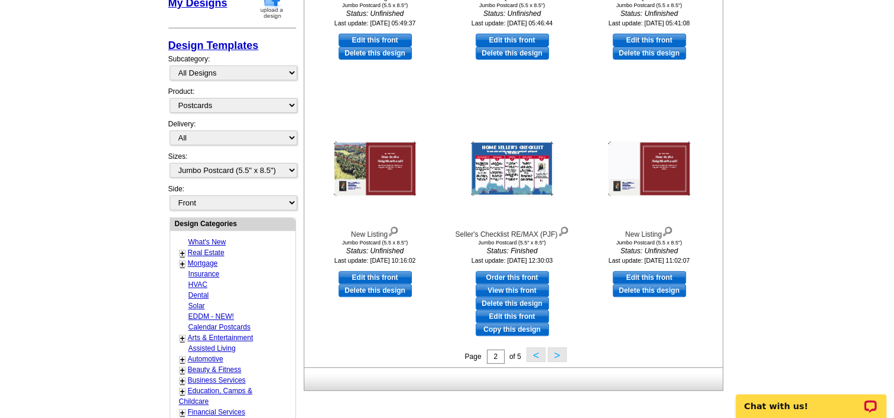
scroll to position [357, 0]
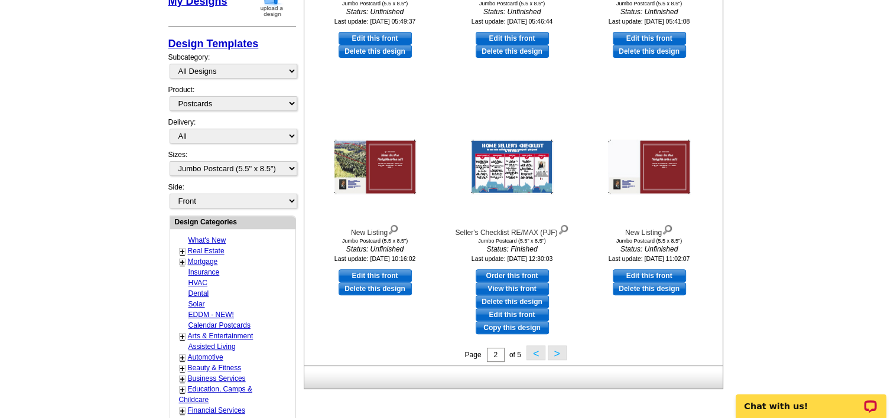
click at [559, 351] on button ">" at bounding box center [556, 352] width 19 height 15
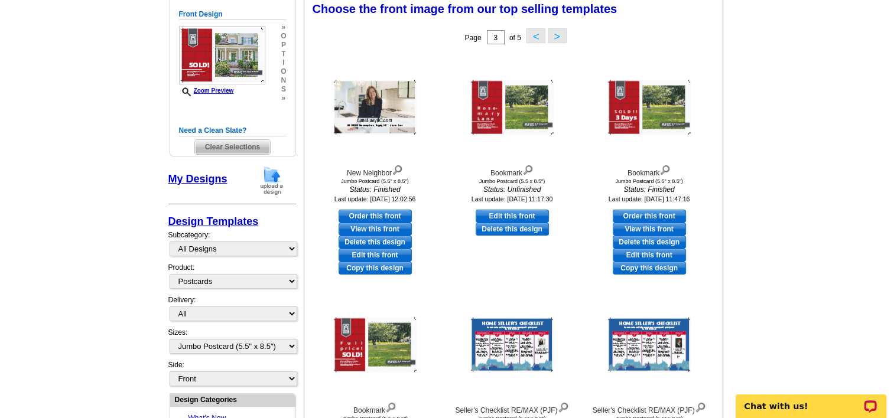
scroll to position [174, 0]
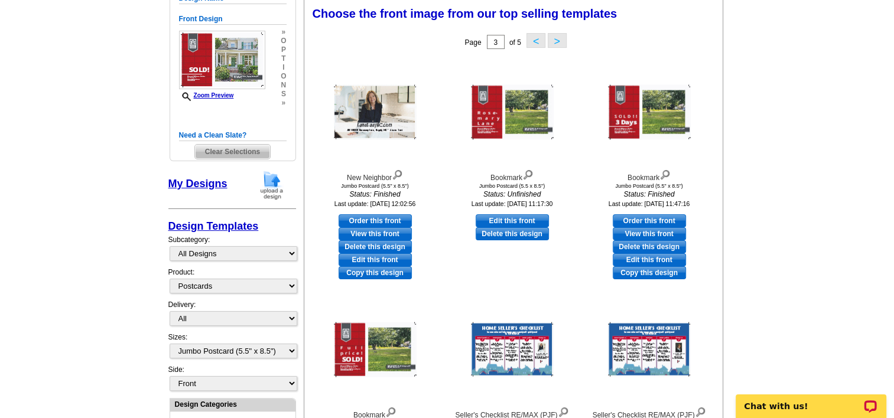
click at [247, 69] on img at bounding box center [222, 60] width 86 height 58
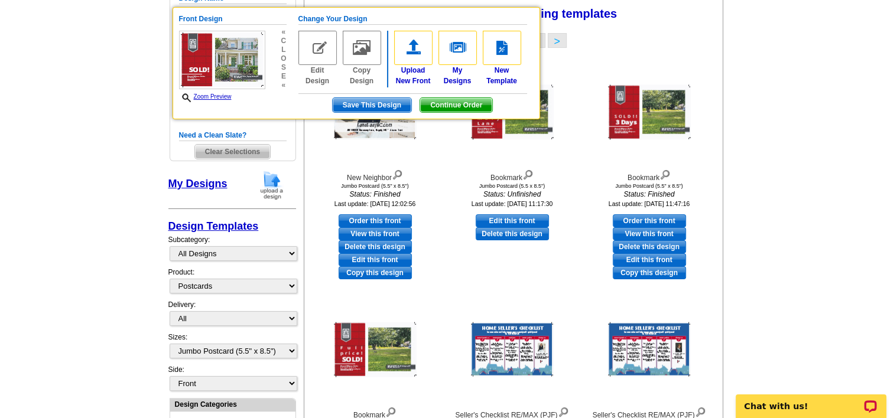
click at [247, 69] on img at bounding box center [222, 60] width 86 height 58
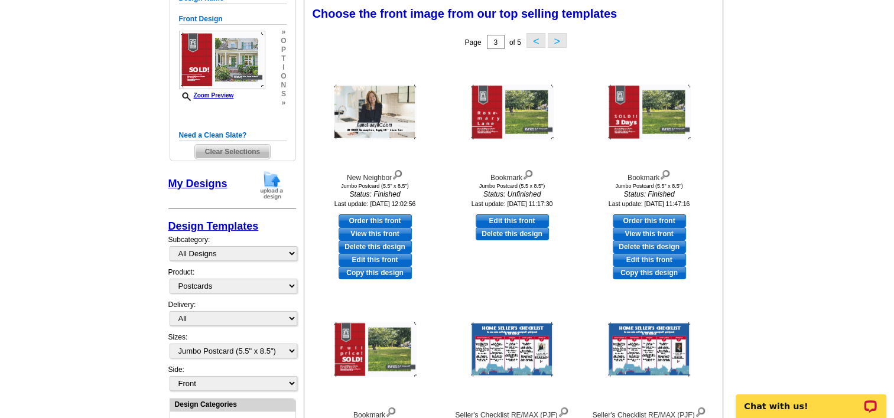
click at [247, 149] on span "Clear Selections" at bounding box center [232, 152] width 75 height 14
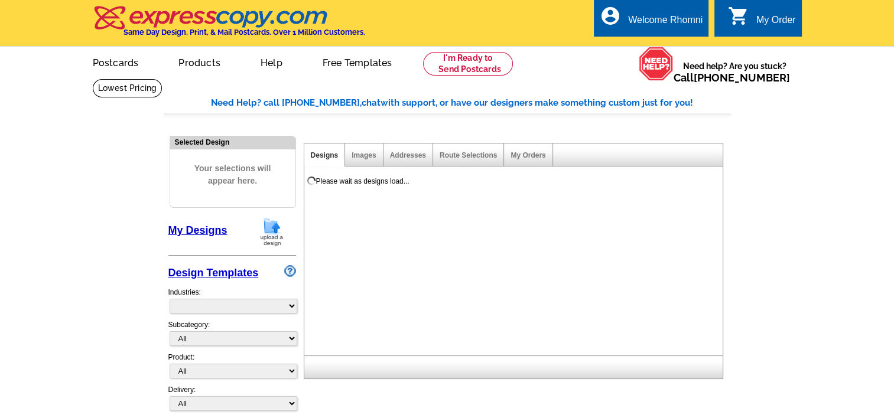
select select "785"
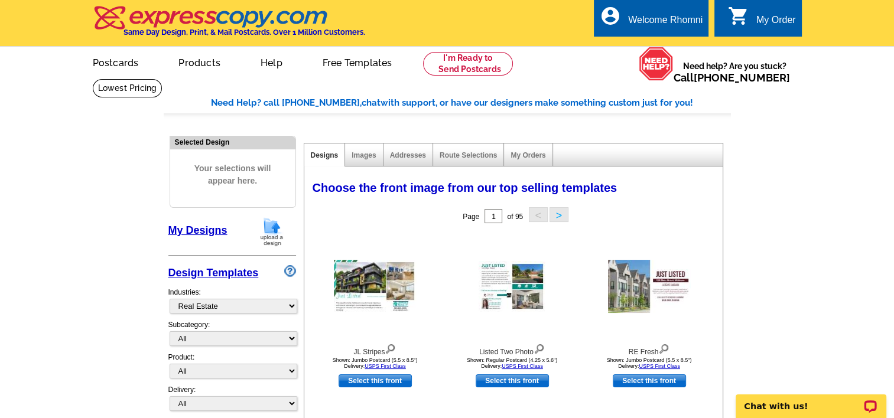
scroll to position [366, 0]
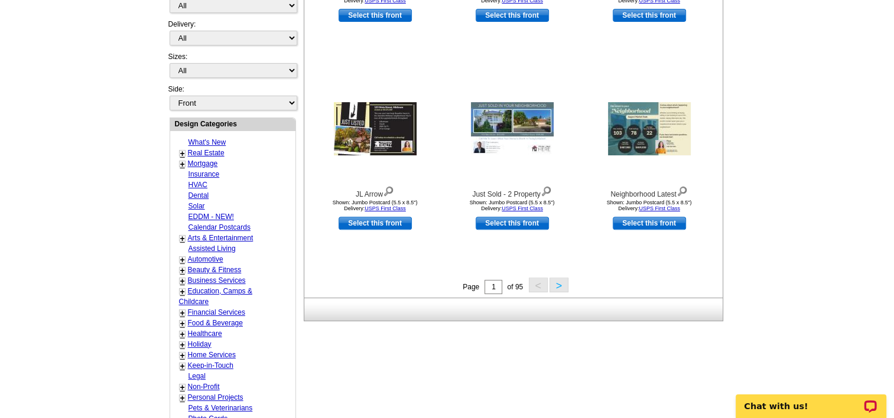
click at [563, 286] on button ">" at bounding box center [558, 285] width 19 height 15
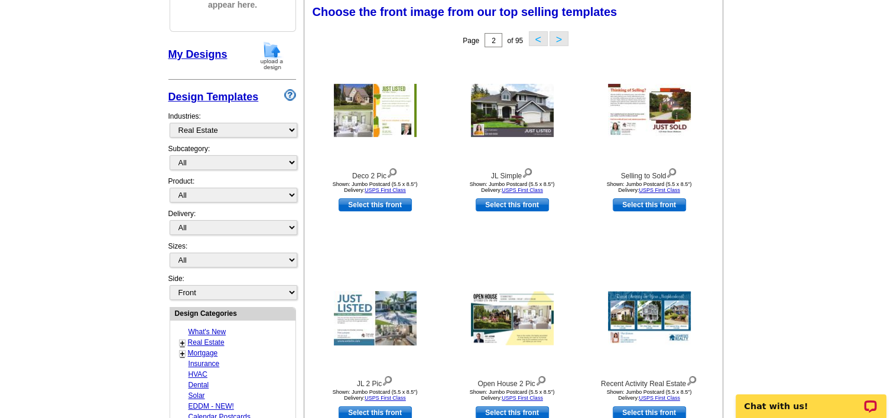
scroll to position [174, 0]
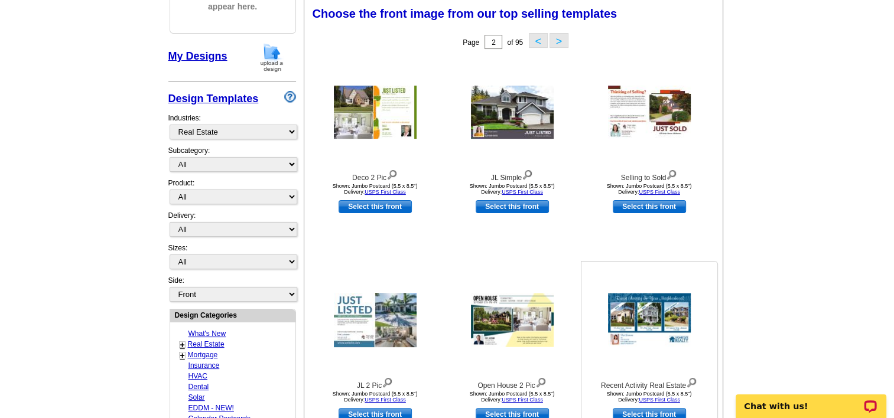
click at [645, 412] on link "Select this front" at bounding box center [648, 414] width 73 height 13
select select "2"
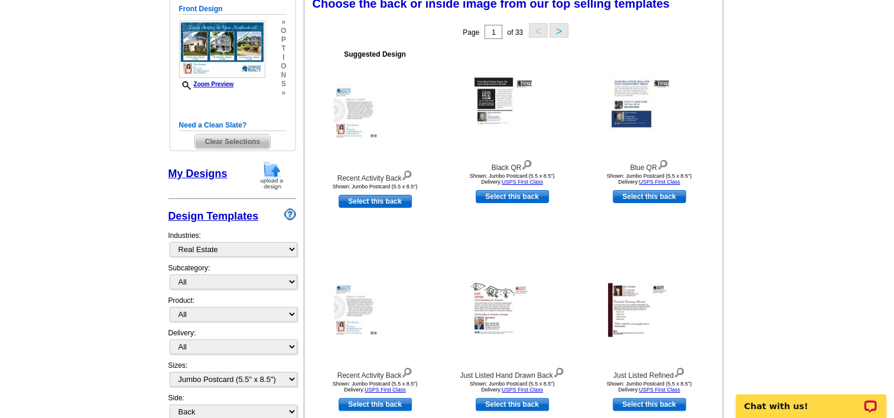
scroll to position [127, 0]
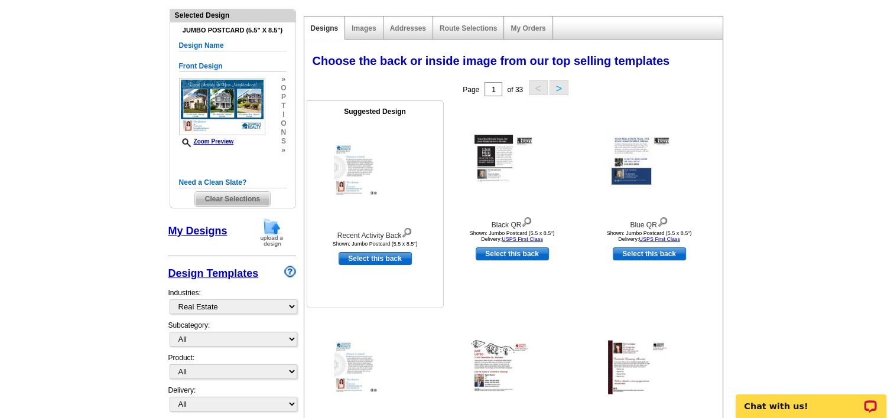
click at [380, 262] on link "Select this back" at bounding box center [374, 258] width 73 height 13
select select "front"
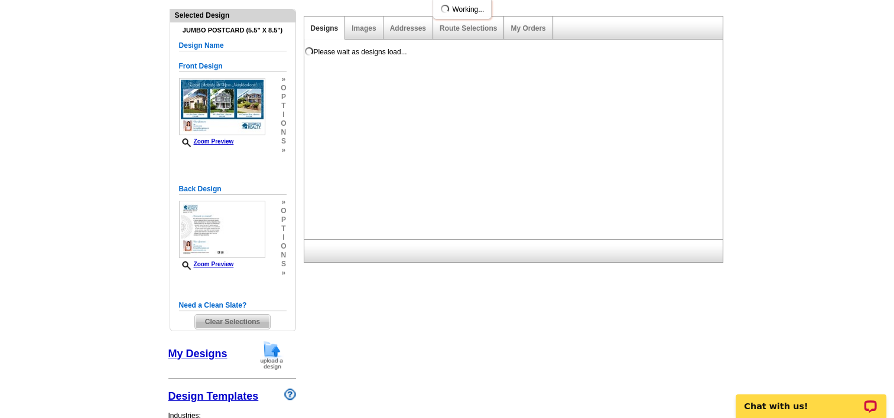
scroll to position [0, 0]
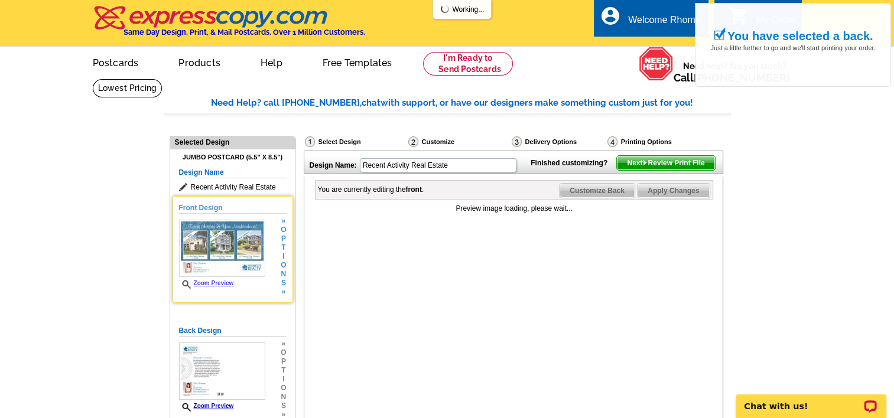
click at [212, 244] on img at bounding box center [222, 248] width 86 height 57
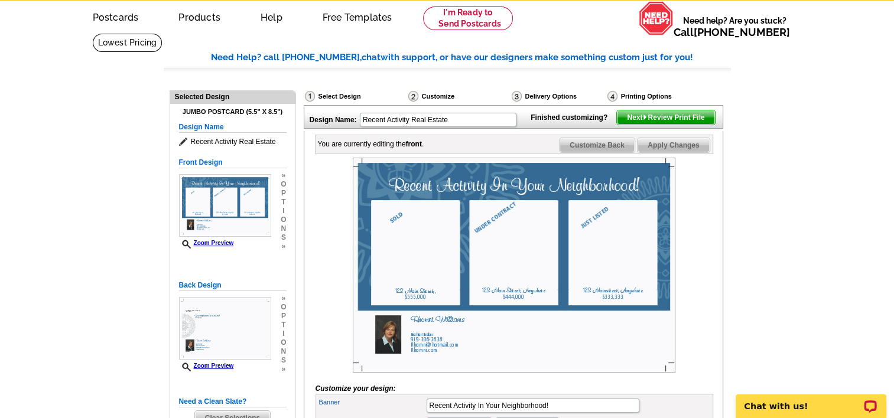
scroll to position [37, 0]
